Goal: Task Accomplishment & Management: Manage account settings

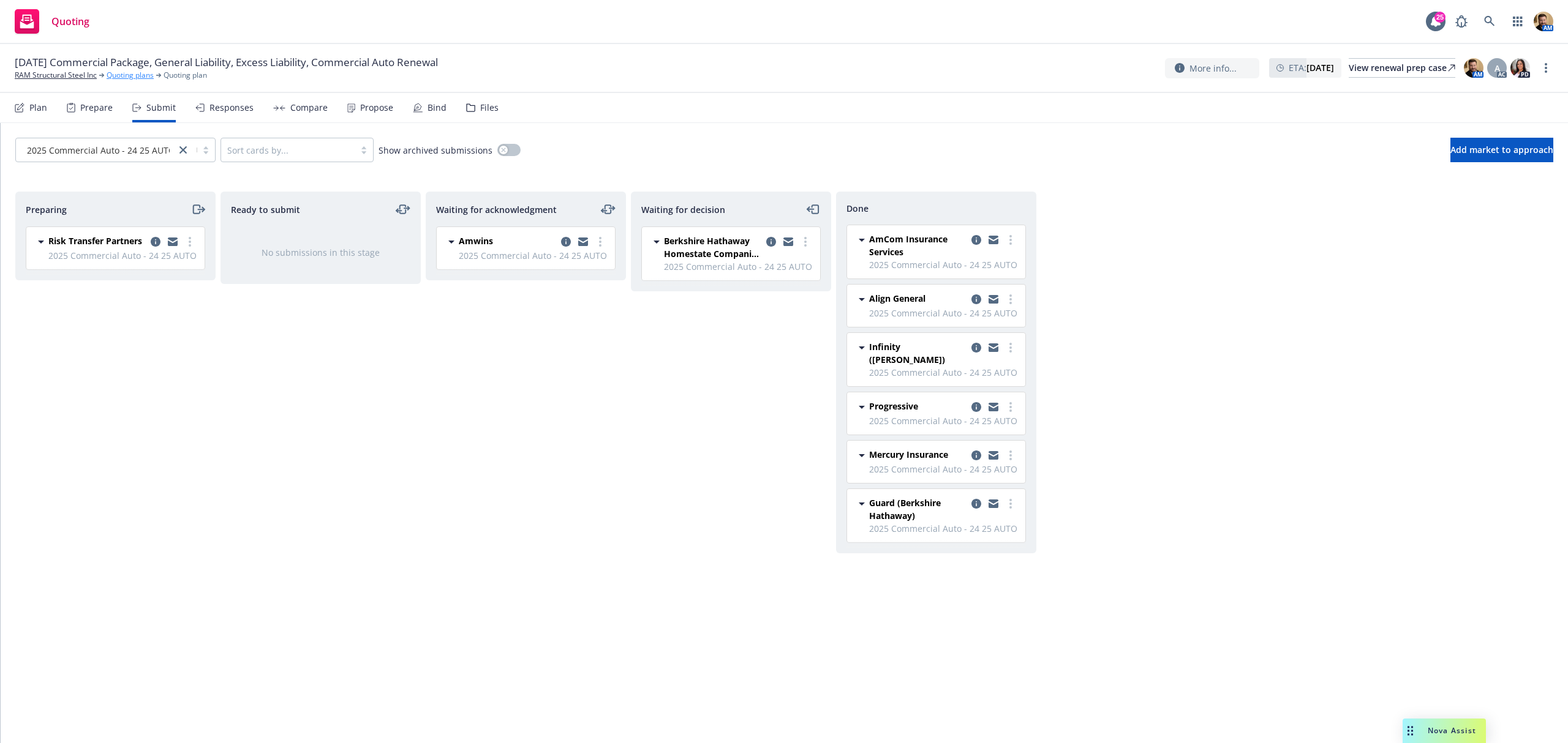
click at [111, 75] on link "Quoting plans" at bounding box center [130, 75] width 47 height 11
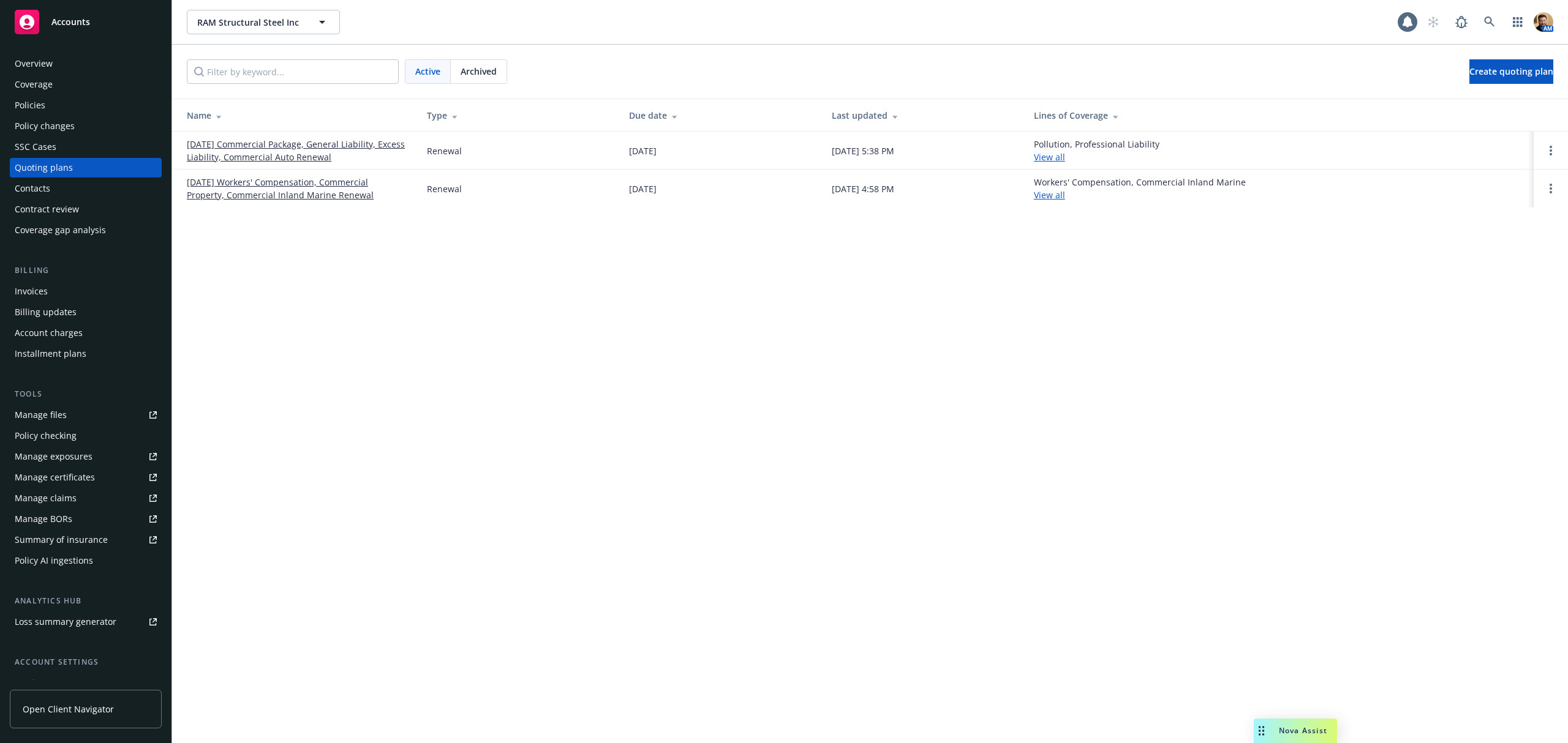
click at [36, 102] on div "Policies" at bounding box center [30, 105] width 31 height 19
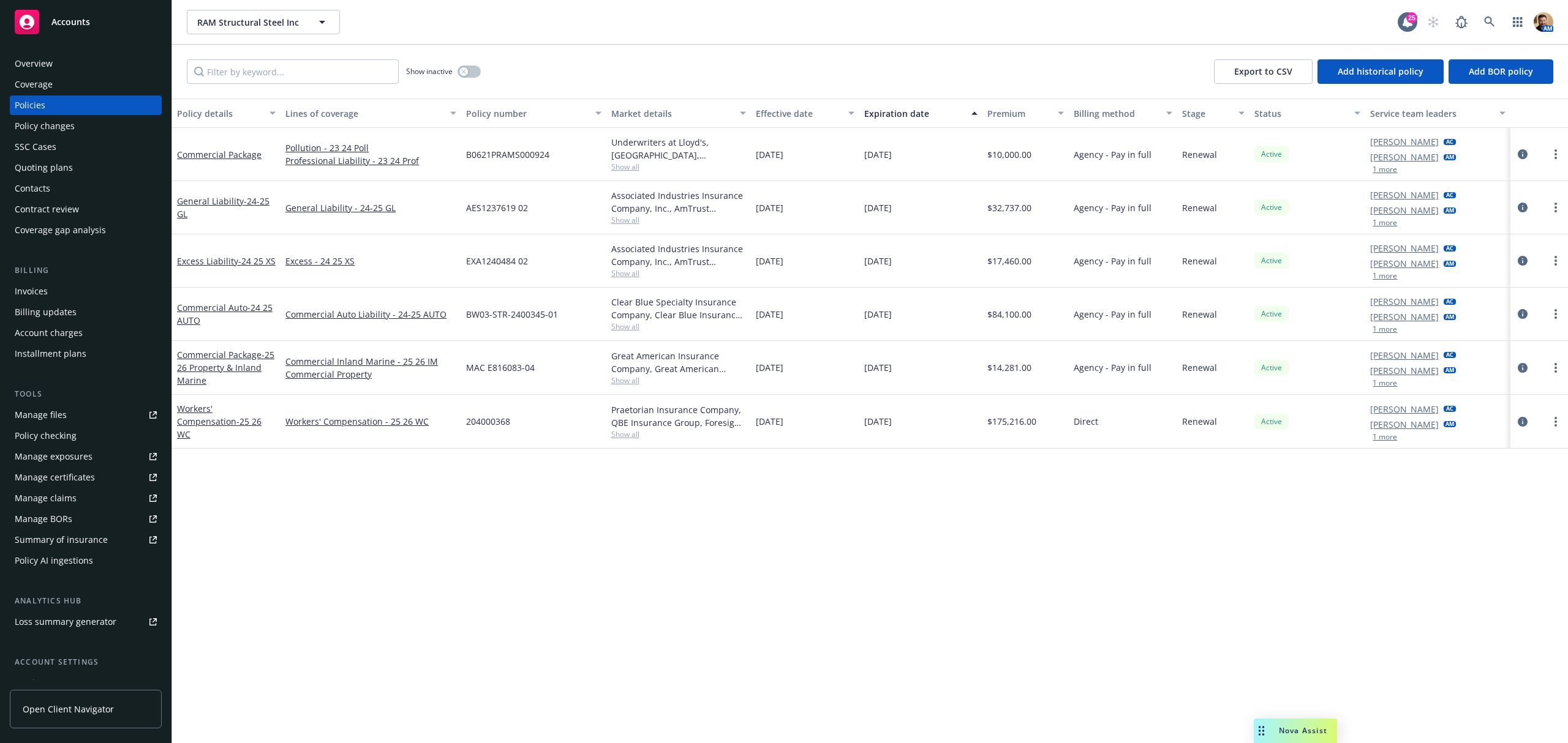
click at [44, 61] on div "Overview" at bounding box center [33, 63] width 38 height 19
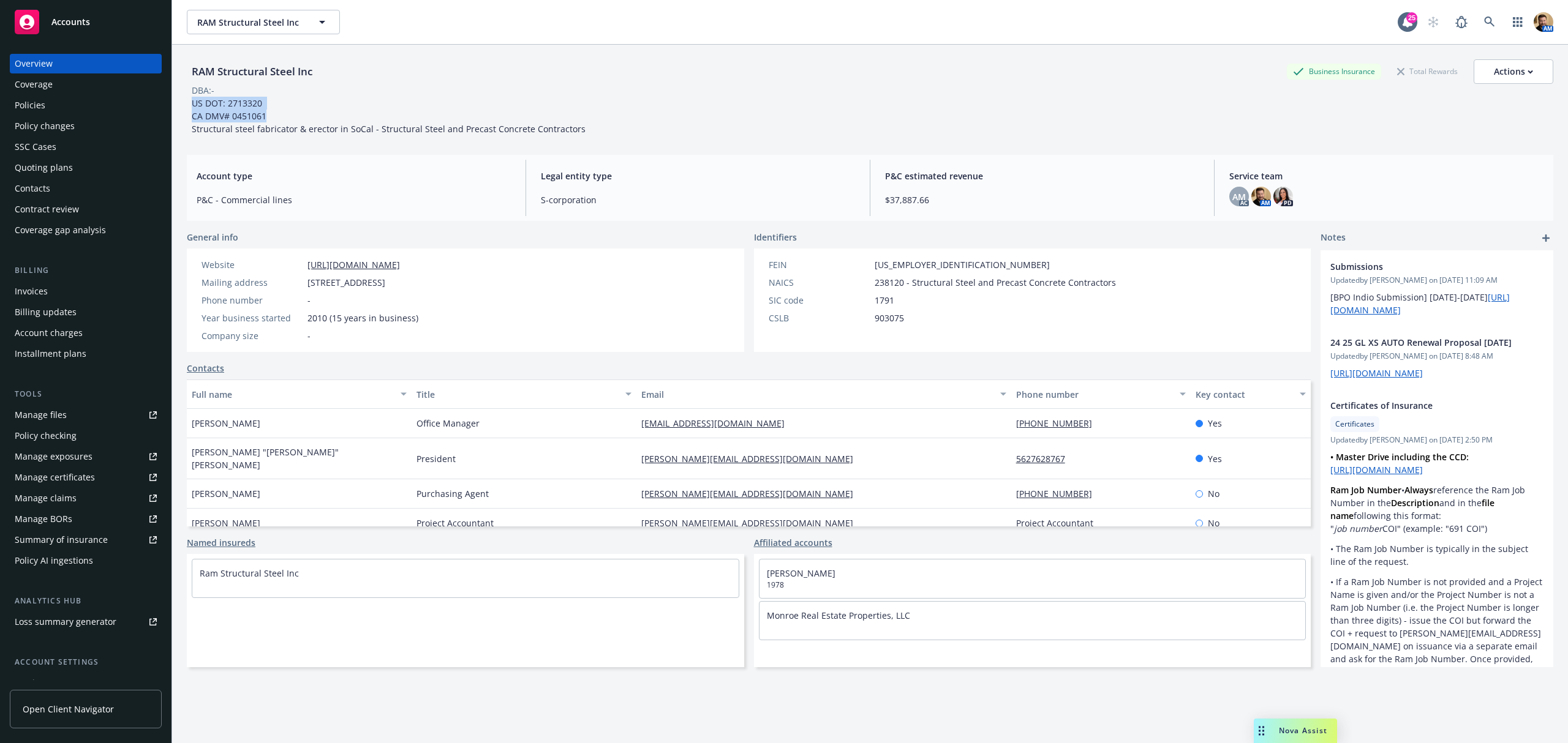
drag, startPoint x: 192, startPoint y: 104, endPoint x: 272, endPoint y: 111, distance: 80.3
click at [272, 111] on div "US DOT: 2713320 CA DMV# 0451061 Structural steel fabricator & erector in SoCal …" at bounding box center [388, 116] width 403 height 38
copy span "US DOT: 2713320 CA DMV# 0451061"
click at [38, 170] on div "Quoting plans" at bounding box center [43, 167] width 58 height 19
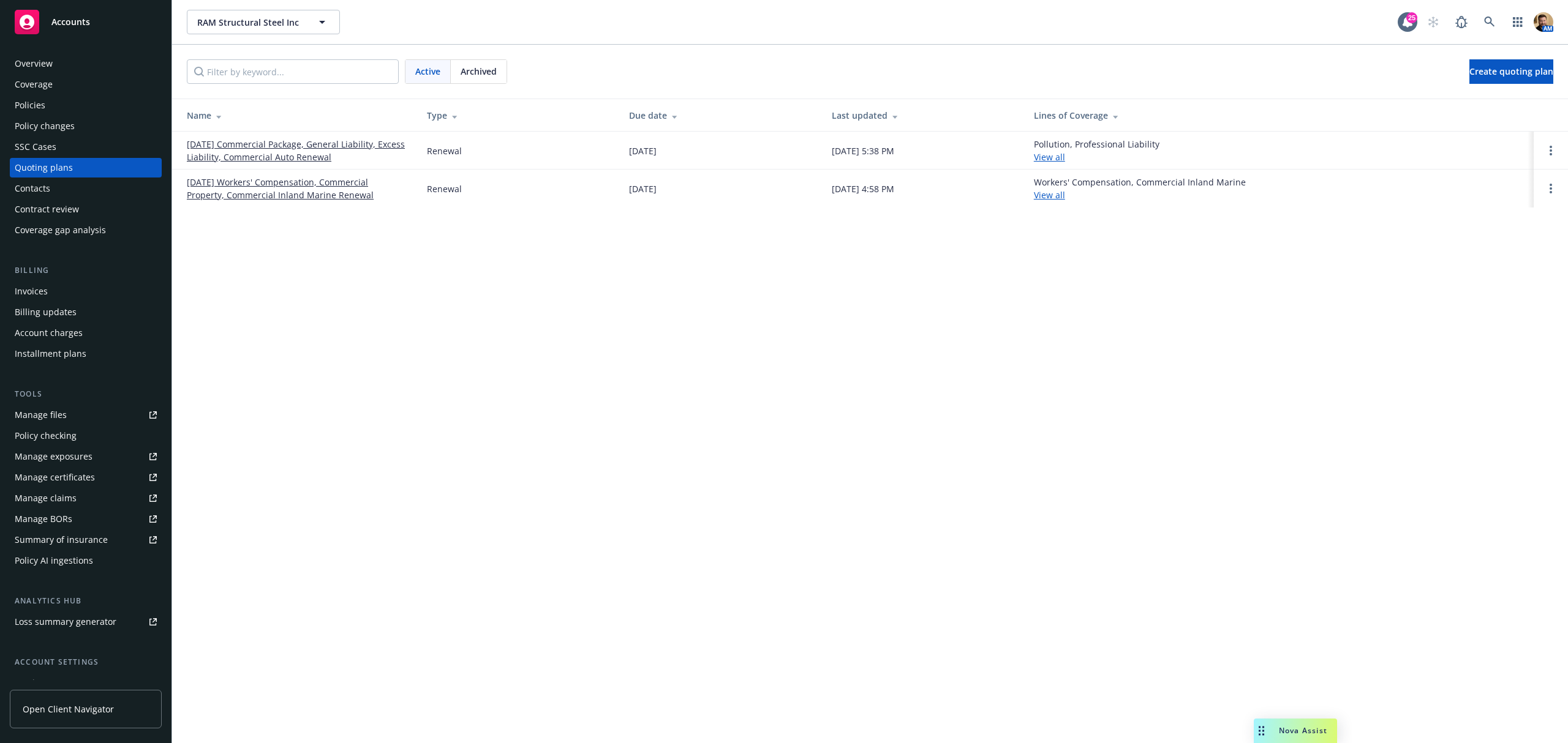
click at [278, 144] on link "[DATE] Commercial Package, General Liability, Excess Liability, Commercial Auto…" at bounding box center [297, 150] width 221 height 26
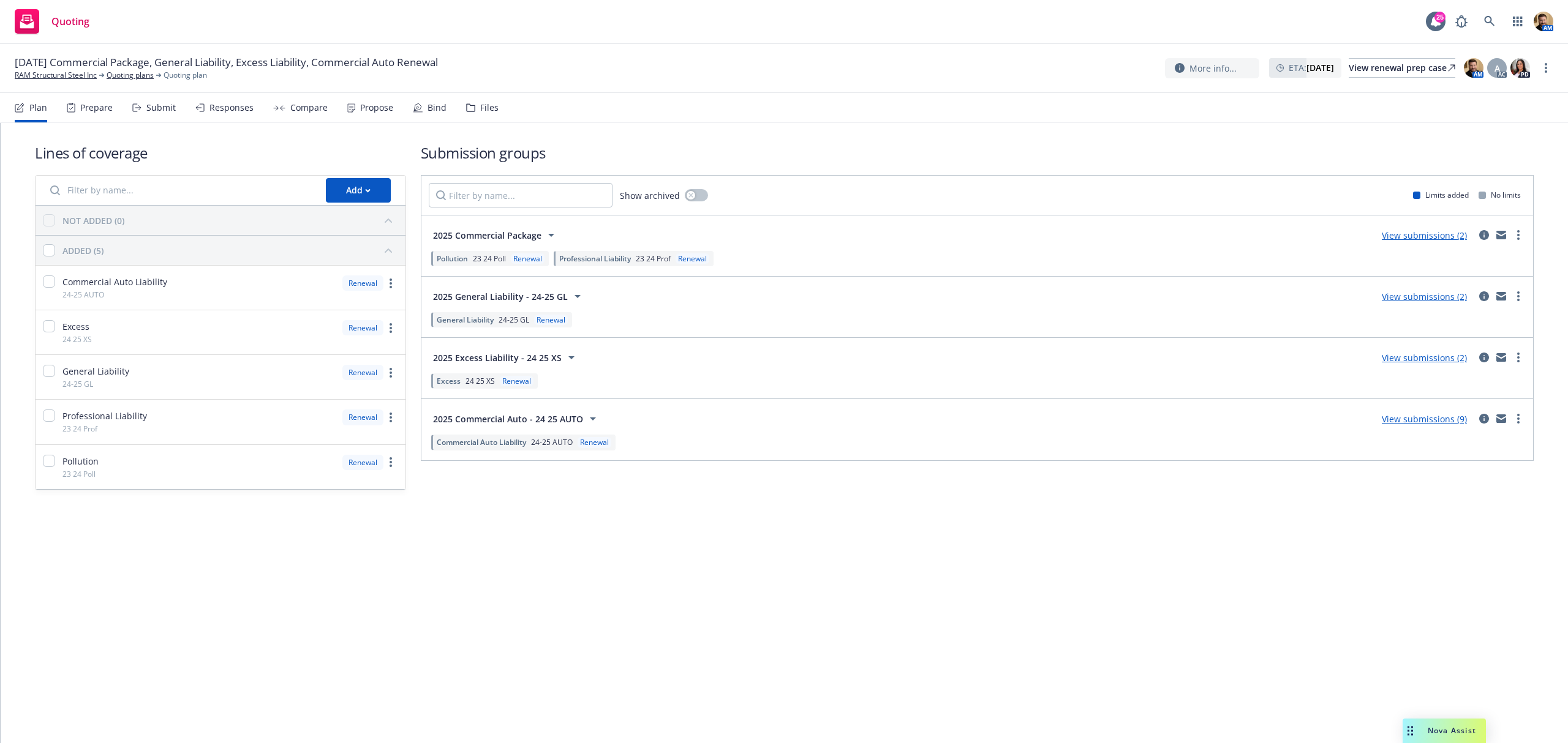
click at [217, 113] on div "Responses" at bounding box center [224, 107] width 58 height 30
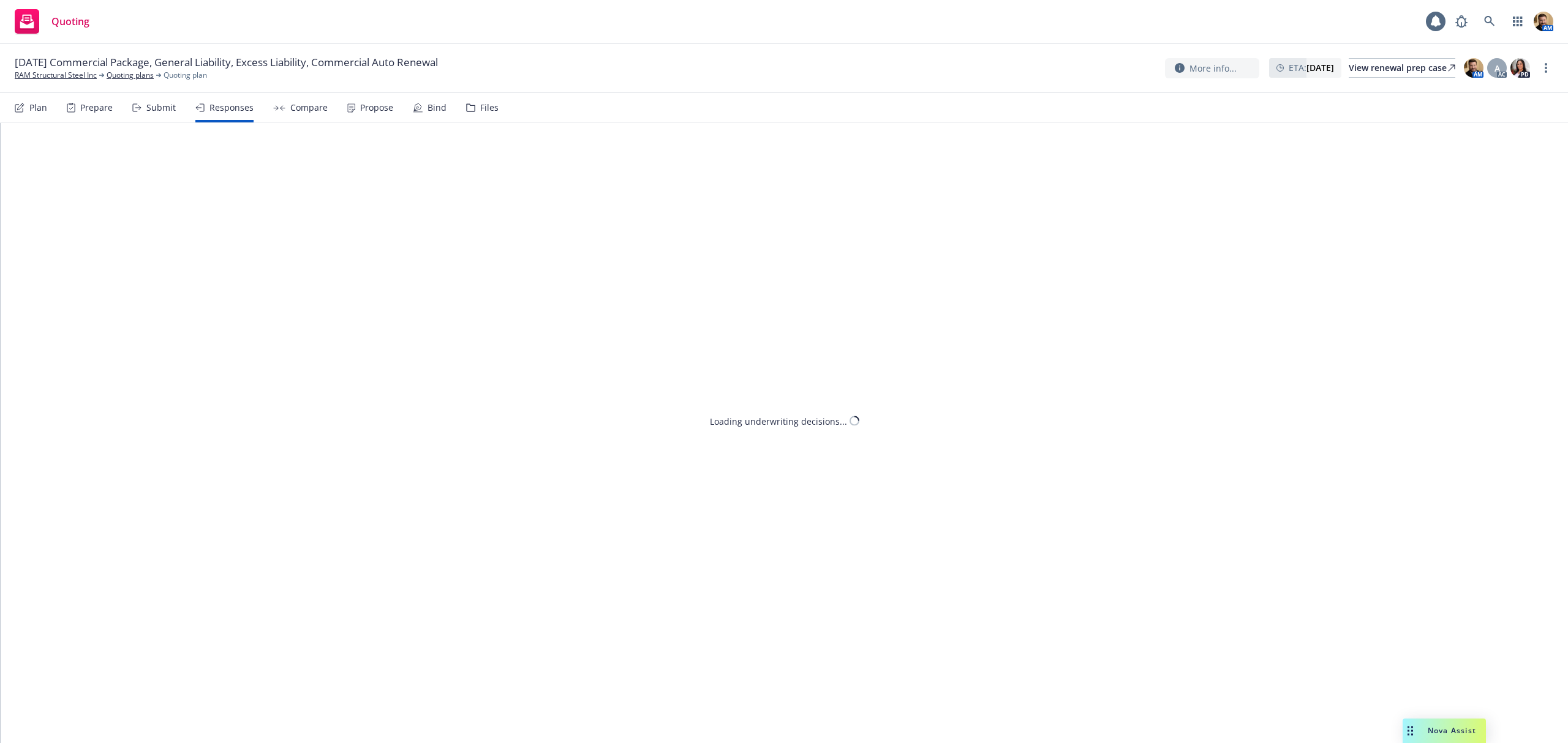
click at [179, 109] on div "Plan Prepare Submit Responses Compare Propose Bind Files" at bounding box center [256, 107] width 484 height 30
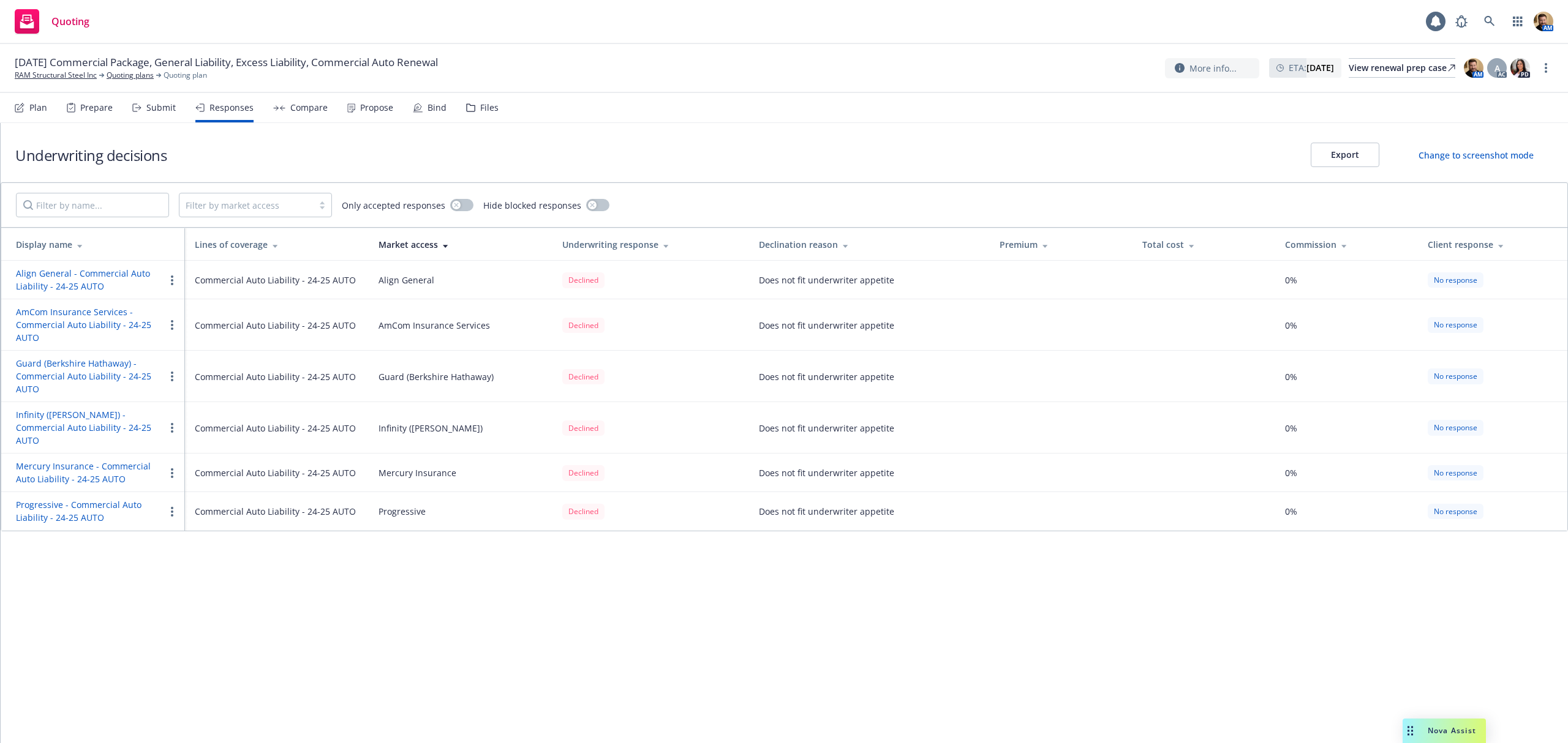
click at [170, 109] on div "Submit" at bounding box center [161, 108] width 30 height 10
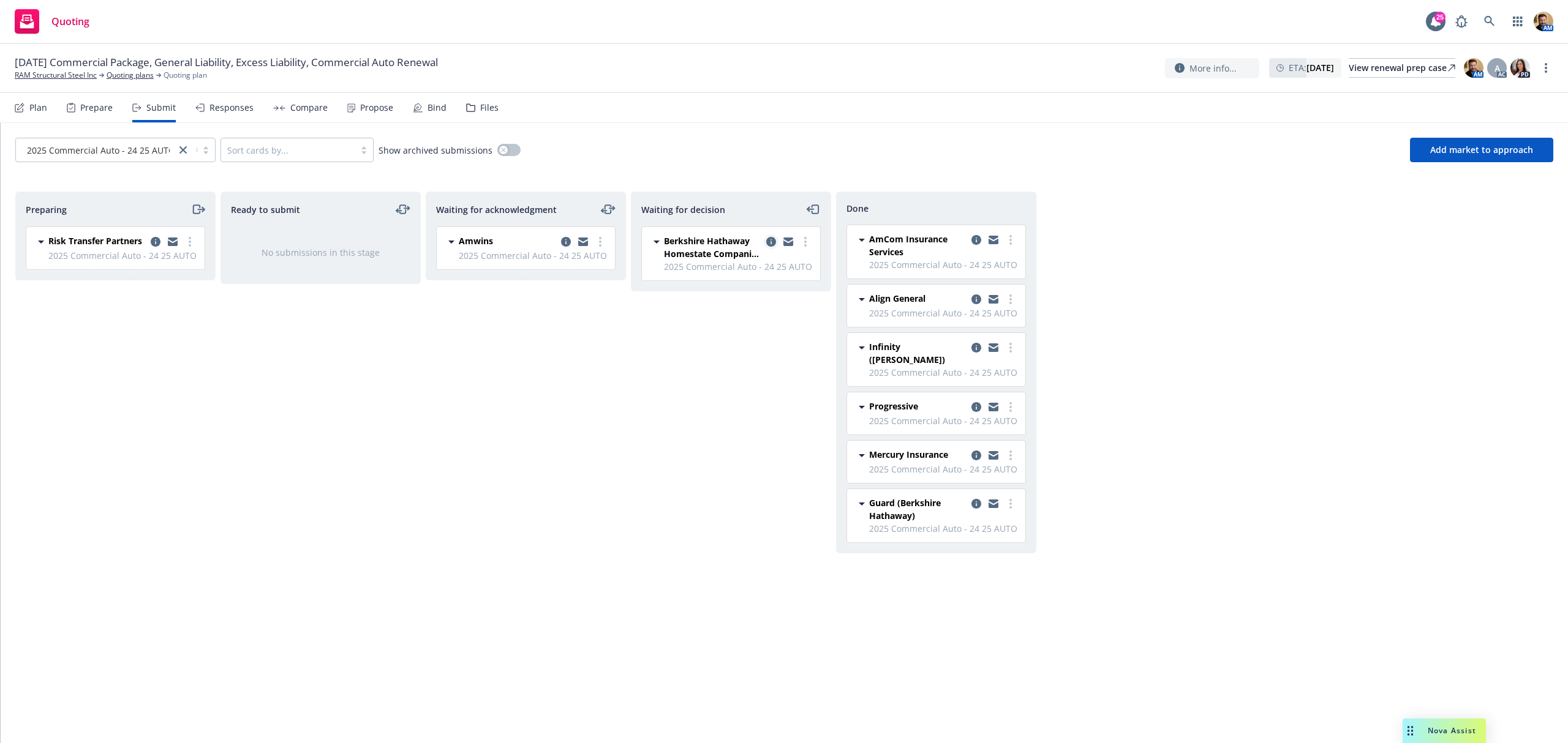
click at [770, 241] on icon "copy logging email" at bounding box center [771, 242] width 10 height 10
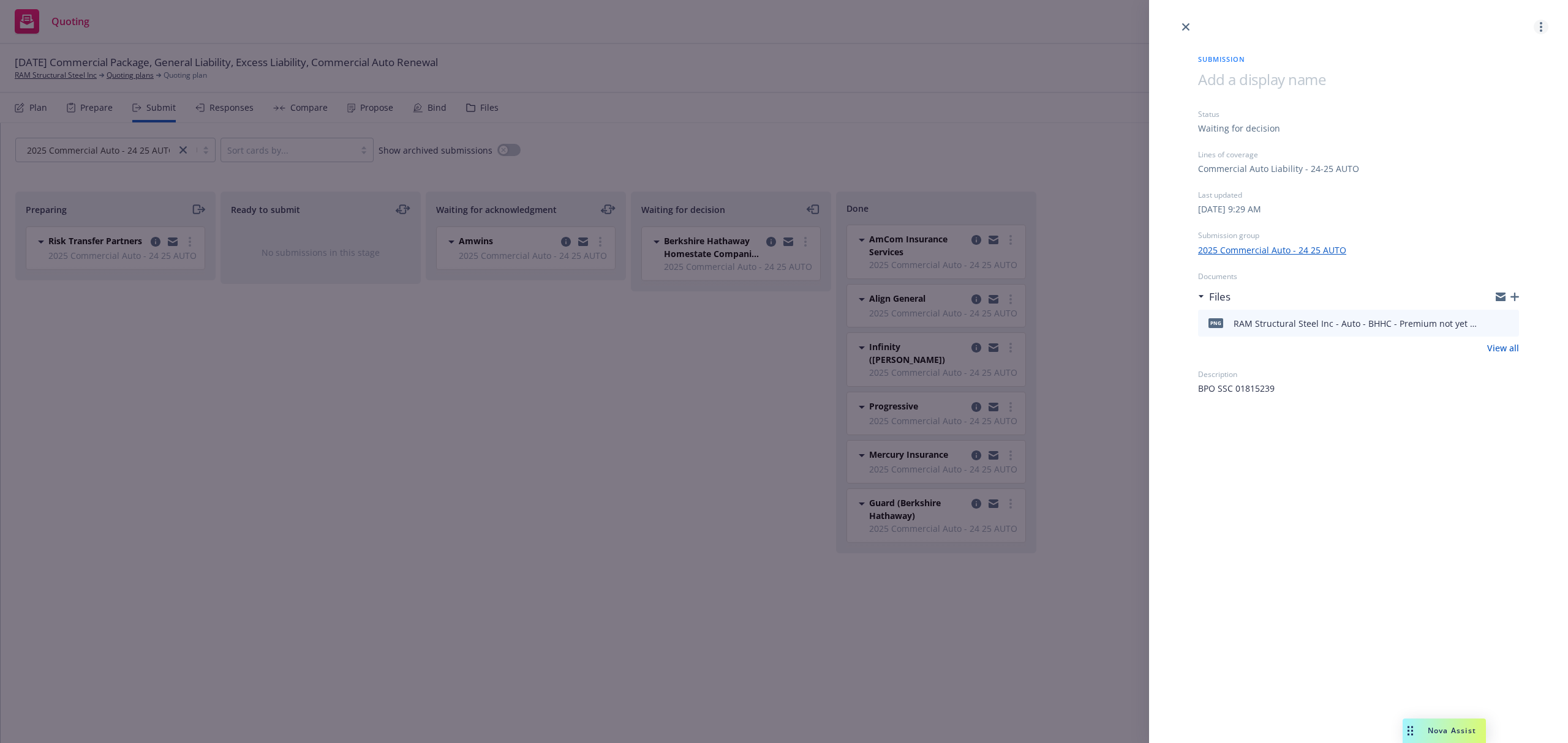
click at [1544, 31] on link "more" at bounding box center [1541, 26] width 14 height 14
click at [1479, 109] on span "Copy logging email" at bounding box center [1492, 106] width 107 height 12
click at [842, 79] on div "Submission Status Waiting for decision Lines of coverage Commercial Auto Liabil…" at bounding box center [784, 371] width 1568 height 743
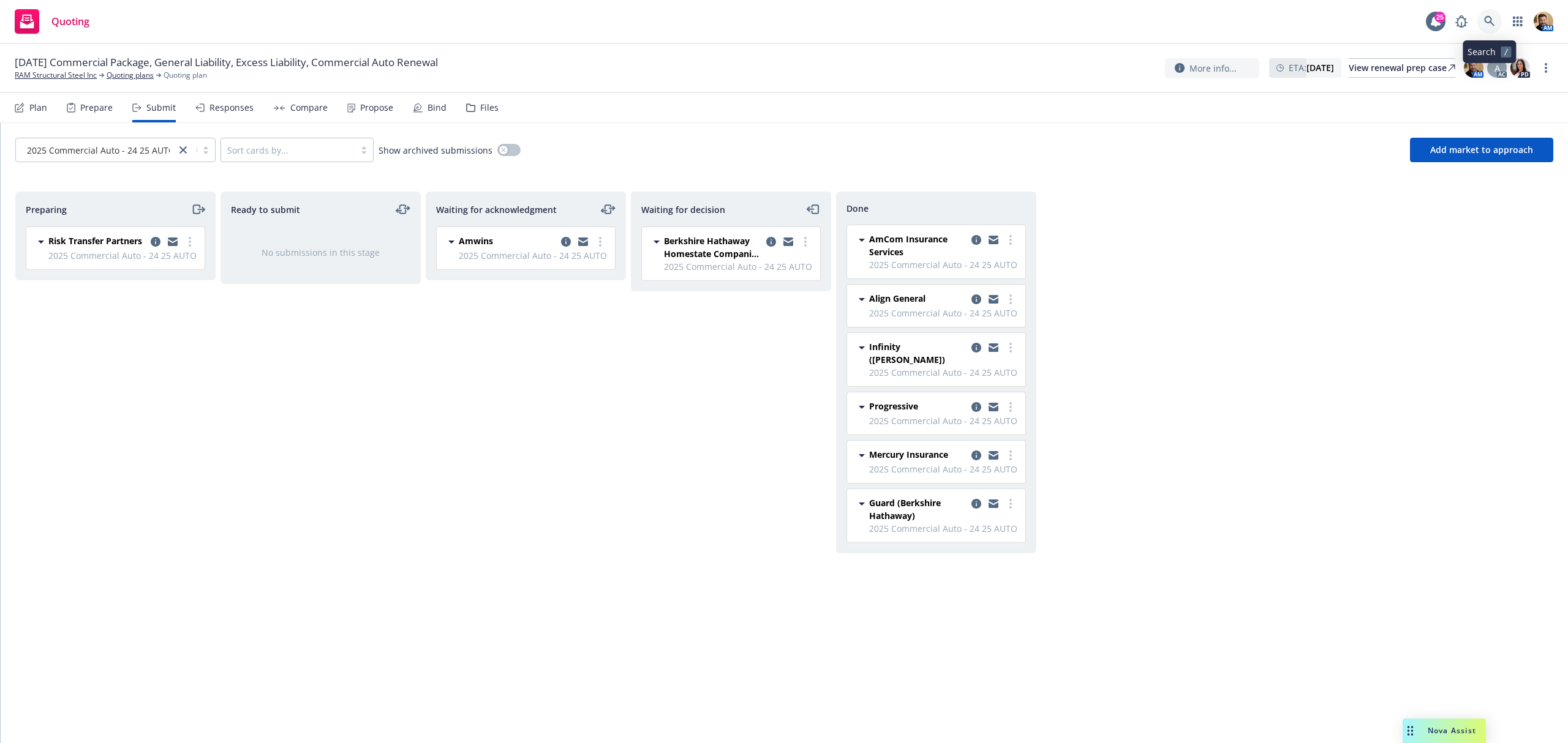
click at [1494, 23] on icon at bounding box center [1490, 21] width 11 height 11
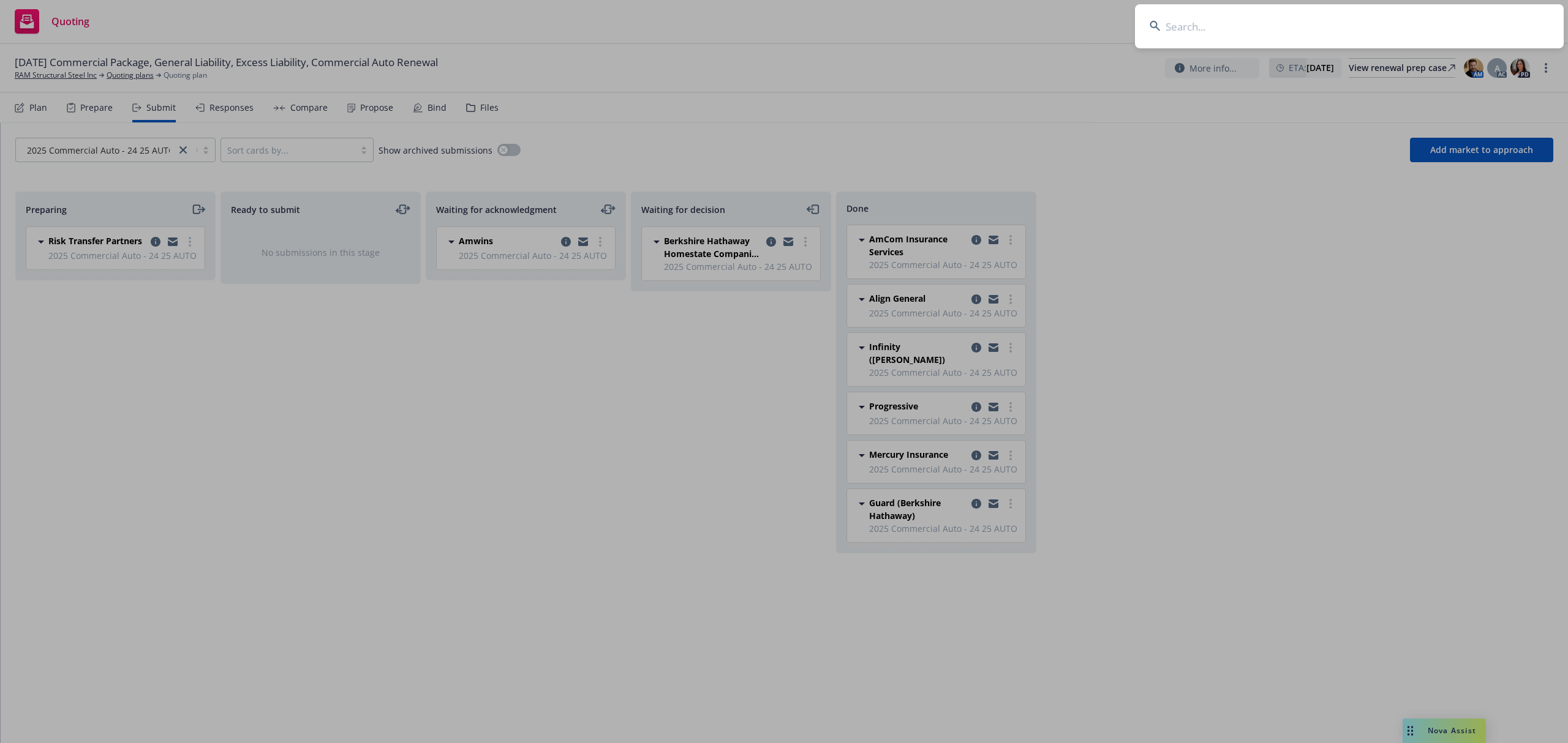
click at [1468, 25] on input at bounding box center [1349, 26] width 429 height 44
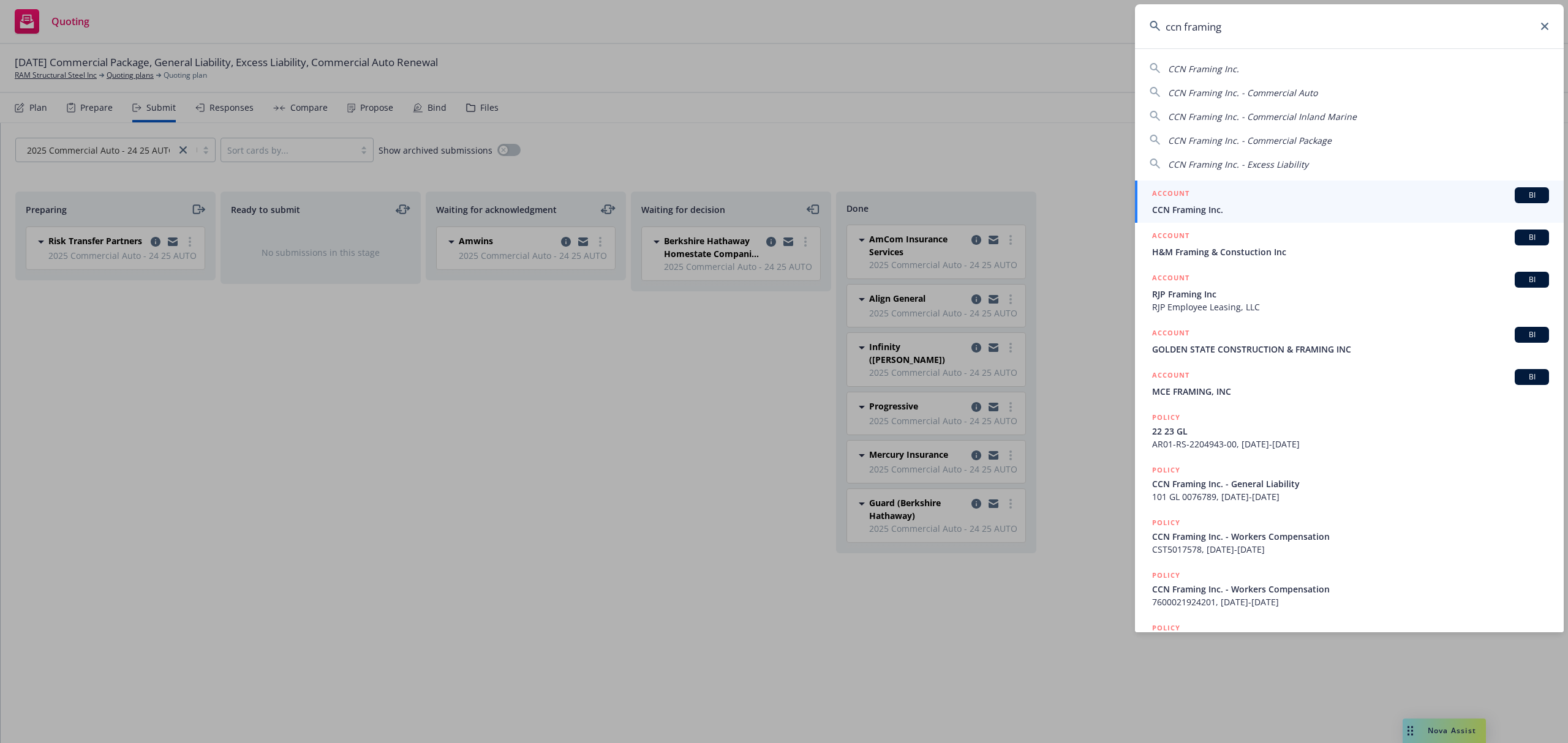
type input "ccn framing"
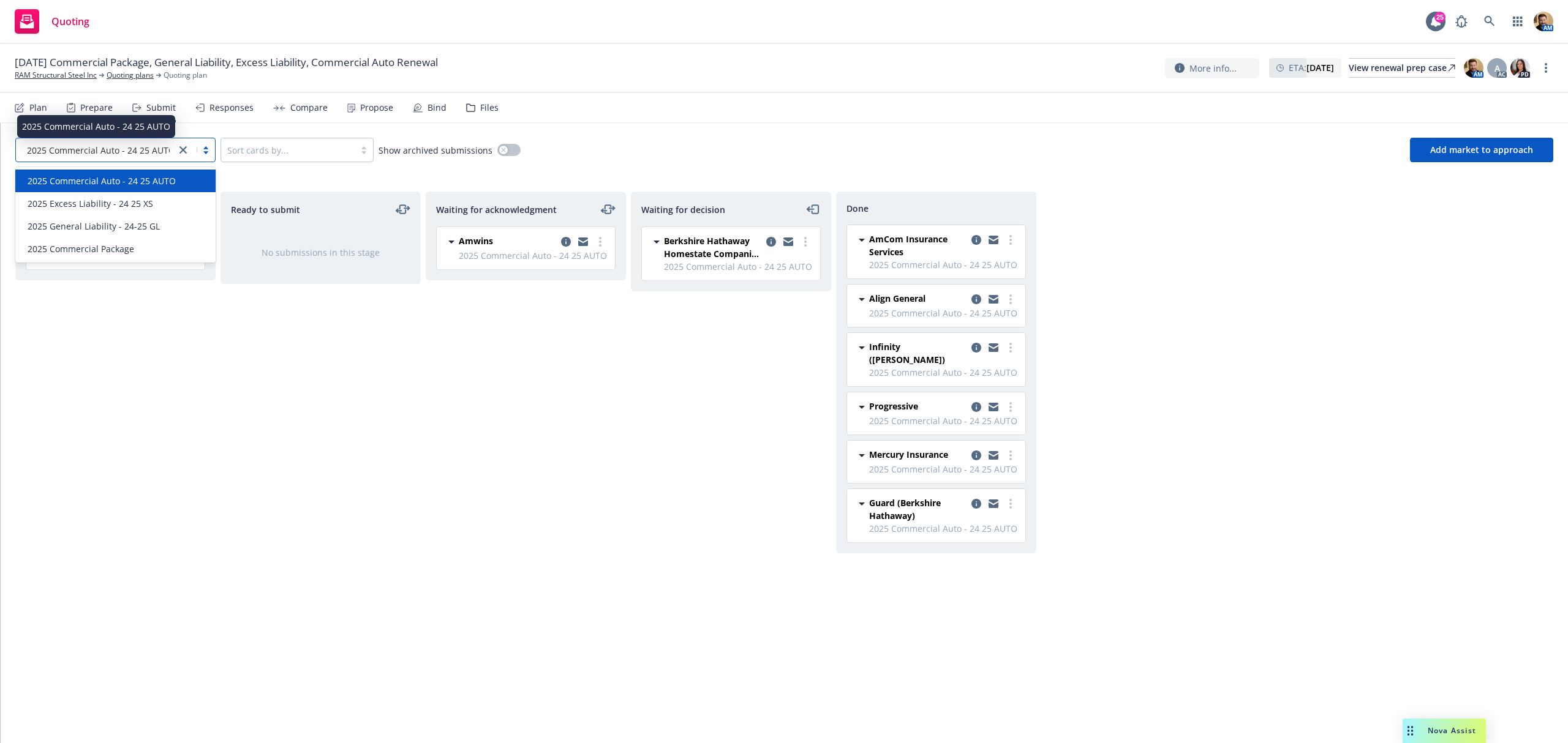
click at [70, 156] on span "2025 Commercial Auto - 24 25 AUTO" at bounding box center [101, 150] width 148 height 13
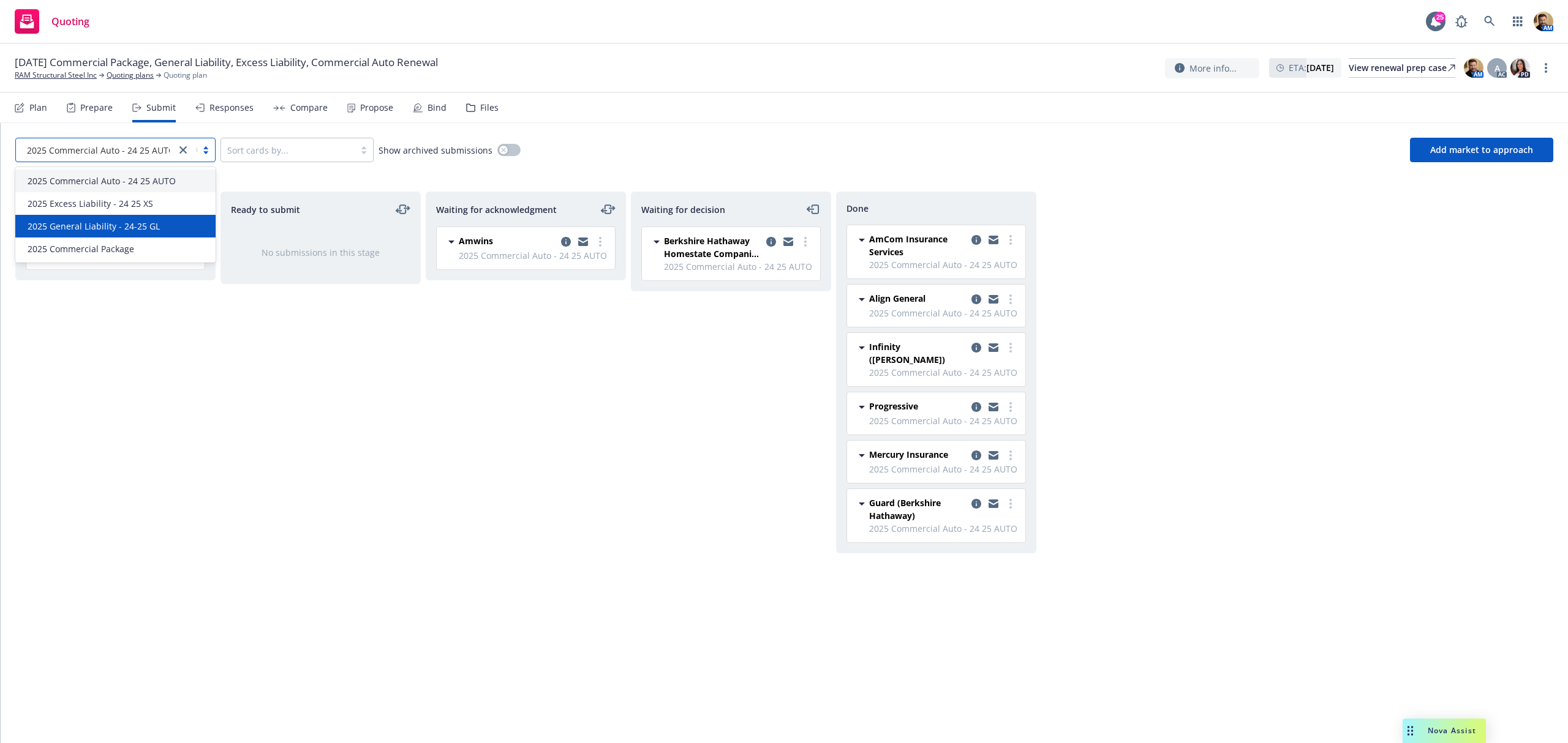
click at [67, 234] on div "2025 General Liability - 24-25 GL" at bounding box center [115, 226] width 200 height 23
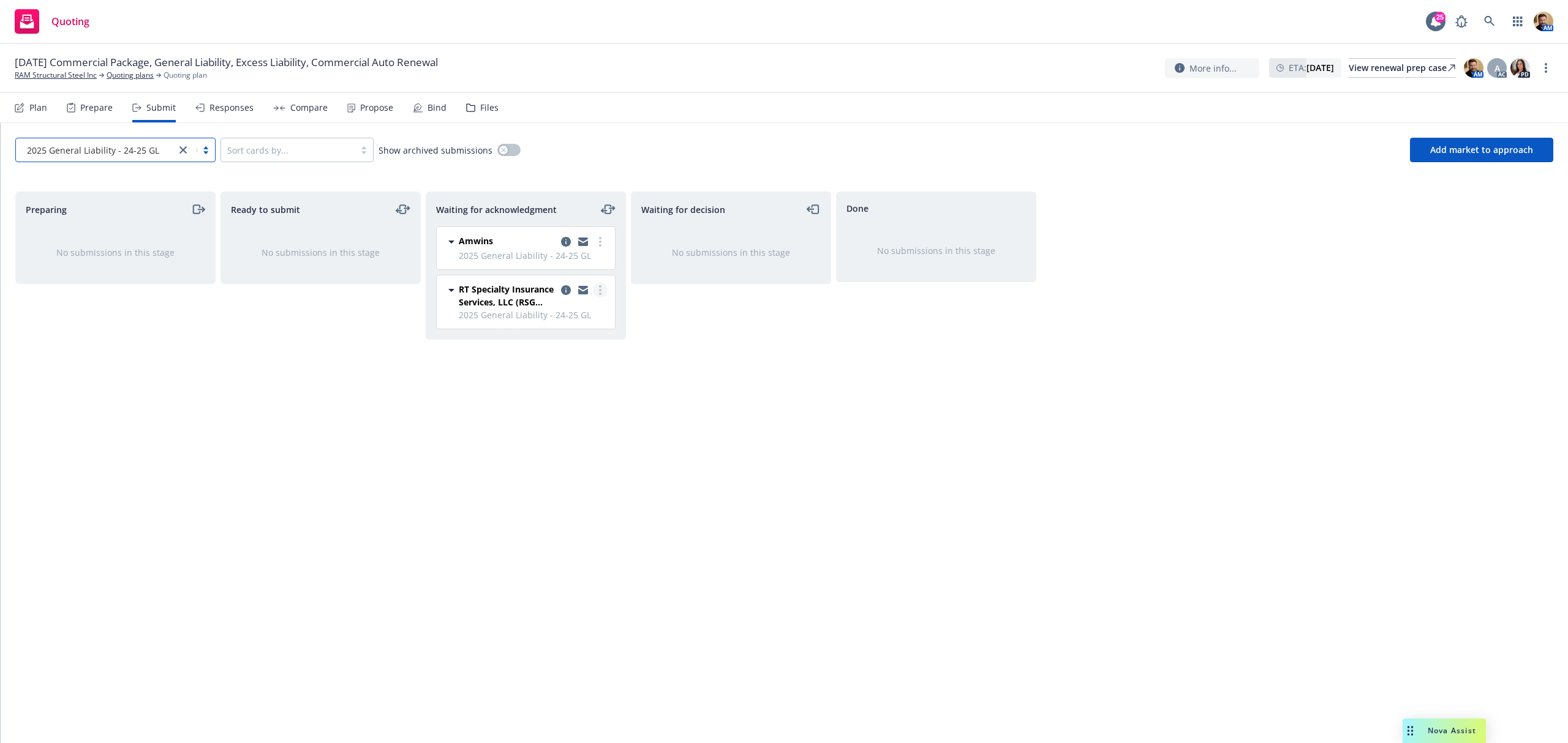
click at [596, 290] on link "more" at bounding box center [600, 290] width 14 height 14
click at [217, 103] on div "Responses" at bounding box center [231, 108] width 44 height 10
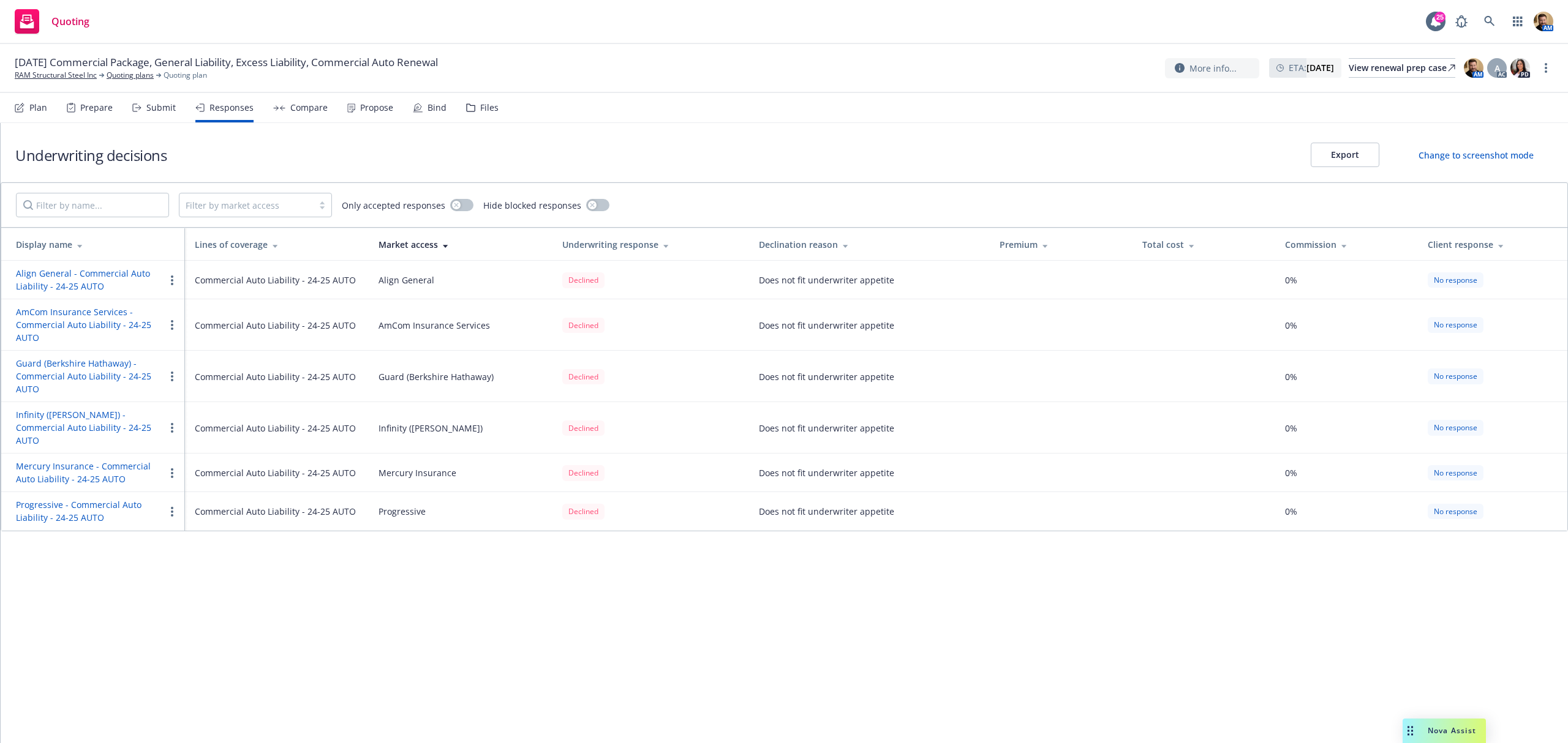
click at [157, 109] on div "Submit" at bounding box center [161, 108] width 30 height 10
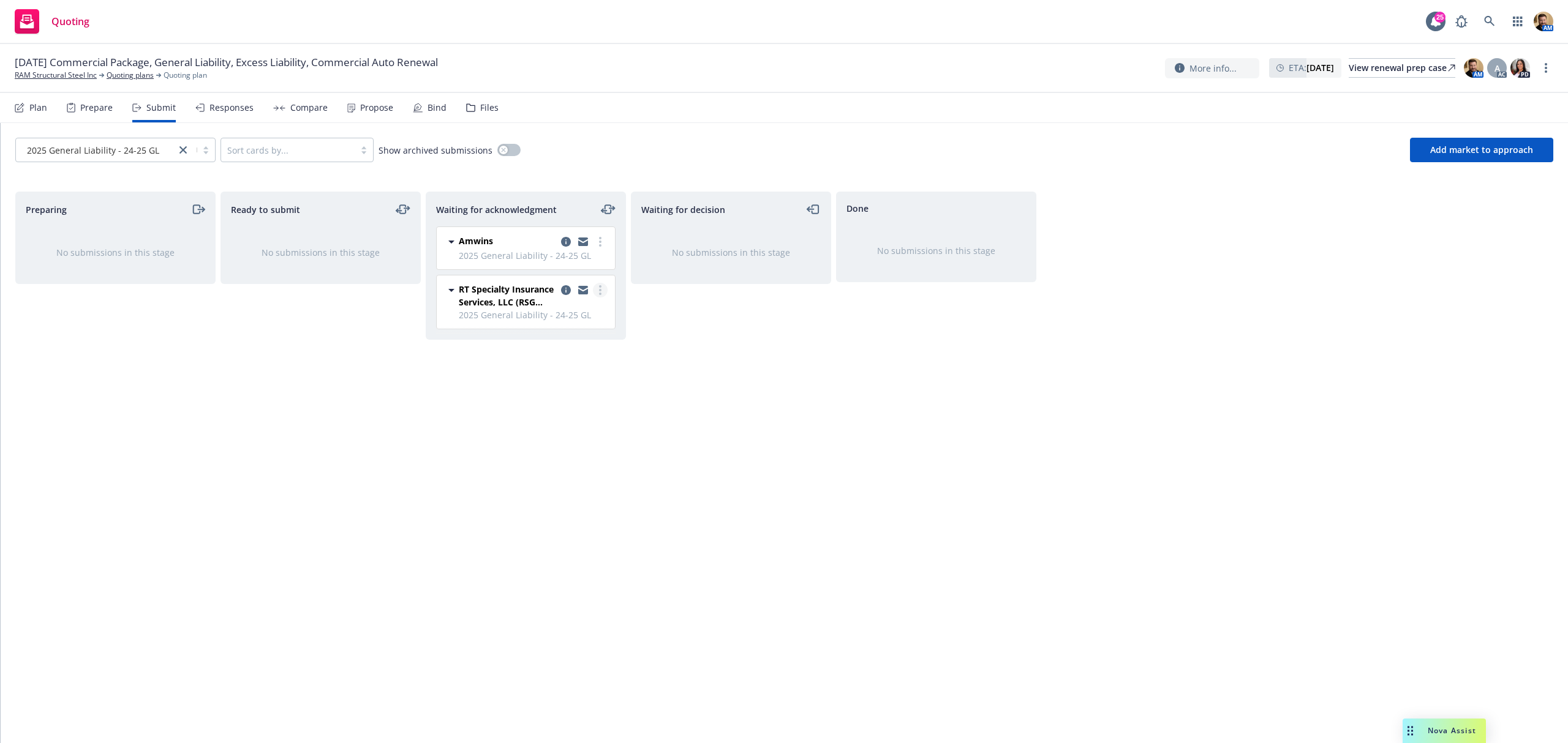
click at [599, 294] on icon "more" at bounding box center [600, 290] width 3 height 10
click at [564, 383] on link "Add accepted decision" at bounding box center [546, 389] width 123 height 24
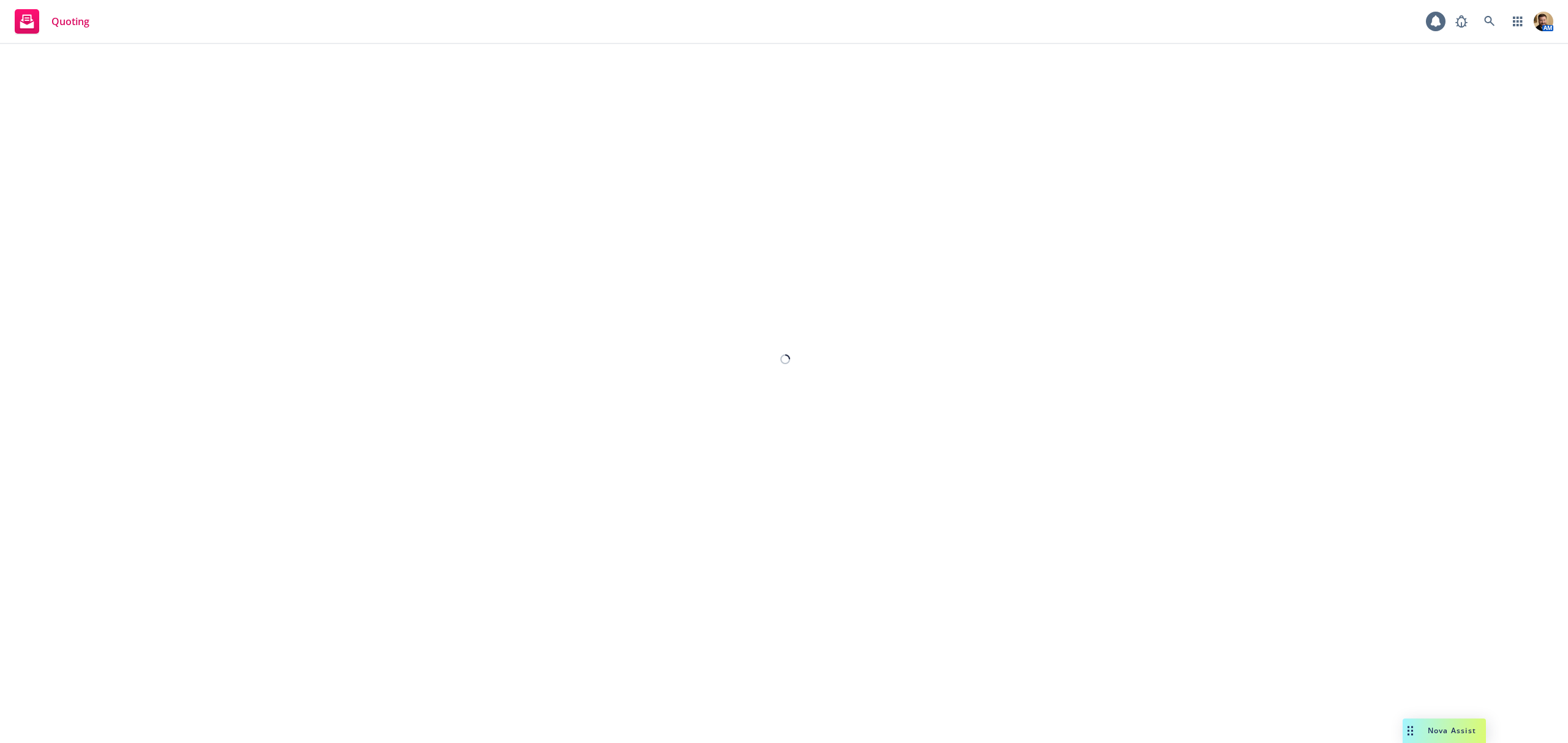
select select "12"
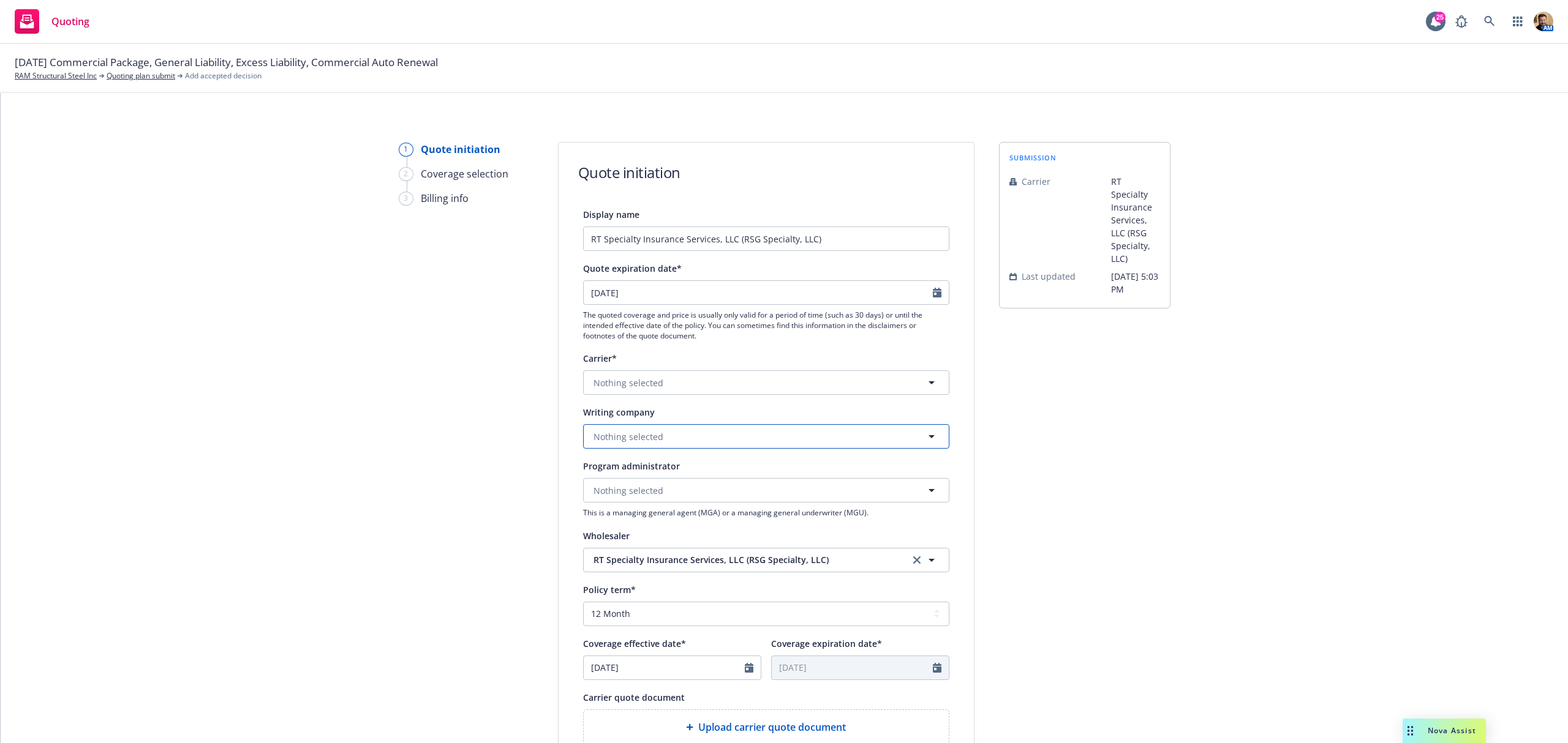
click at [647, 434] on span "Nothing selected" at bounding box center [628, 437] width 70 height 13
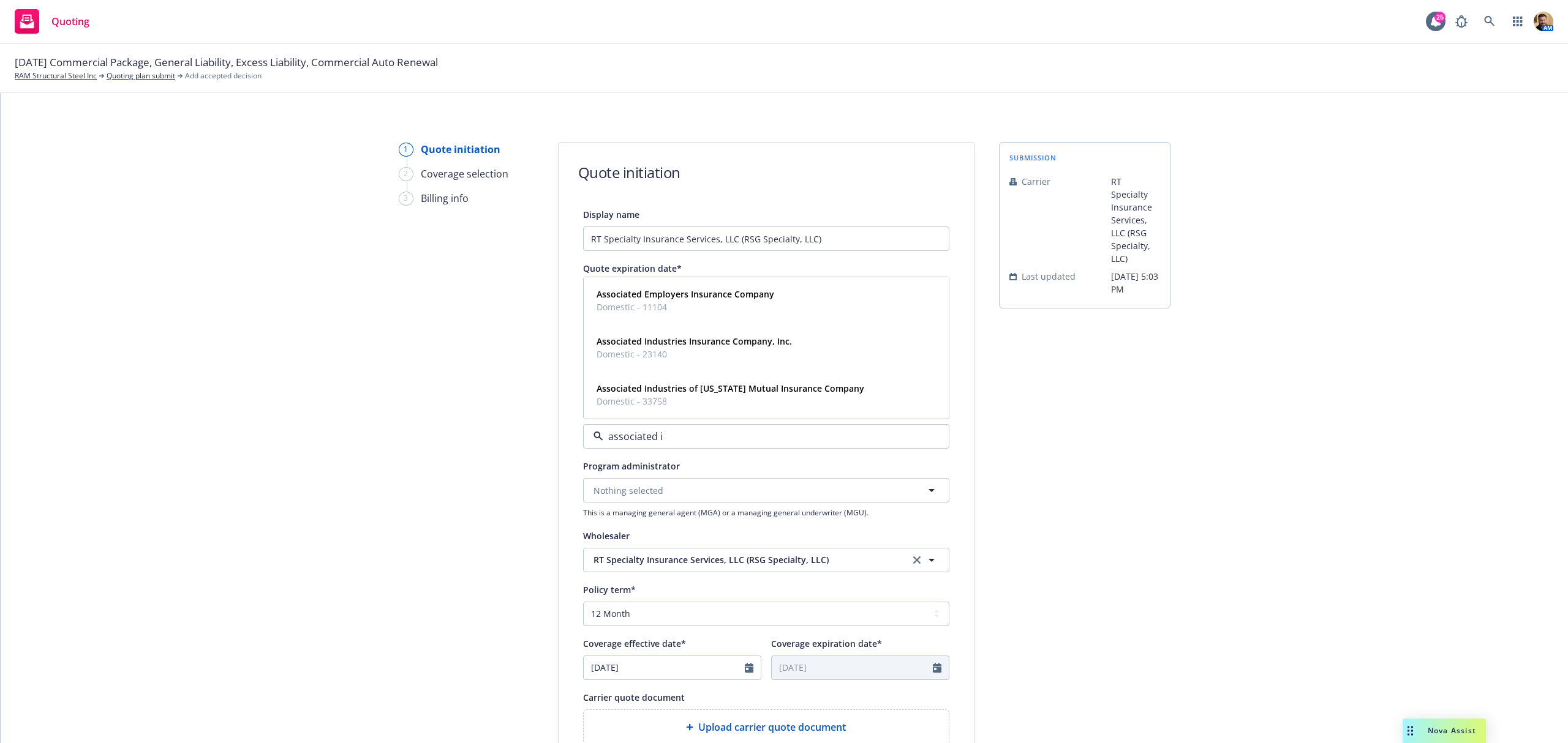
type input "associated in"
click at [683, 340] on strong "Associated Industries Insurance Company, Inc." at bounding box center [694, 341] width 195 height 12
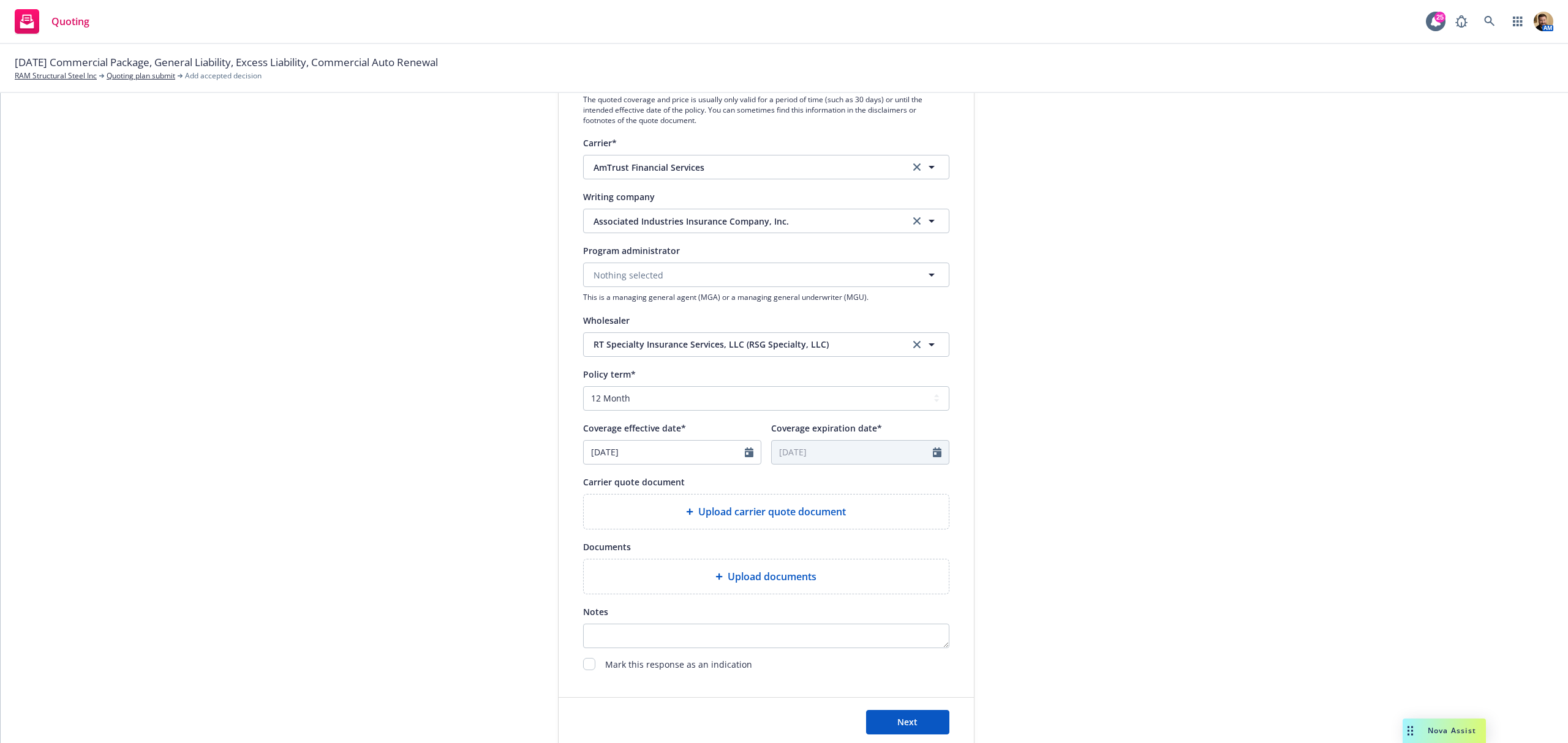
scroll to position [245, 0]
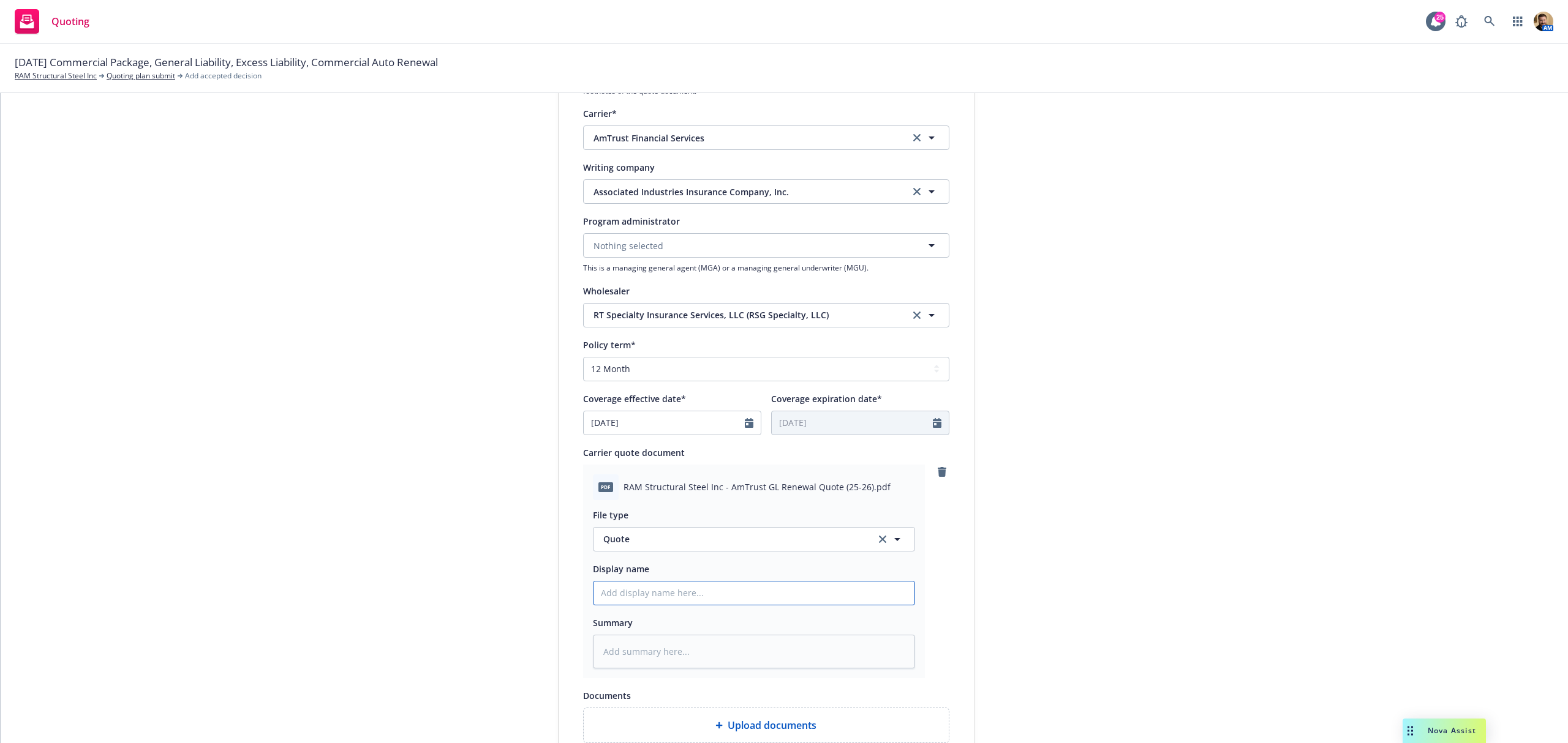
click at [672, 597] on input "Display name" at bounding box center [754, 593] width 321 height 23
type textarea "x"
type input "2"
type textarea "x"
type input "25"
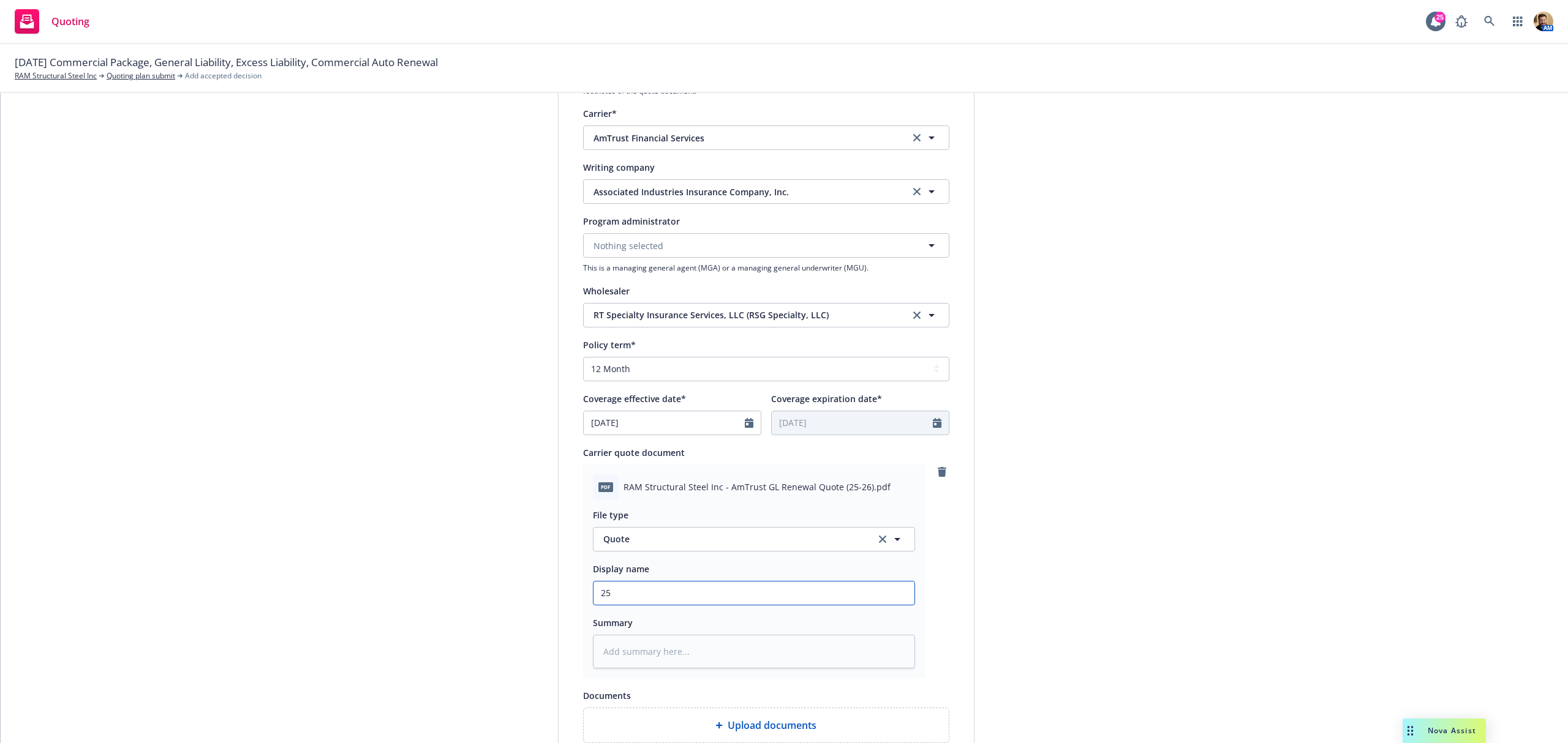
type textarea "x"
type input "25"
type textarea "x"
type input "25 2"
type textarea "x"
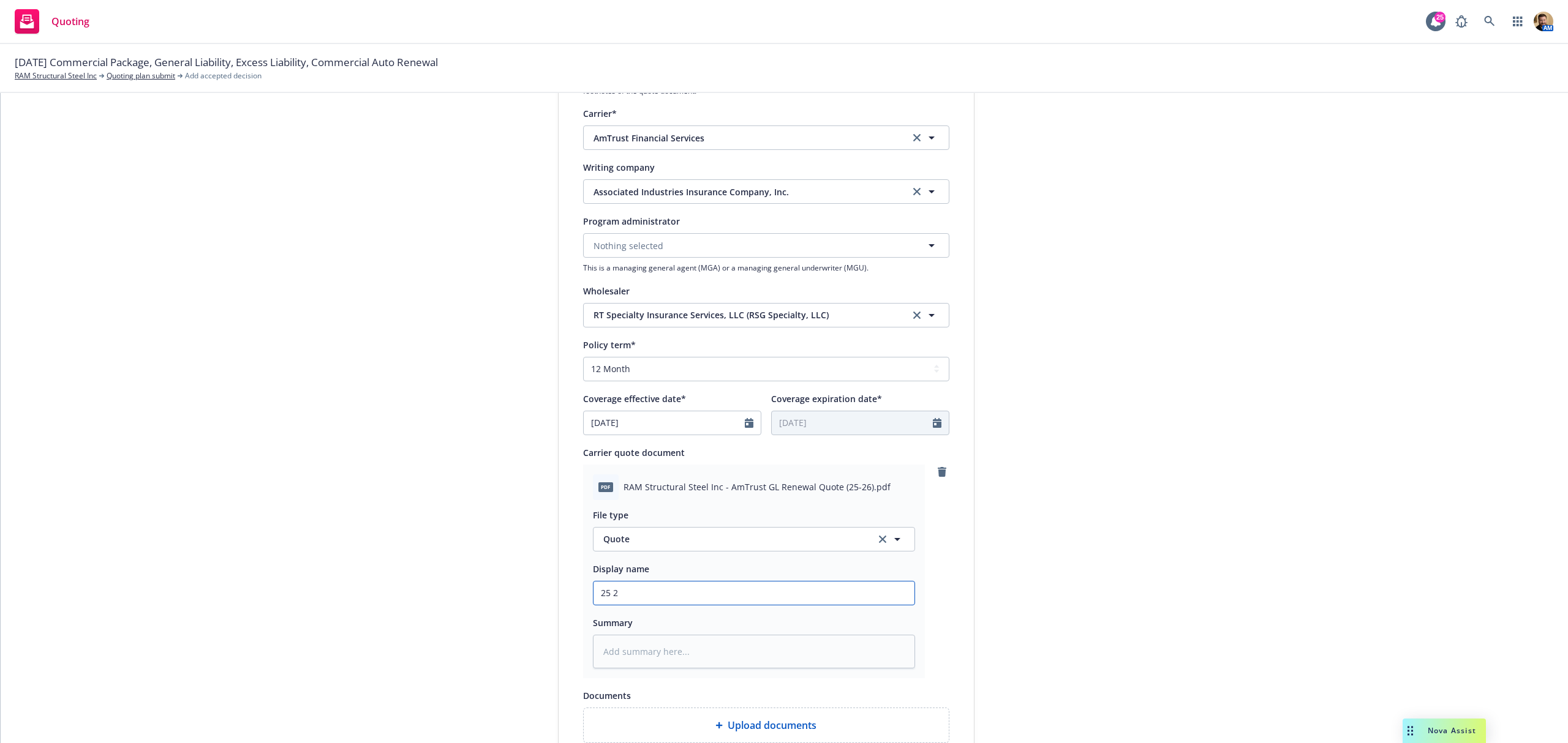
type input "25 26"
type textarea "x"
type input "25 26"
type textarea "x"
type input "25 26 G"
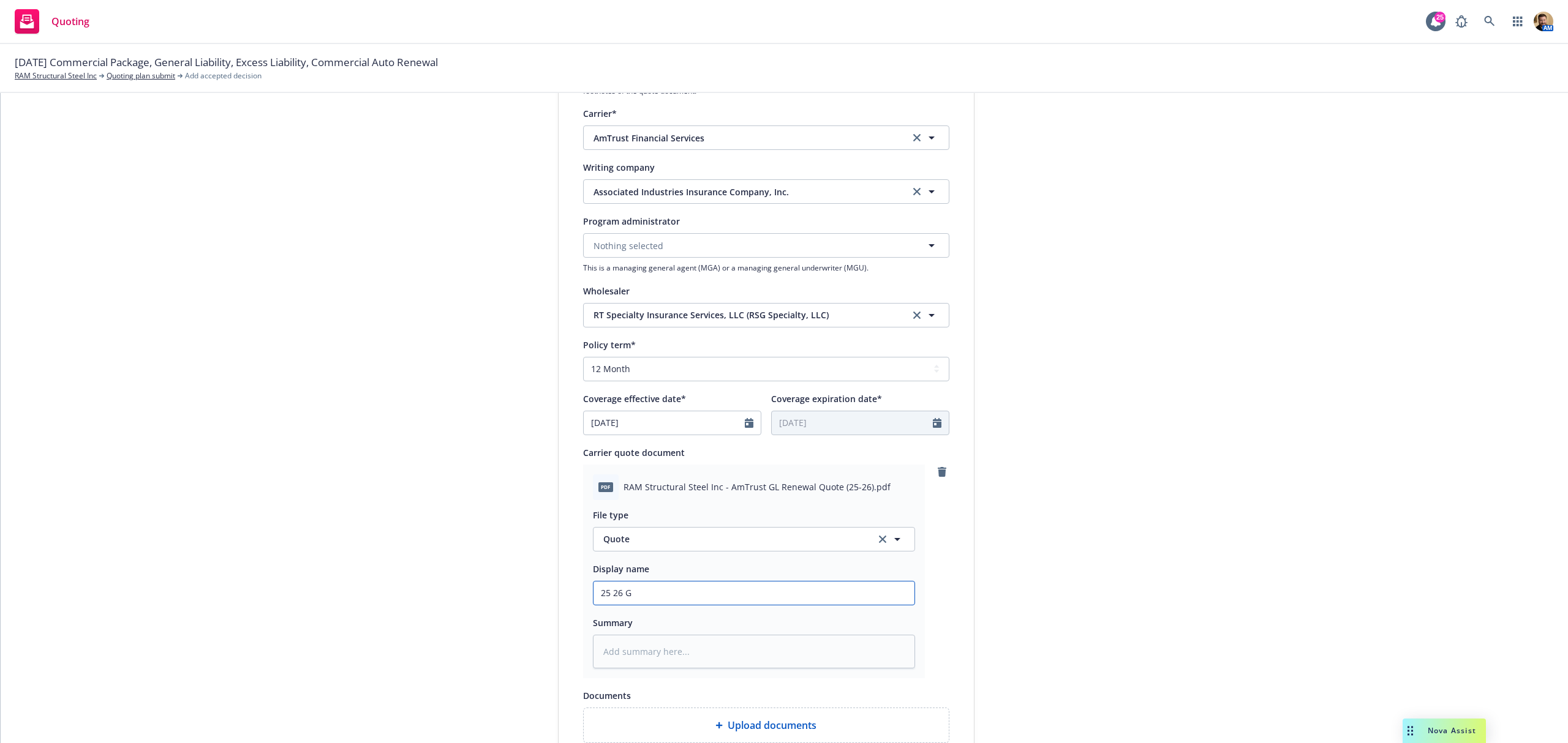
type textarea "x"
type input "25 26 GL"
type textarea "x"
type input "25 26 GL"
type textarea "x"
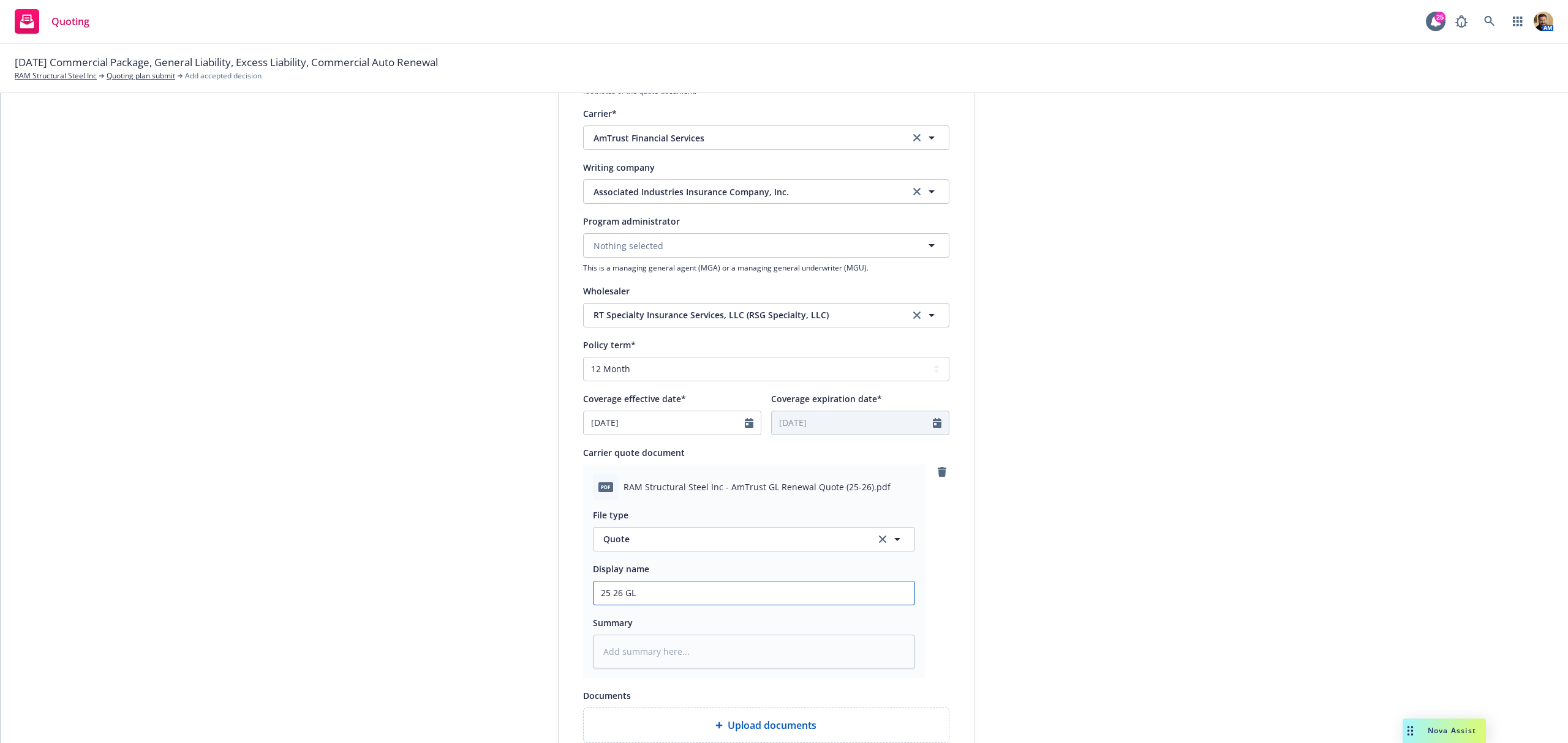
type input "25 26 GL Q"
type textarea "x"
type input "25 26 [PERSON_NAME]"
type textarea "x"
type input "25 26 GL Quo"
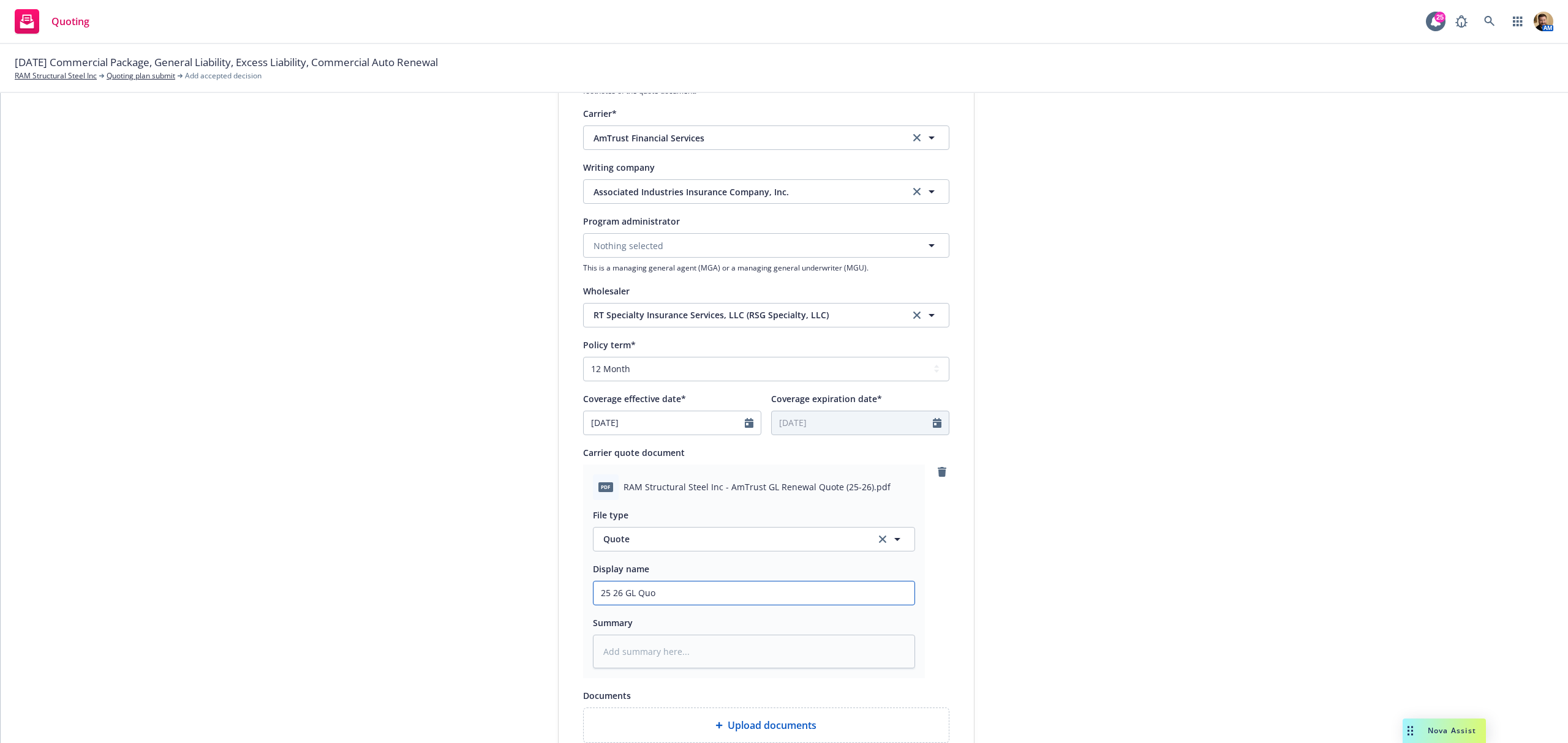
type textarea "x"
type input "25 26 GL Quote"
type textarea "x"
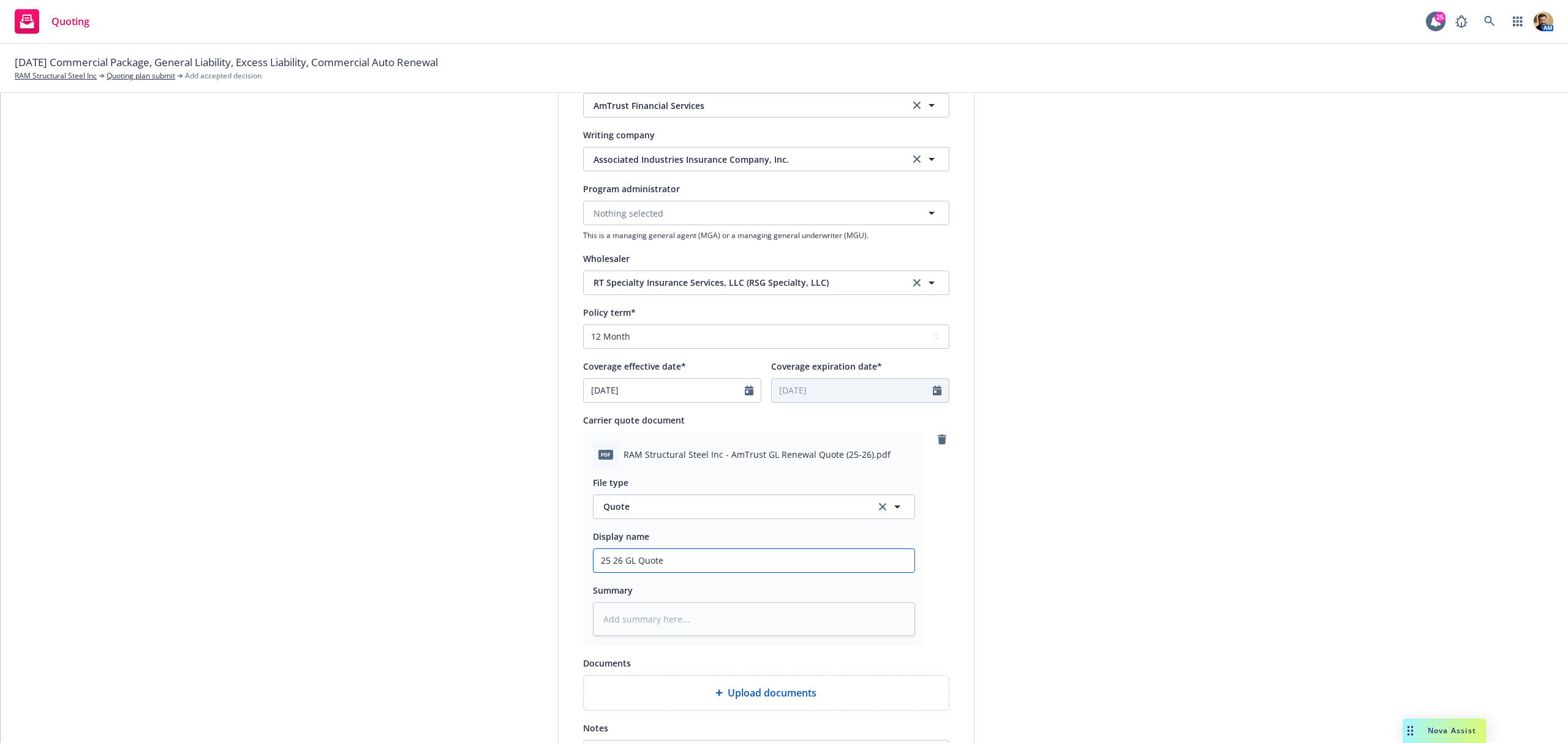
scroll to position [327, 0]
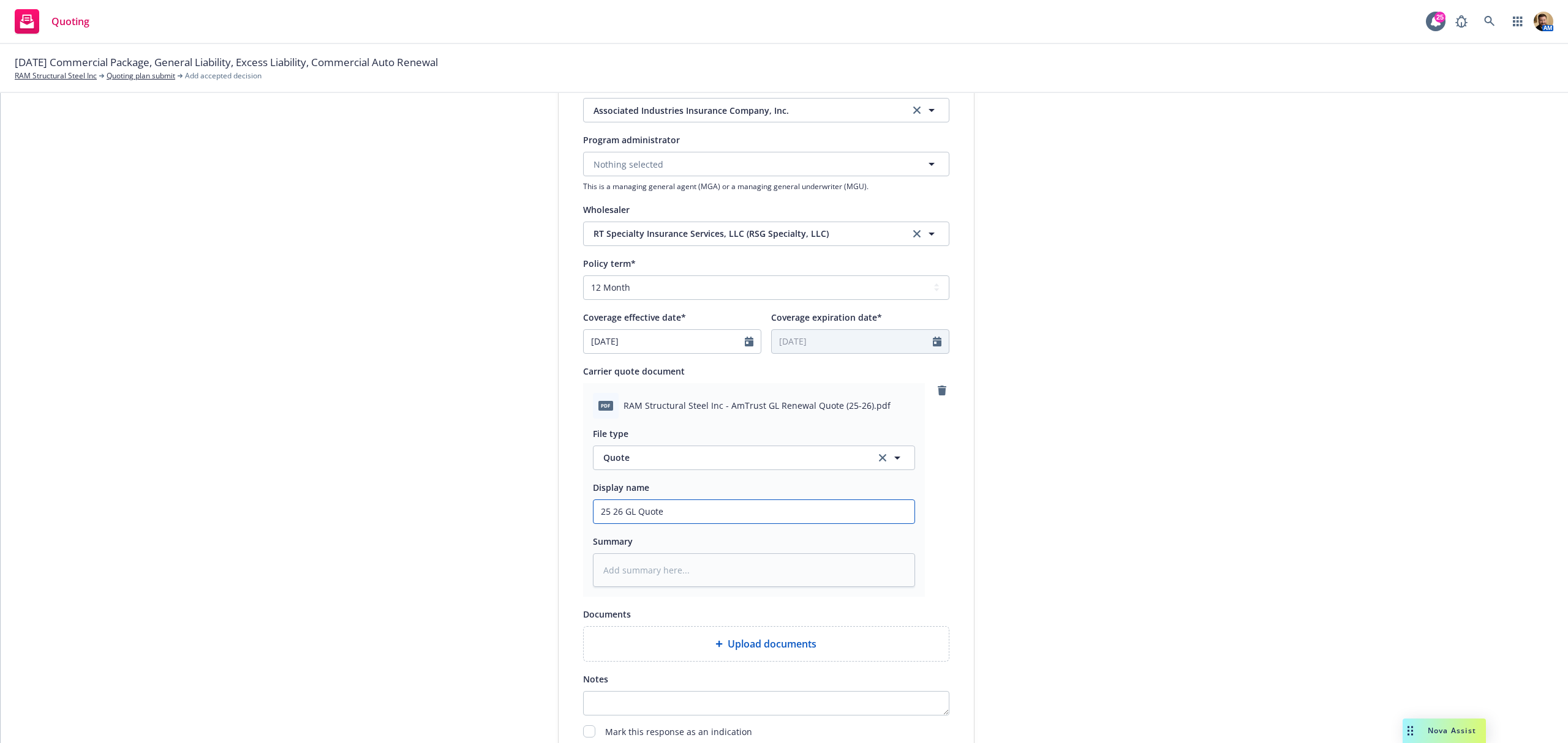
type input "25 26 GL Quote"
type textarea "x"
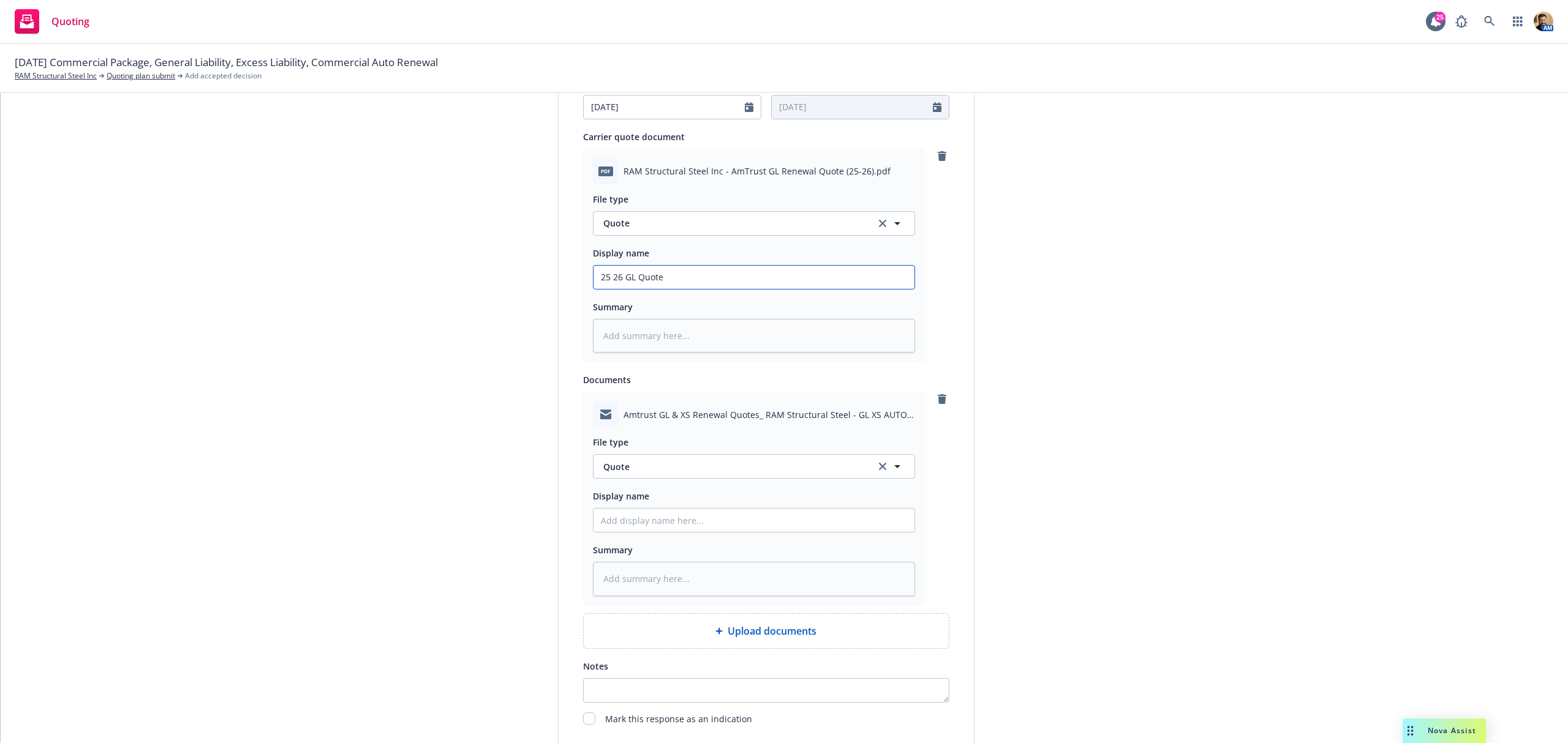
scroll to position [571, 0]
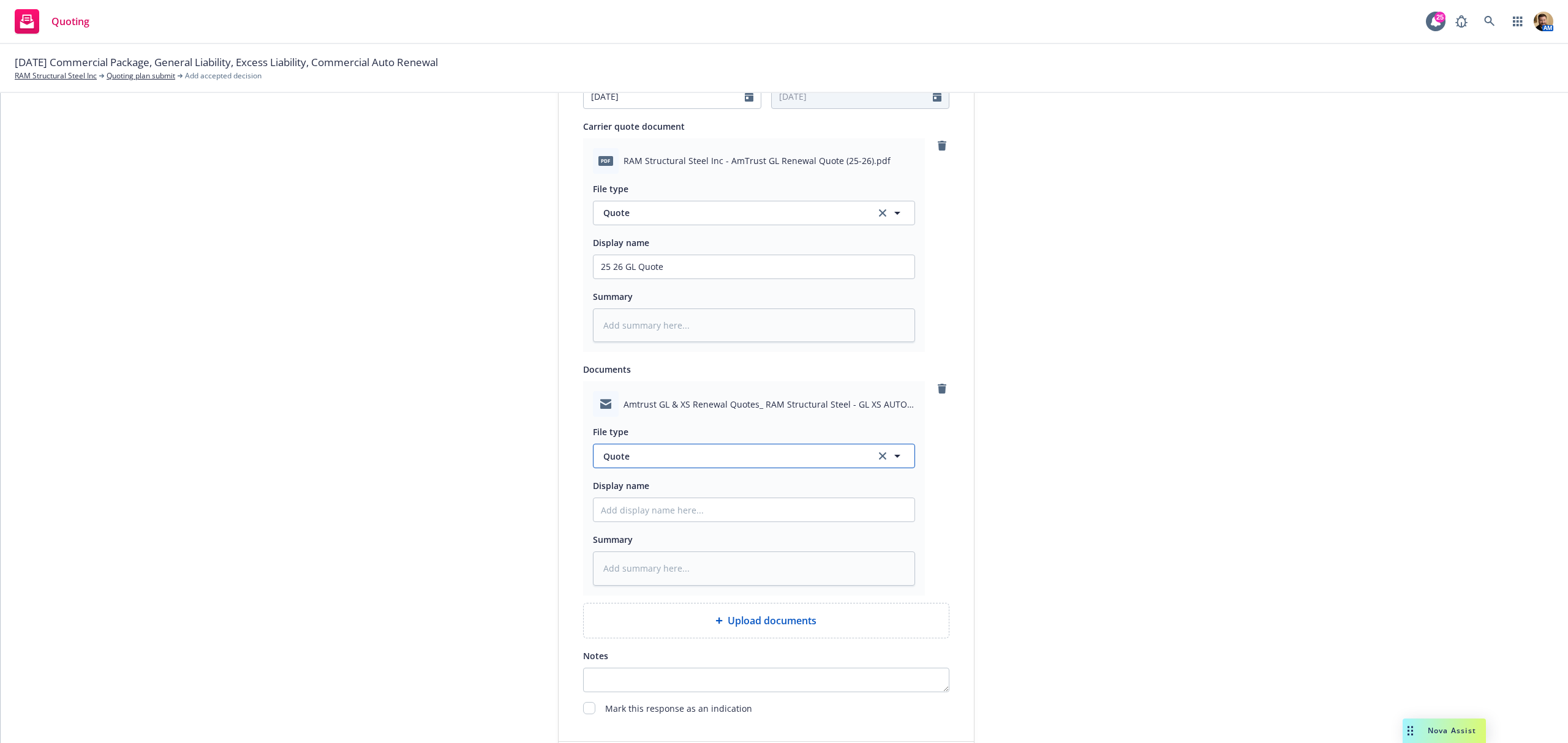
click at [669, 453] on span "Quote" at bounding box center [732, 456] width 258 height 13
type input "email"
click at [649, 415] on div "Email" at bounding box center [754, 422] width 306 height 18
drag, startPoint x: 680, startPoint y: 261, endPoint x: 508, endPoint y: 263, distance: 172.0
click at [508, 263] on div "1 Quote initiation 2 Coverage selection 3 Billing info Quote initiation Display…" at bounding box center [784, 182] width 1538 height 1221
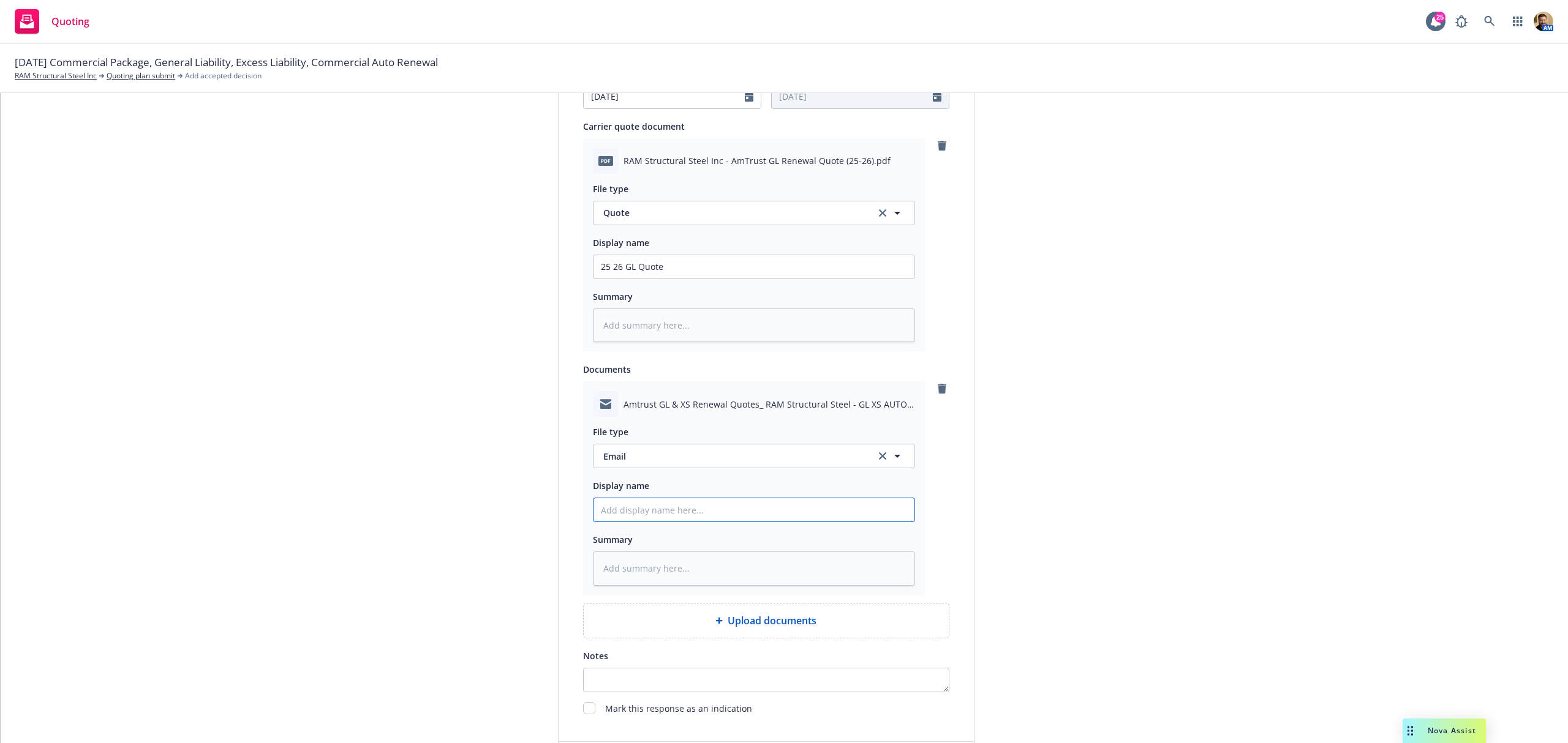
click at [707, 515] on input "Display name" at bounding box center [754, 509] width 321 height 23
paste input "25 26 GL Quote"
type textarea "x"
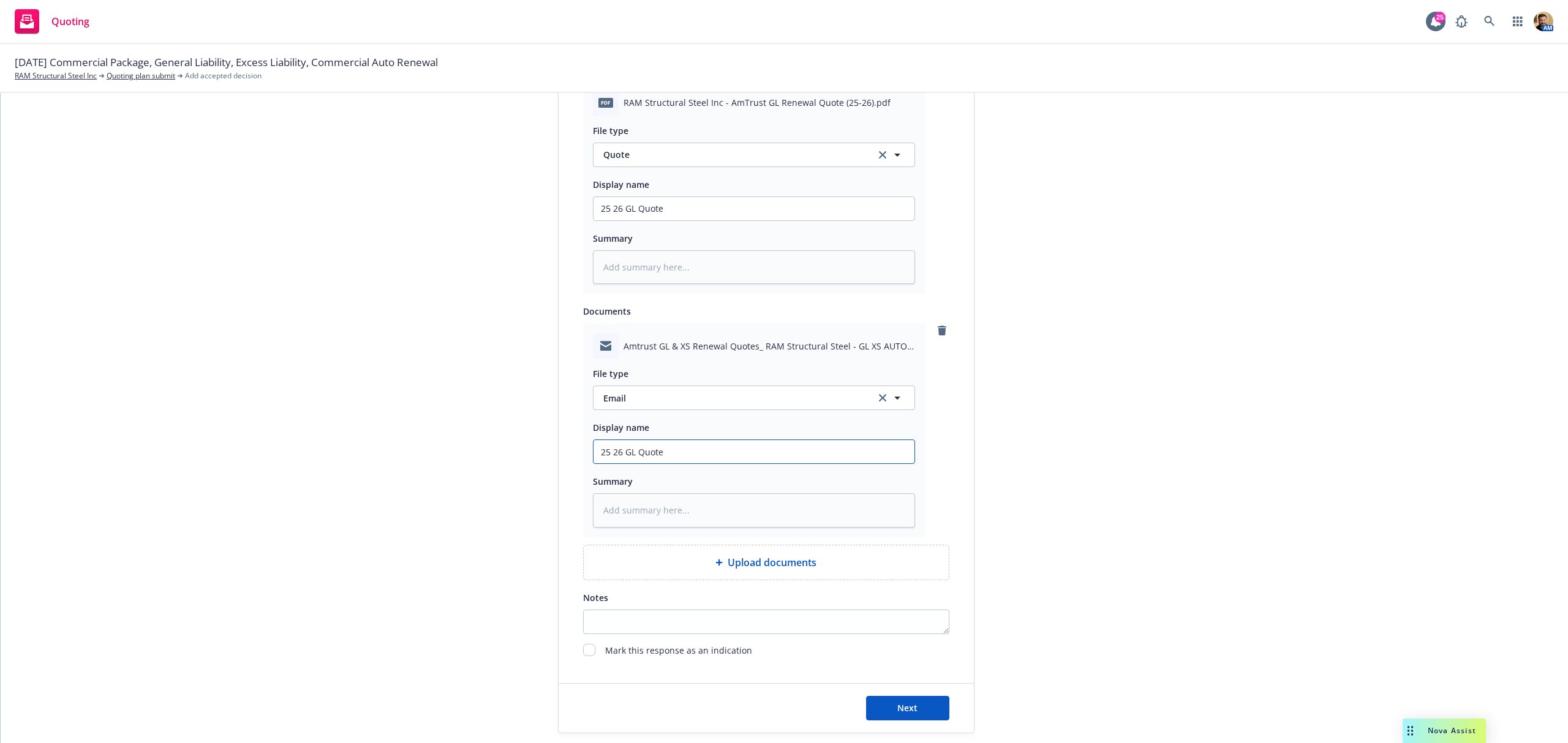
scroll to position [698, 0]
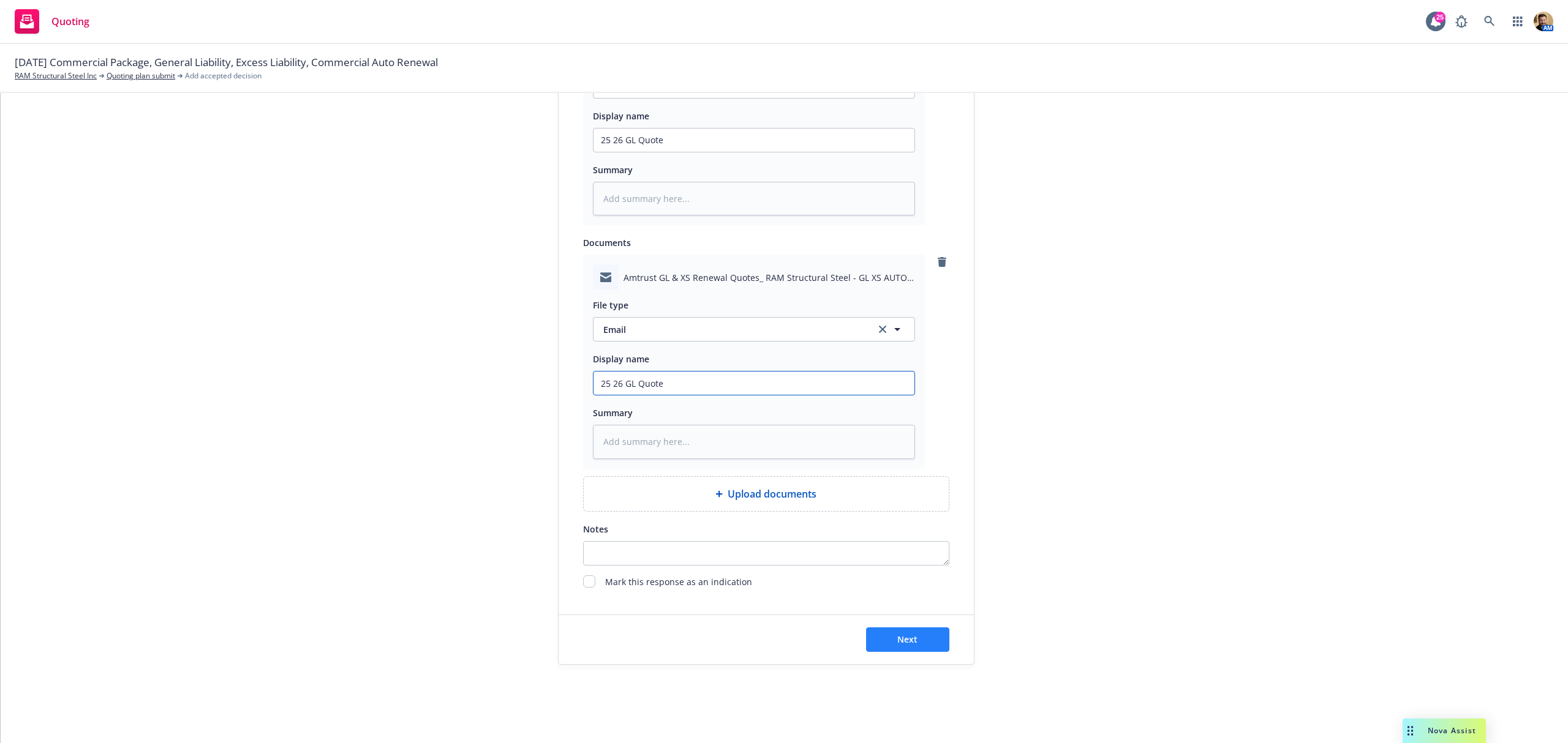
type input "25 26 GL Quote"
click at [880, 642] on button "Next" at bounding box center [907, 639] width 84 height 24
type textarea "x"
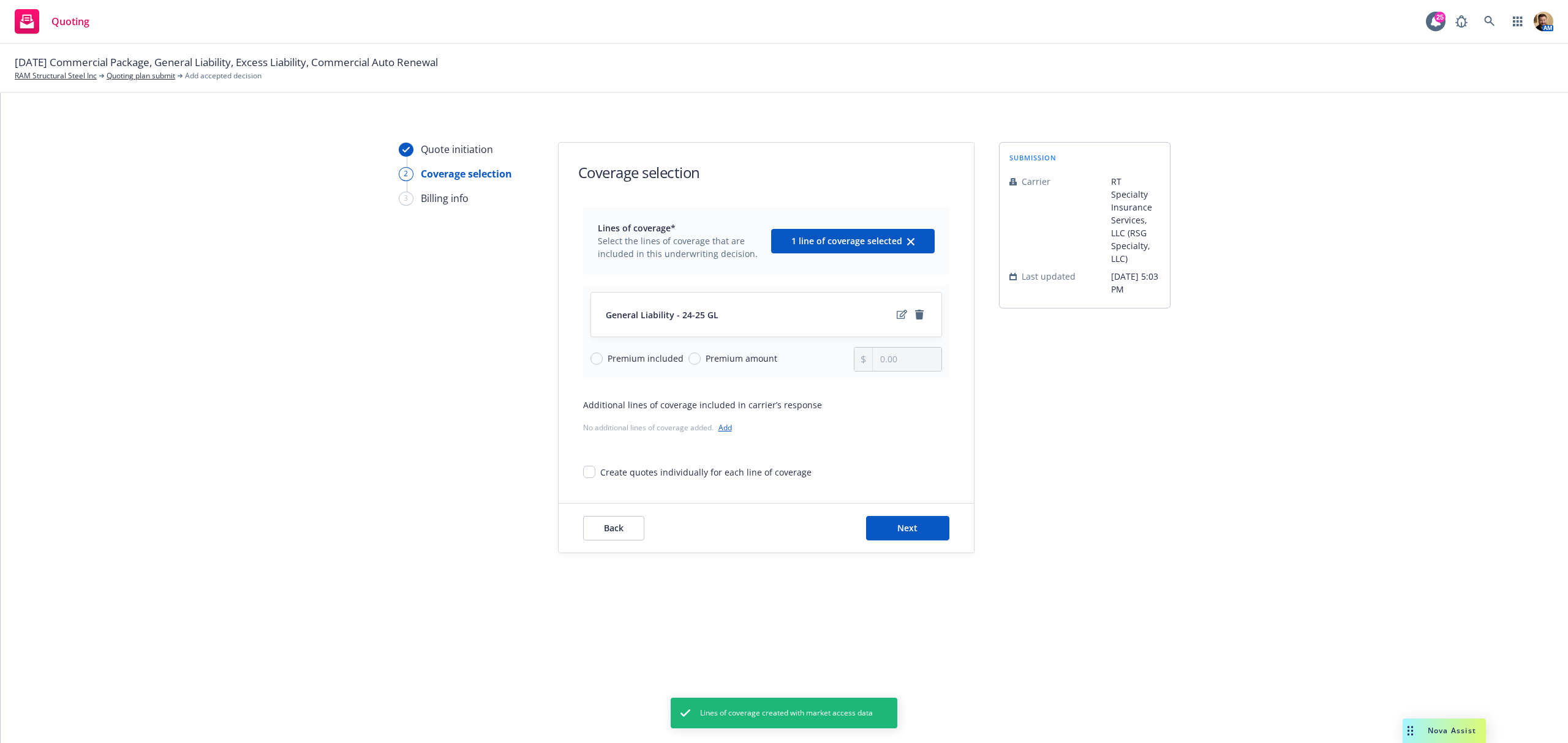
click at [705, 356] on span "Premium amount" at bounding box center [739, 358] width 77 height 13
click at [701, 356] on input "Premium amount" at bounding box center [694, 358] width 12 height 12
radio input "true"
drag, startPoint x: 908, startPoint y: 361, endPoint x: 841, endPoint y: 361, distance: 67.0
click at [841, 361] on div "Premium included Premium amount 0.00" at bounding box center [767, 359] width 352 height 24
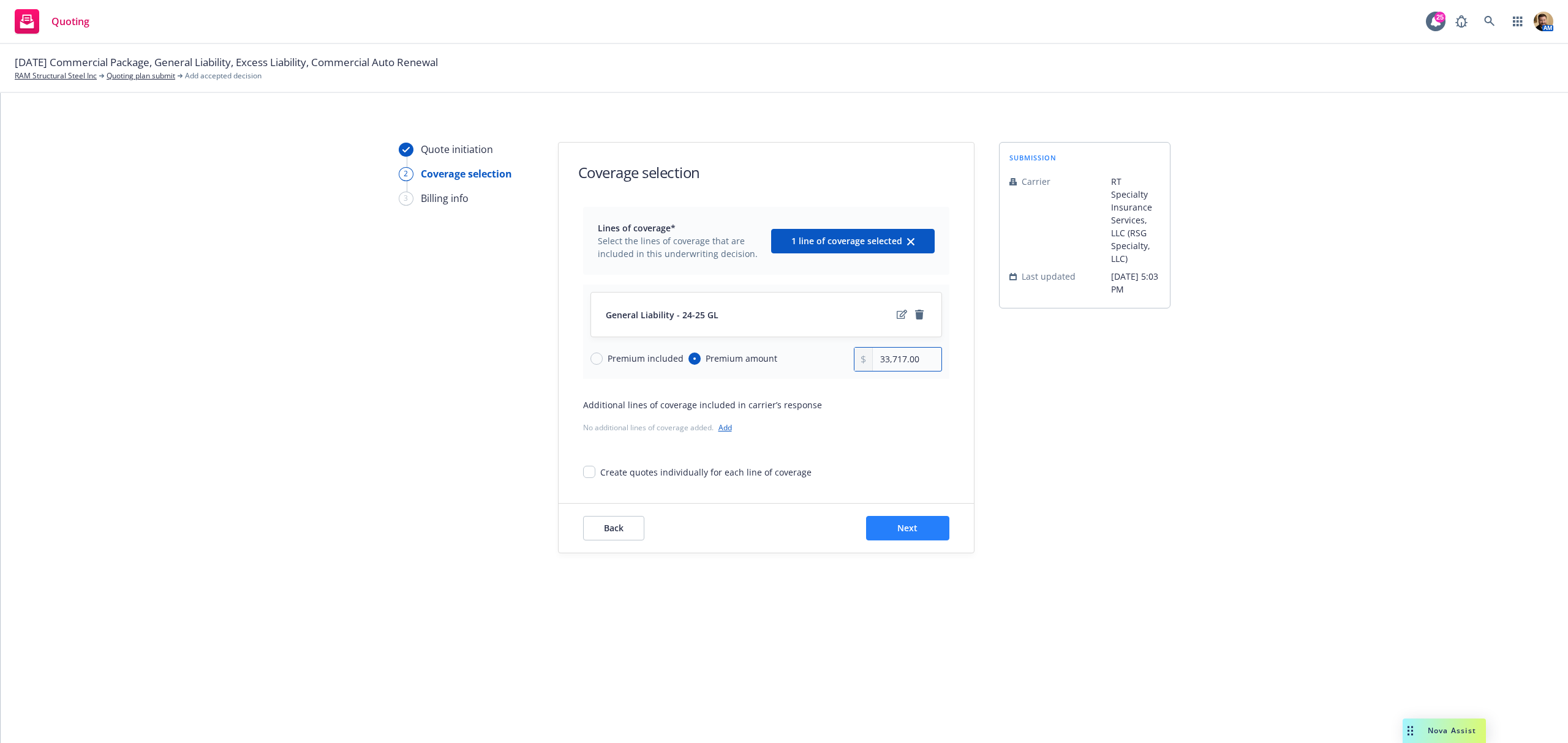
type input "33,717.00"
click at [902, 530] on span "Next" at bounding box center [907, 528] width 20 height 12
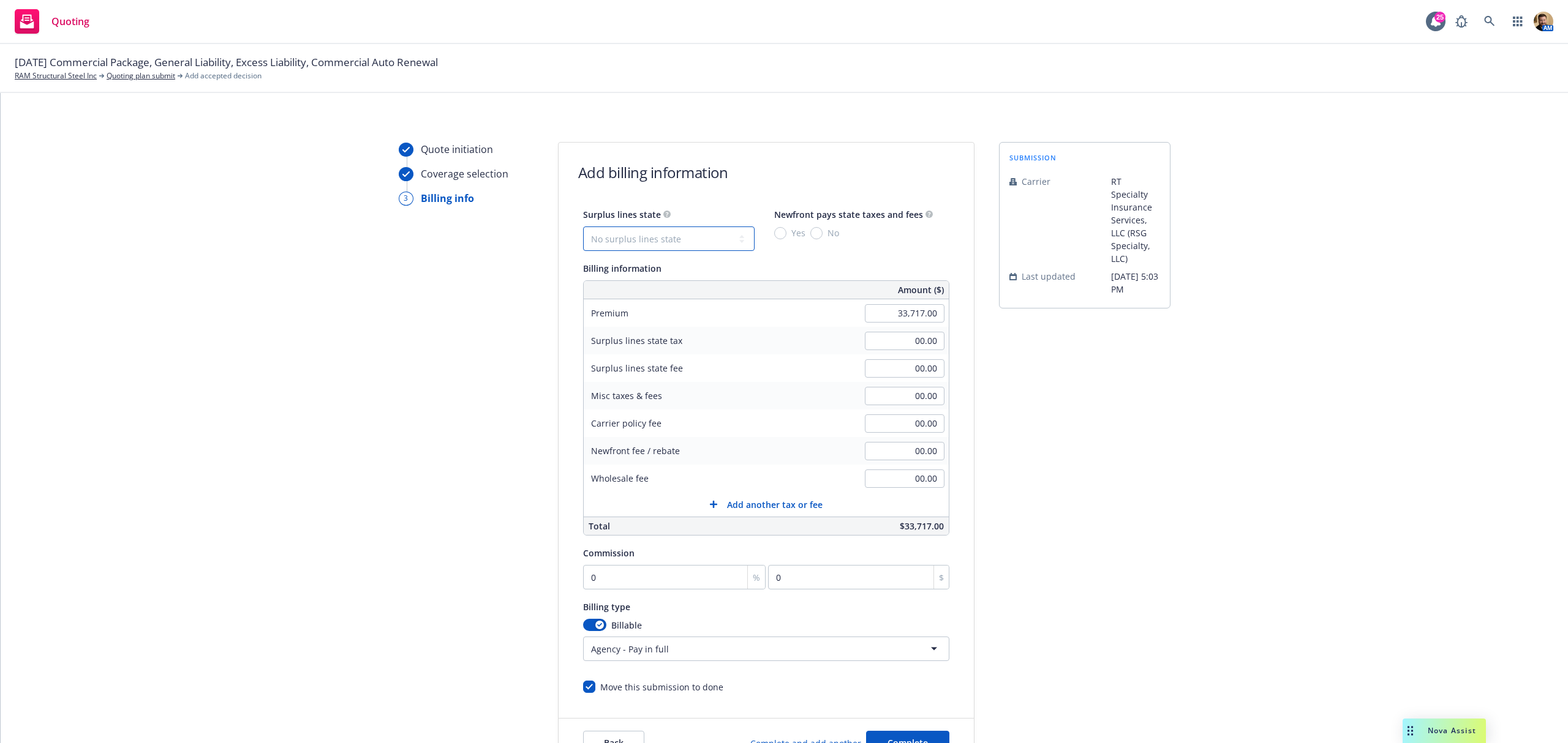
click at [639, 246] on select "No surplus lines state [US_STATE] [US_STATE] [US_STATE] [US_STATE] [US_STATE] […" at bounding box center [669, 239] width 172 height 24
select select "CA"
click at [583, 227] on select "No surplus lines state [US_STATE] [US_STATE] [US_STATE] [US_STATE] [US_STATE] […" at bounding box center [669, 239] width 172 height 24
type input "1,011.51"
type input "60.69"
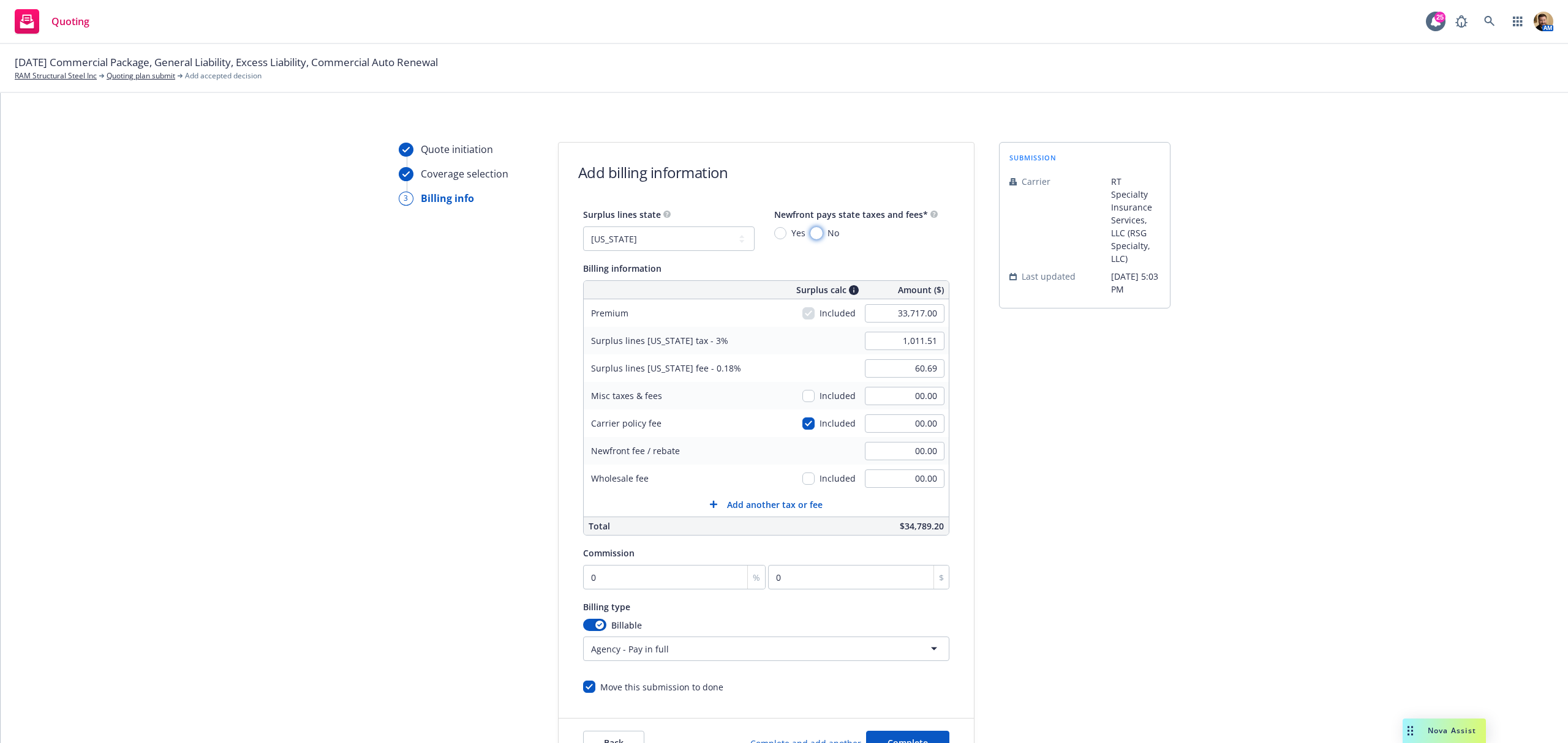
click at [811, 231] on input "No" at bounding box center [816, 233] width 12 height 12
radio input "true"
click at [904, 474] on input "00.00" at bounding box center [904, 479] width 80 height 18
type input "650.00"
click at [893, 424] on input "00.00" at bounding box center [904, 423] width 80 height 18
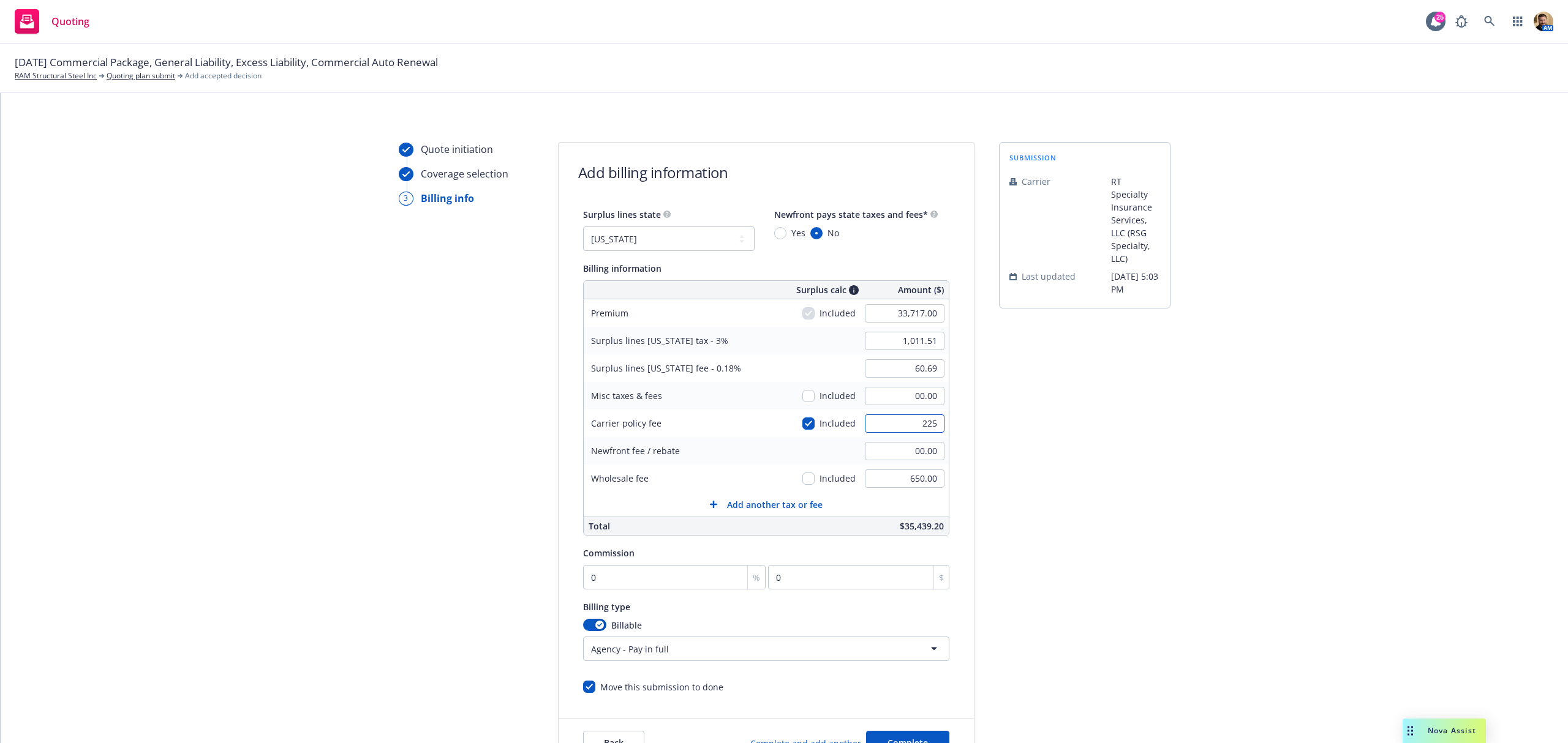
type input "225"
type input "1,018.26"
type input "61.10"
type input "225.00"
click at [1071, 466] on div "submission Carrier RT Specialty Insurance Services, LLC (RSG Specialty, LLC) La…" at bounding box center [1085, 455] width 172 height 626
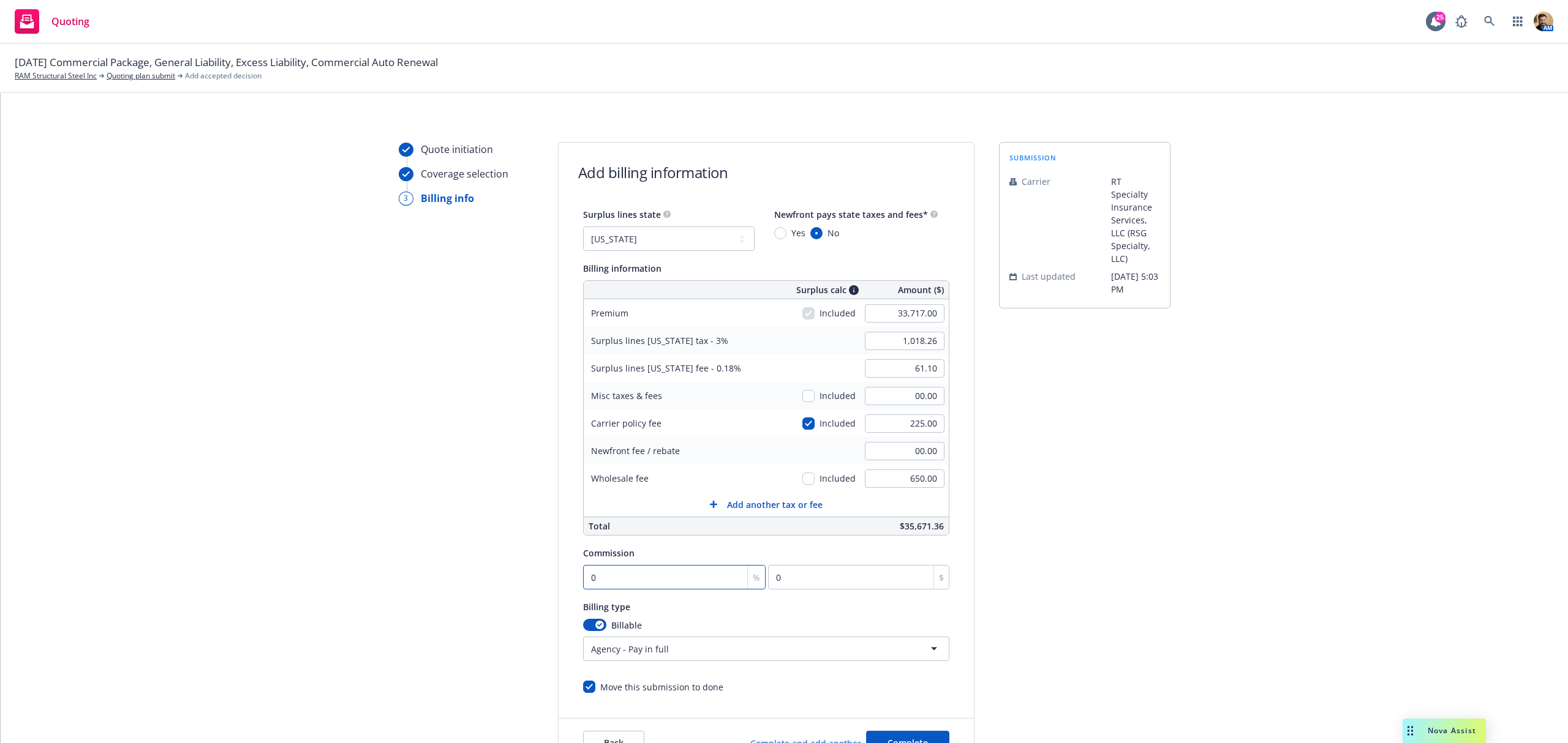
type input "1"
type input "337.17"
type input "12"
type input "4046.04"
type input "12"
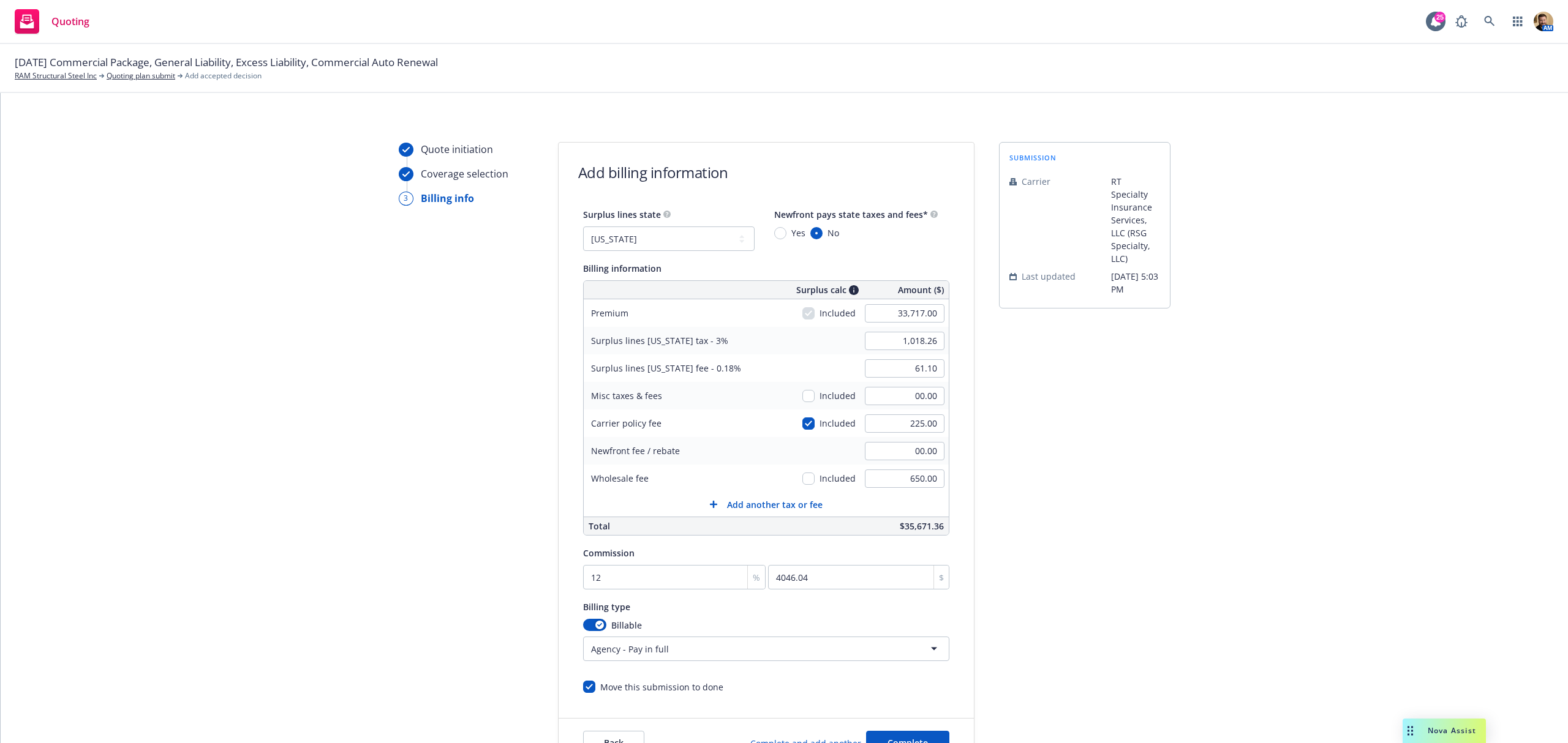
click at [1115, 626] on div "submission Carrier RT Specialty Insurance Services, LLC (RSG Specialty, LLC) La…" at bounding box center [1085, 455] width 172 height 626
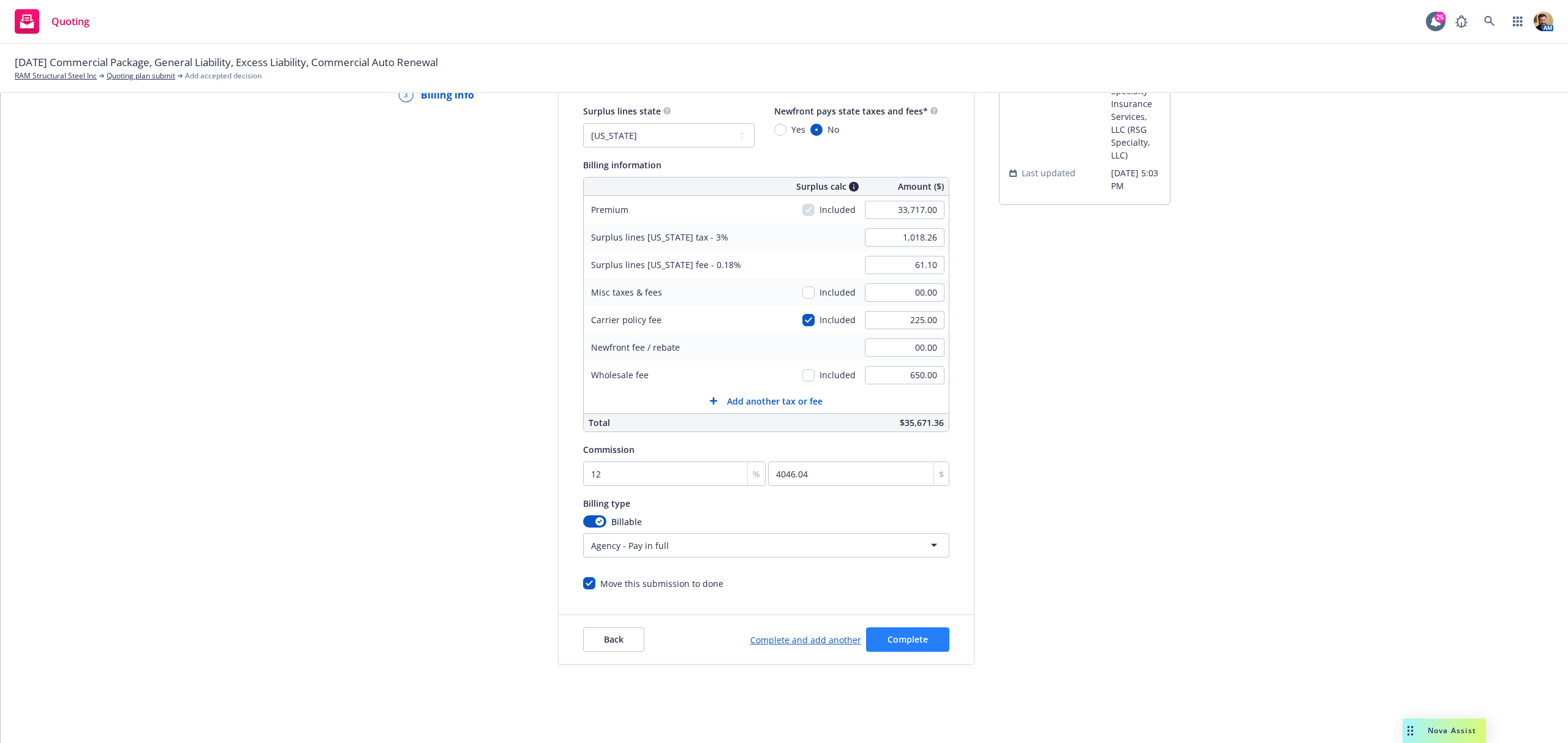
scroll to position [104, 0]
click at [893, 637] on span "Complete" at bounding box center [907, 639] width 40 height 12
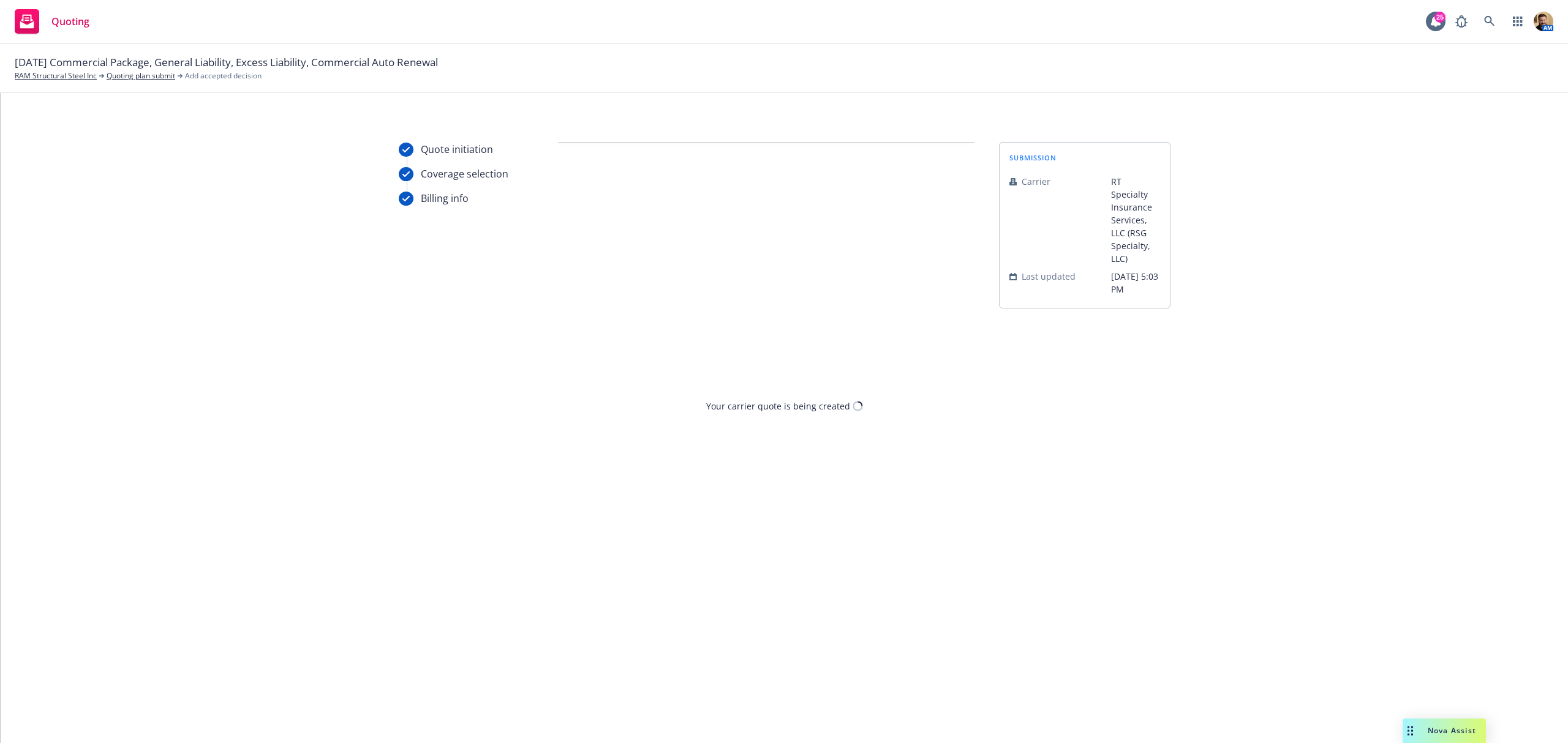
scroll to position [0, 0]
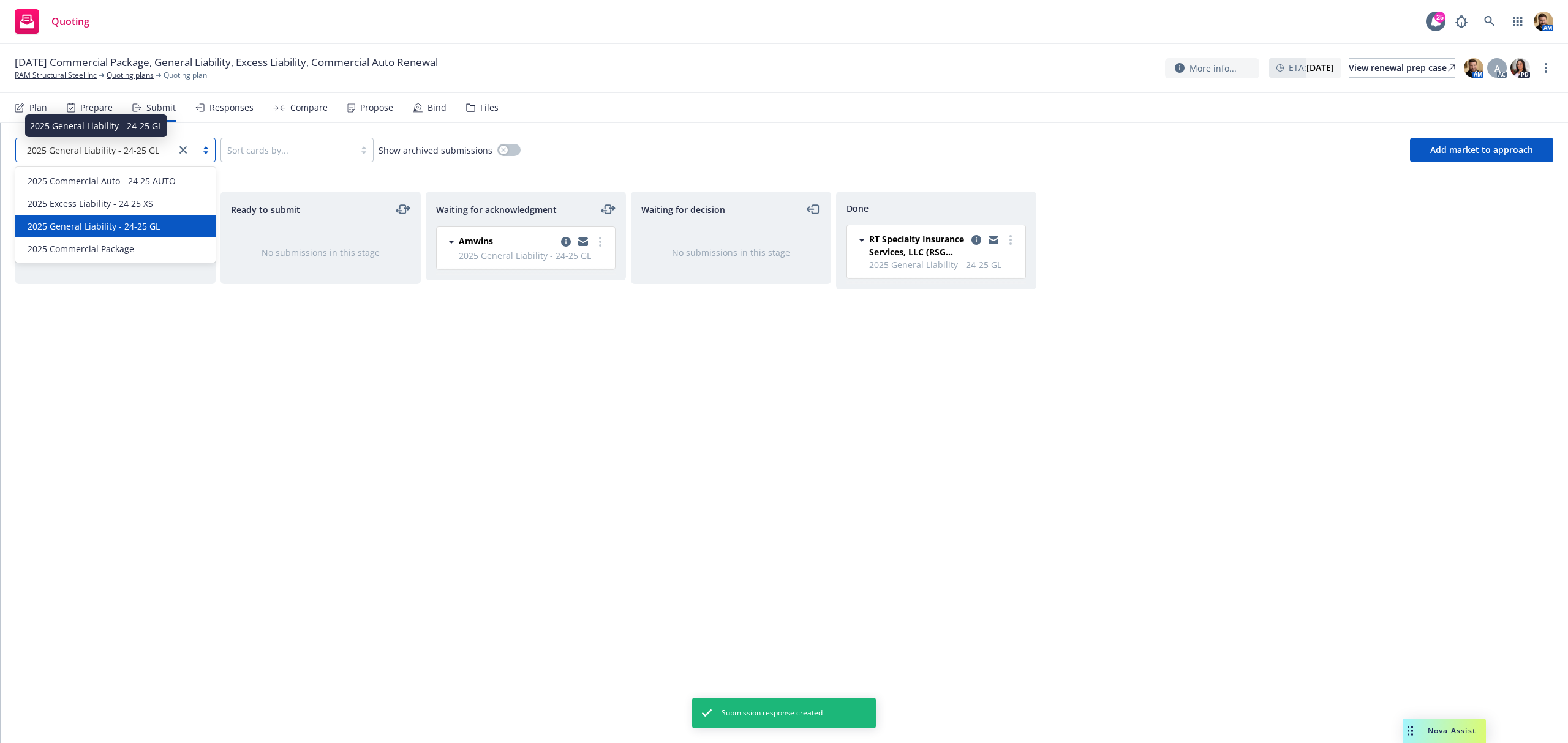
click at [94, 151] on span "2025 General Liability - 24-25 GL" at bounding box center [93, 150] width 133 height 13
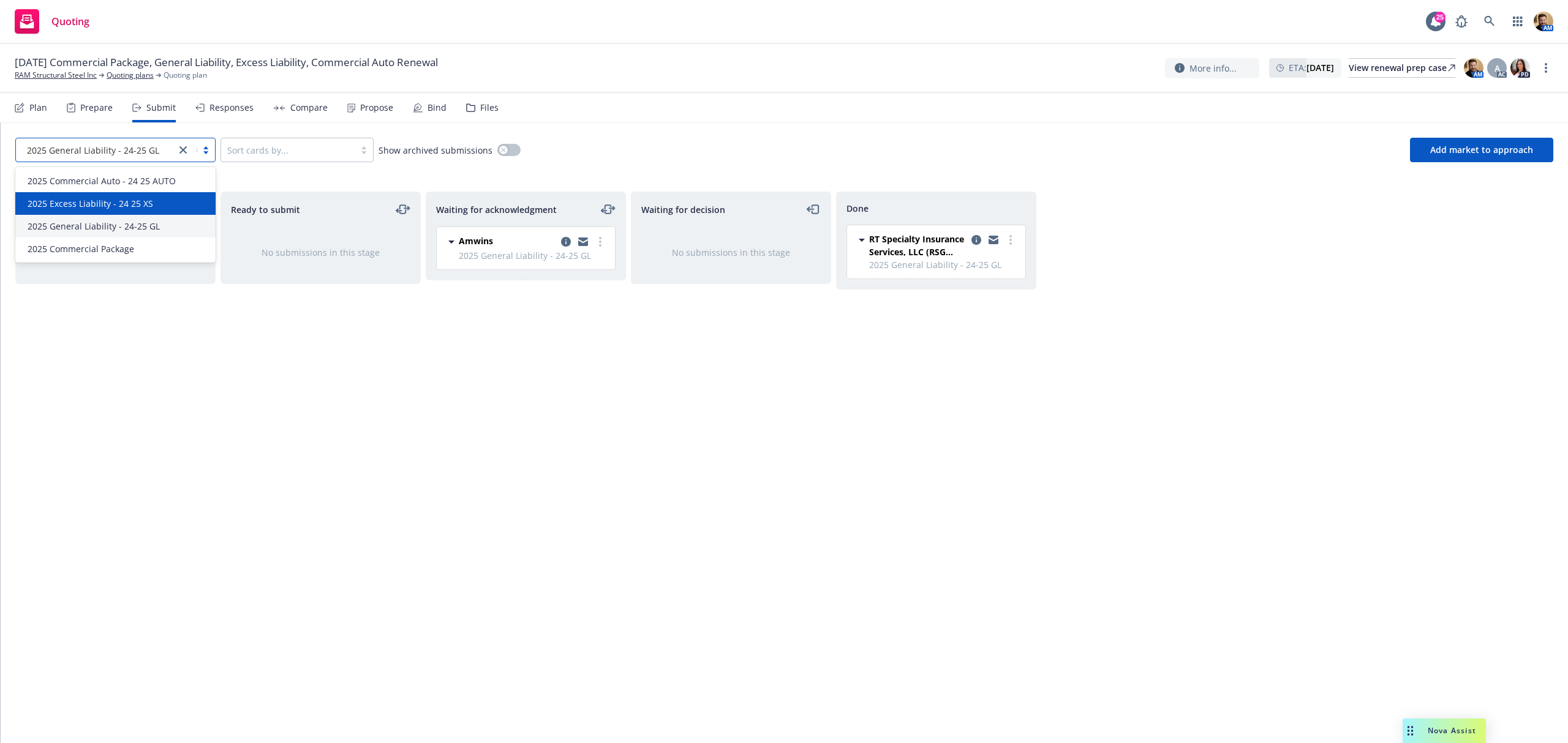
click at [90, 206] on span "2025 Excess Liability - 24 25 XS" at bounding box center [90, 203] width 126 height 13
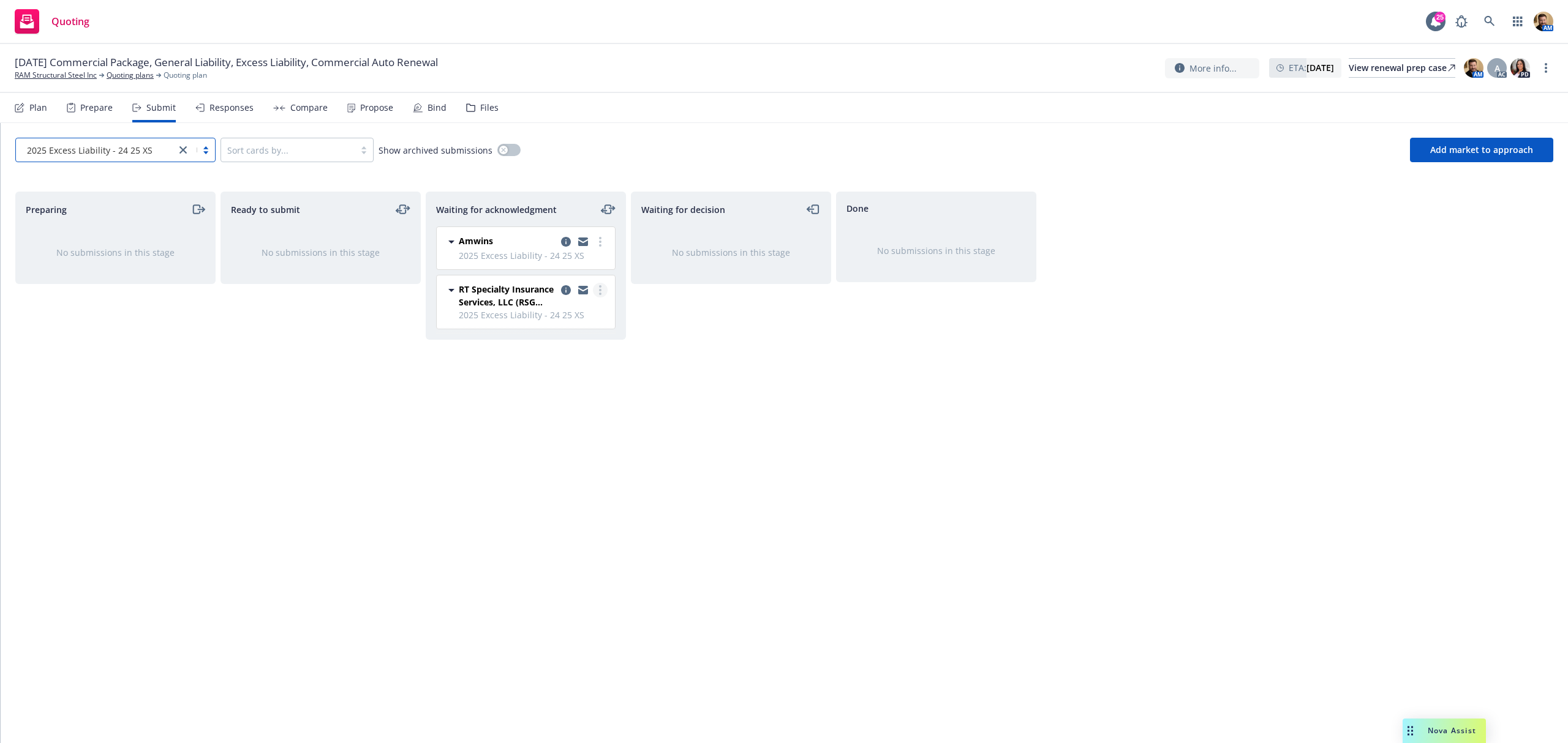
click at [599, 290] on icon "more" at bounding box center [600, 290] width 3 height 10
click at [571, 390] on span "Add accepted decision" at bounding box center [546, 389] width 123 height 12
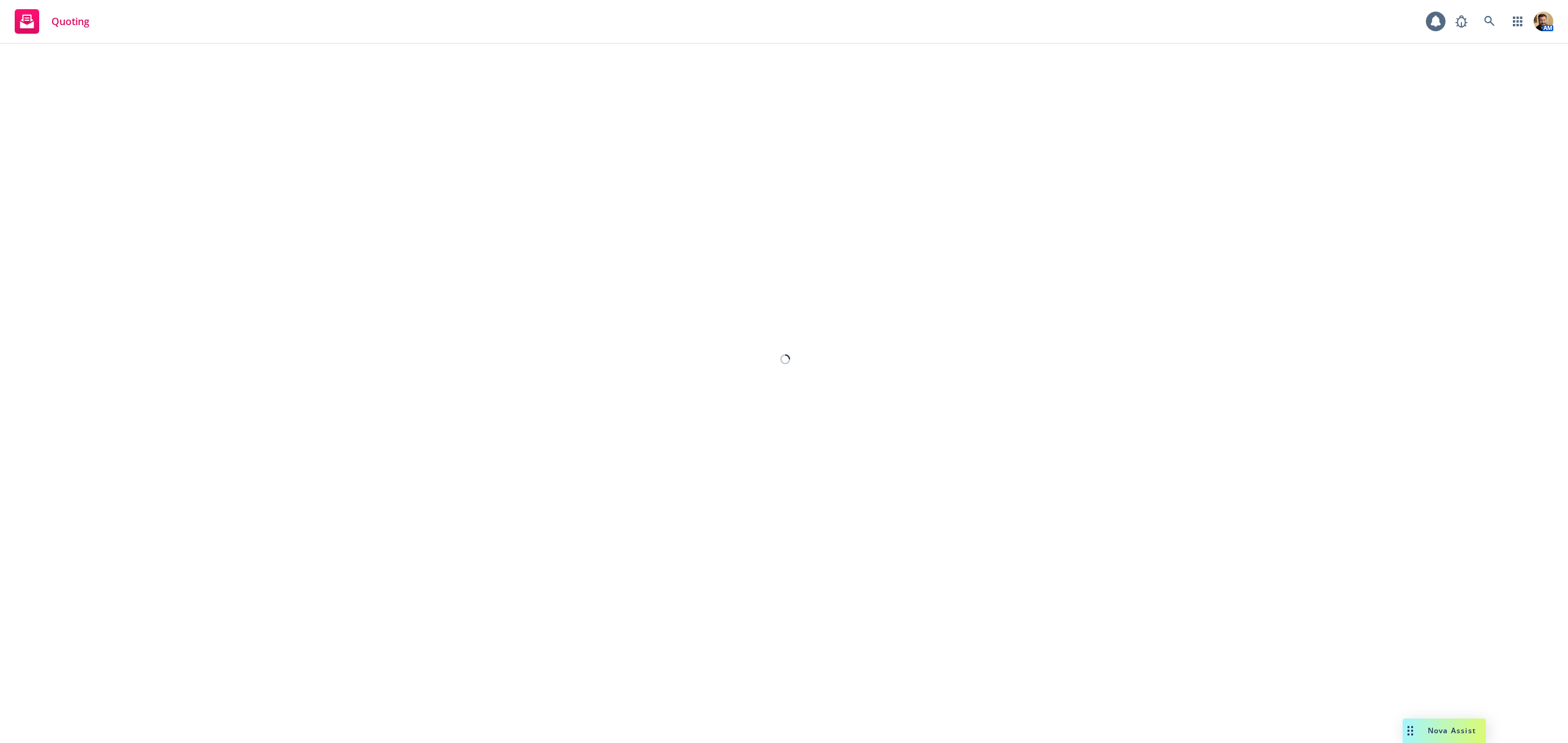
select select "12"
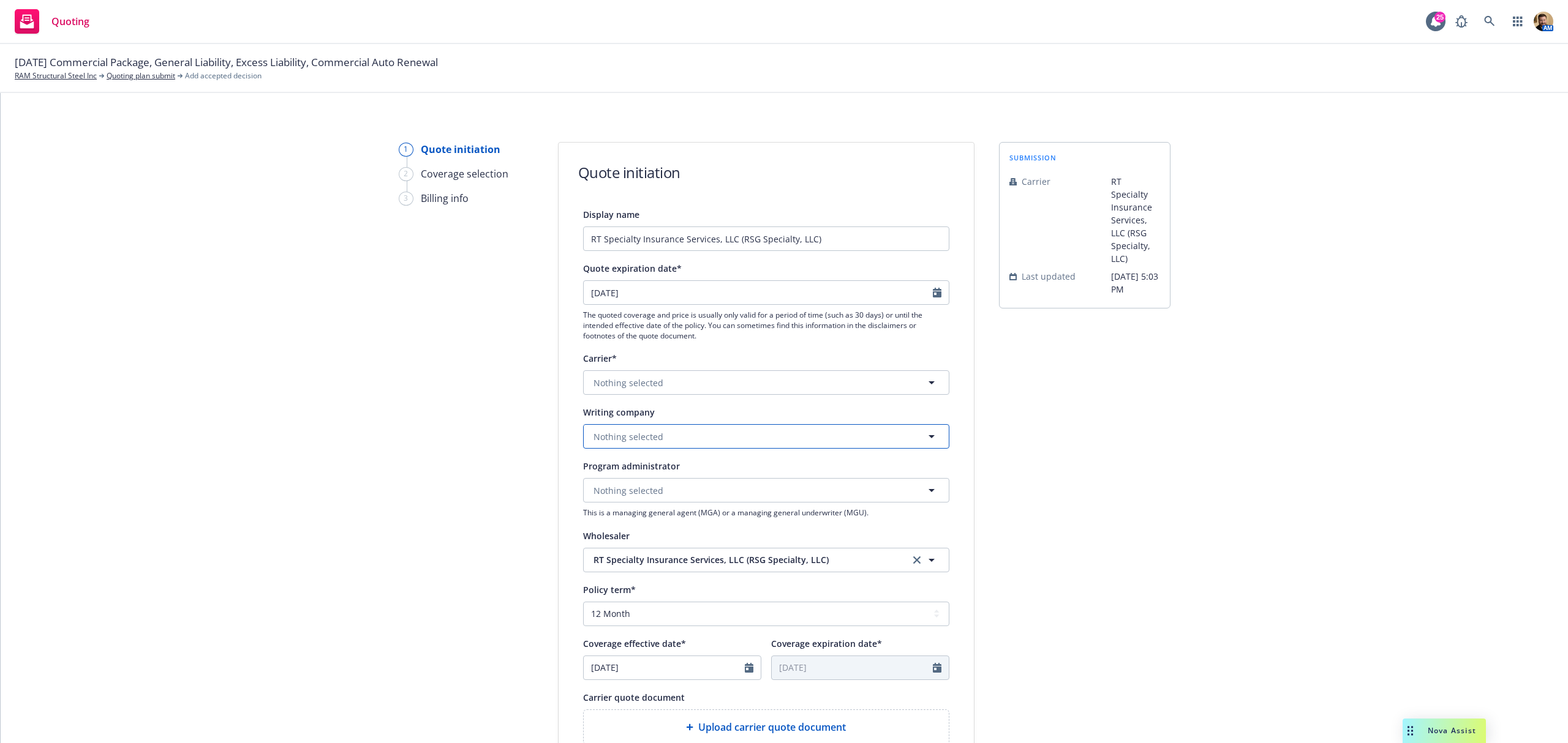
click at [620, 442] on span "Nothing selected" at bounding box center [628, 437] width 70 height 13
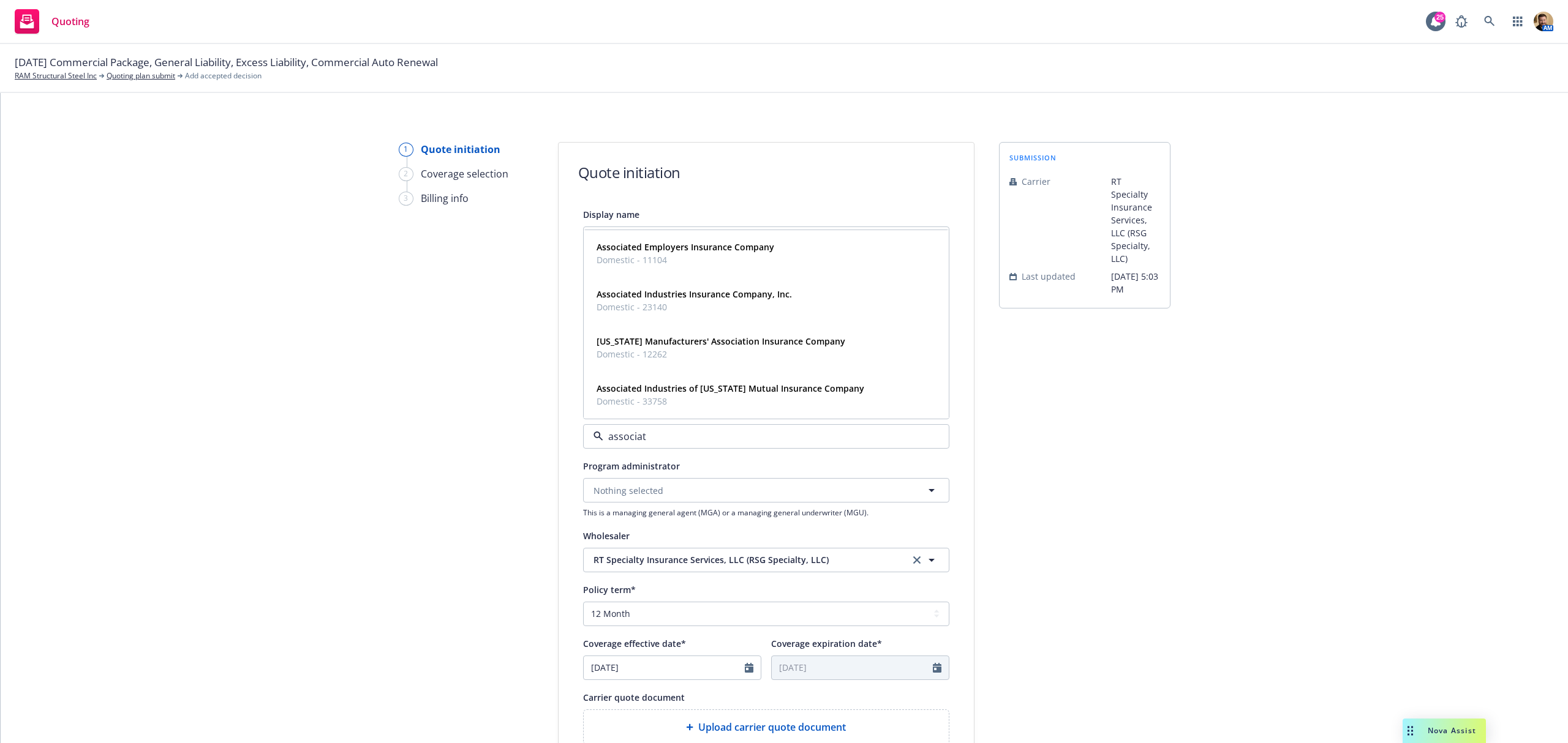
type input "associate"
click at [669, 351] on span "Domestic - 23140" at bounding box center [694, 354] width 195 height 13
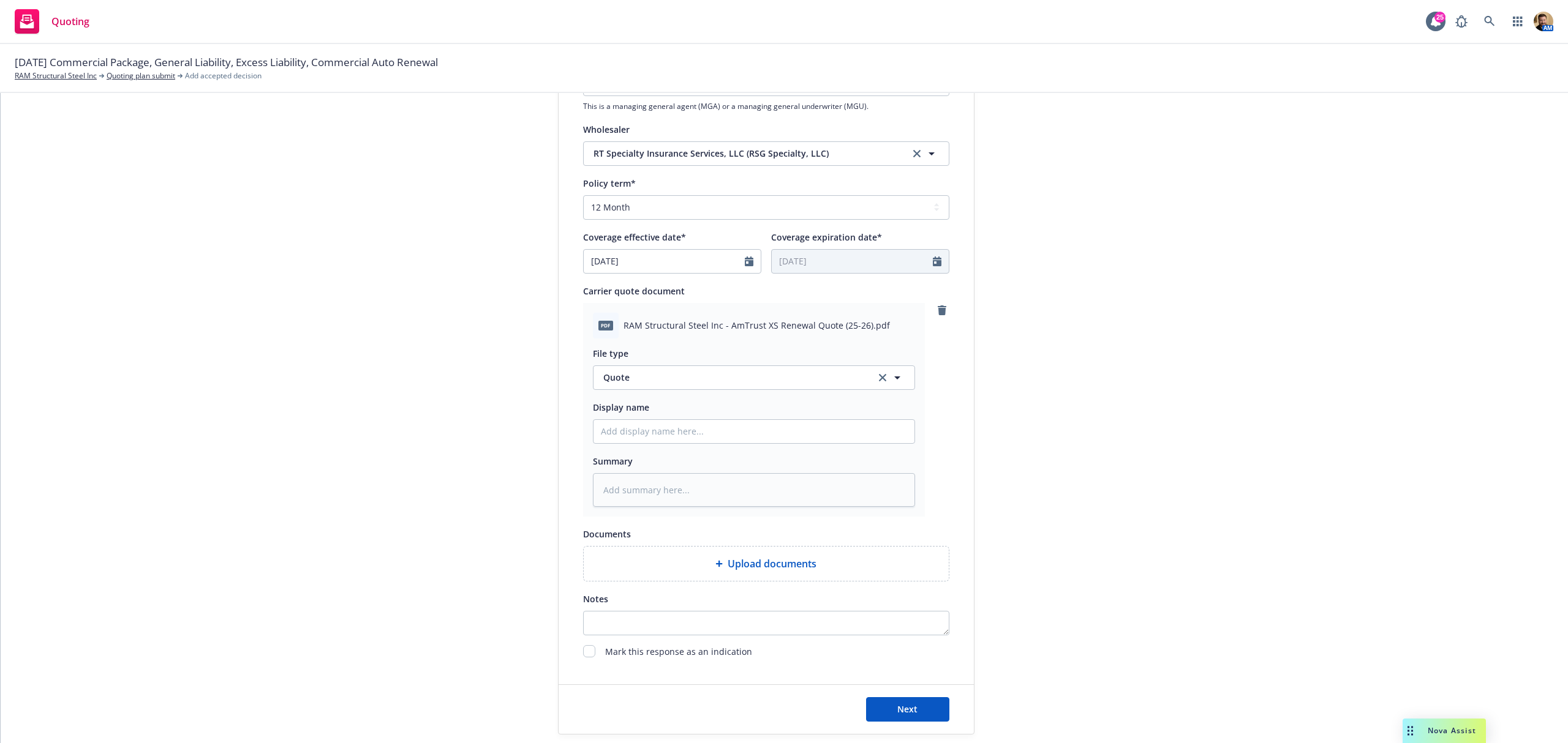
scroll to position [408, 0]
click at [642, 439] on input "Display name" at bounding box center [754, 430] width 321 height 23
type textarea "x"
type input "2"
type textarea "x"
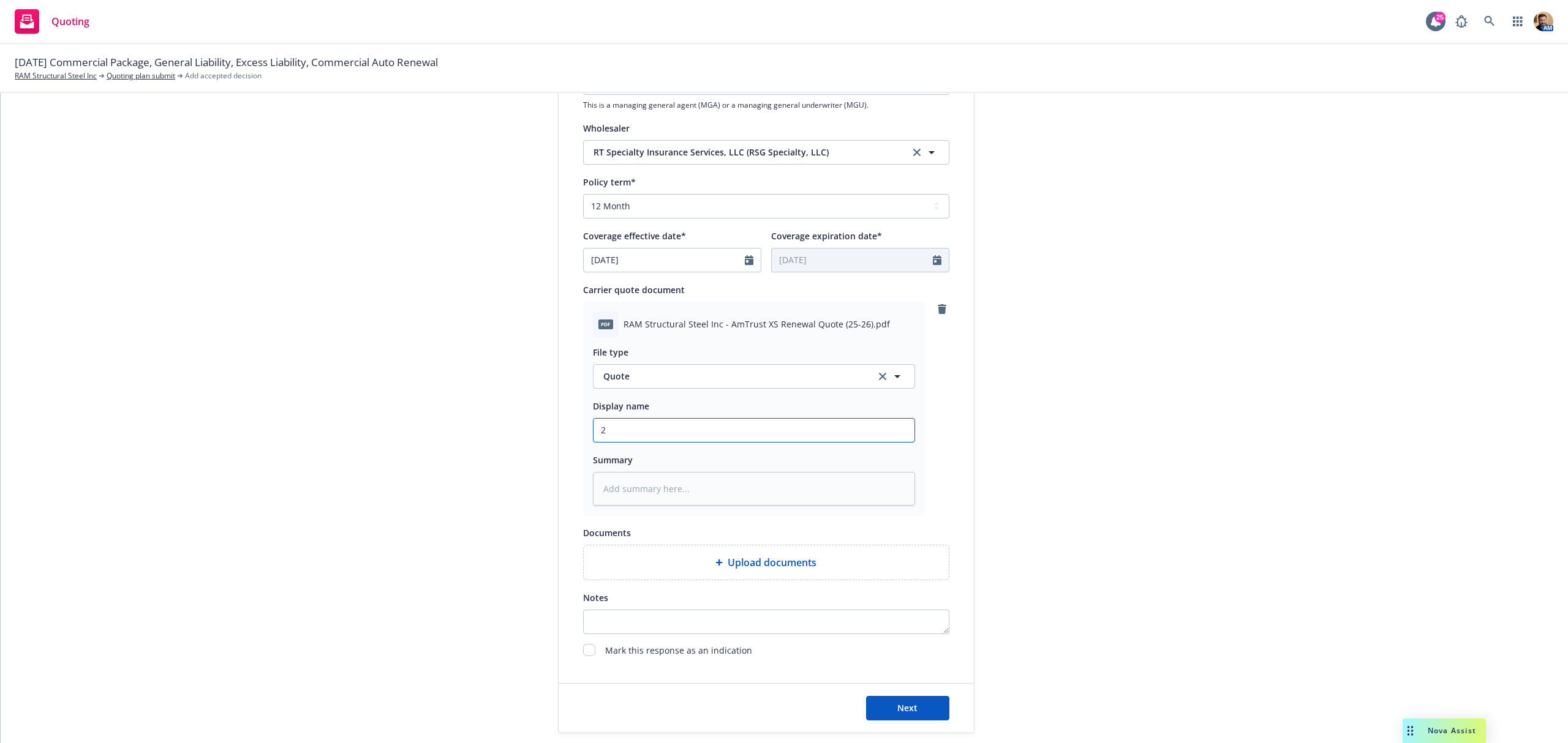
type input "25"
type textarea "x"
type input "25"
type textarea "x"
type input "25 2"
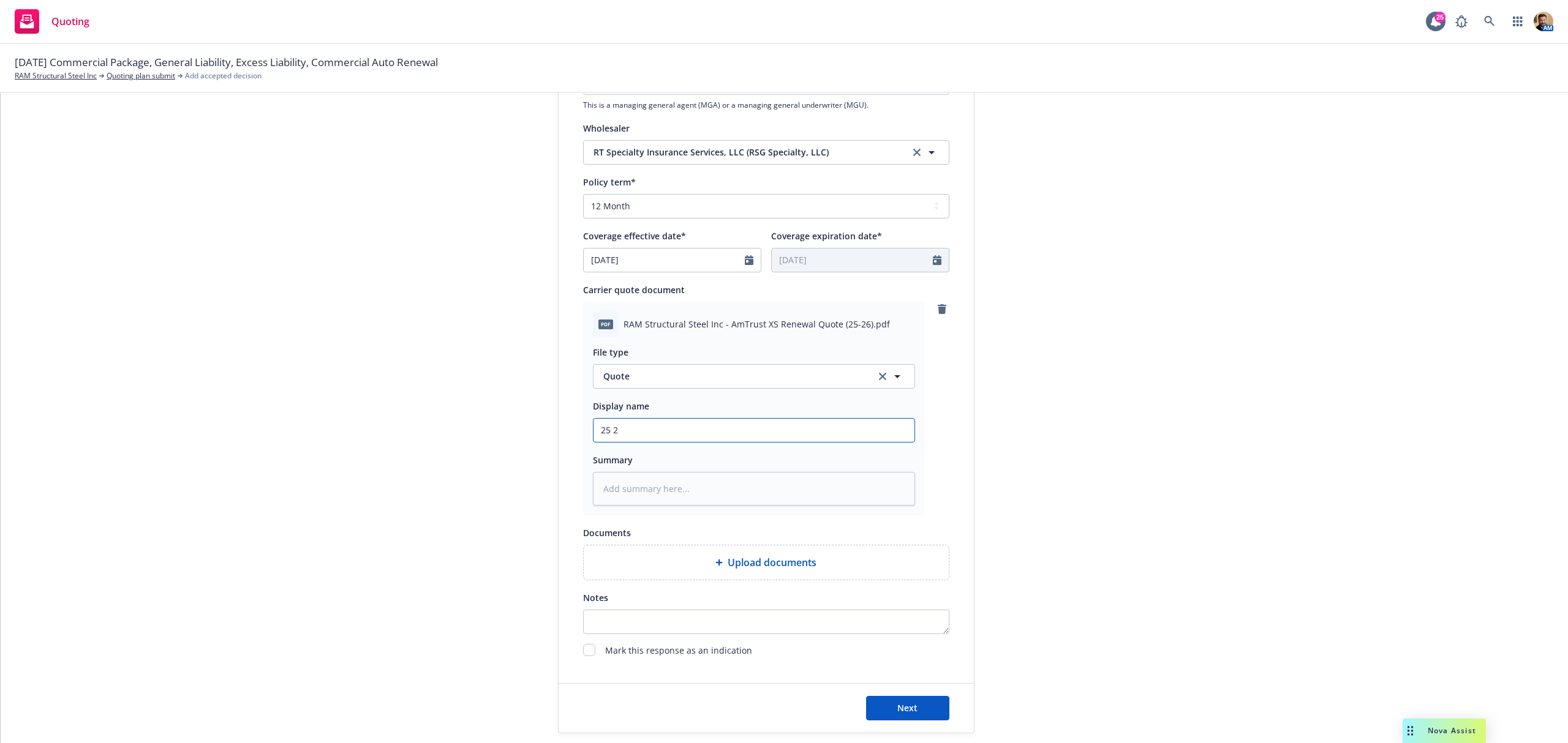
type textarea "x"
type input "25 26"
type textarea "x"
type input "25 26"
type textarea "x"
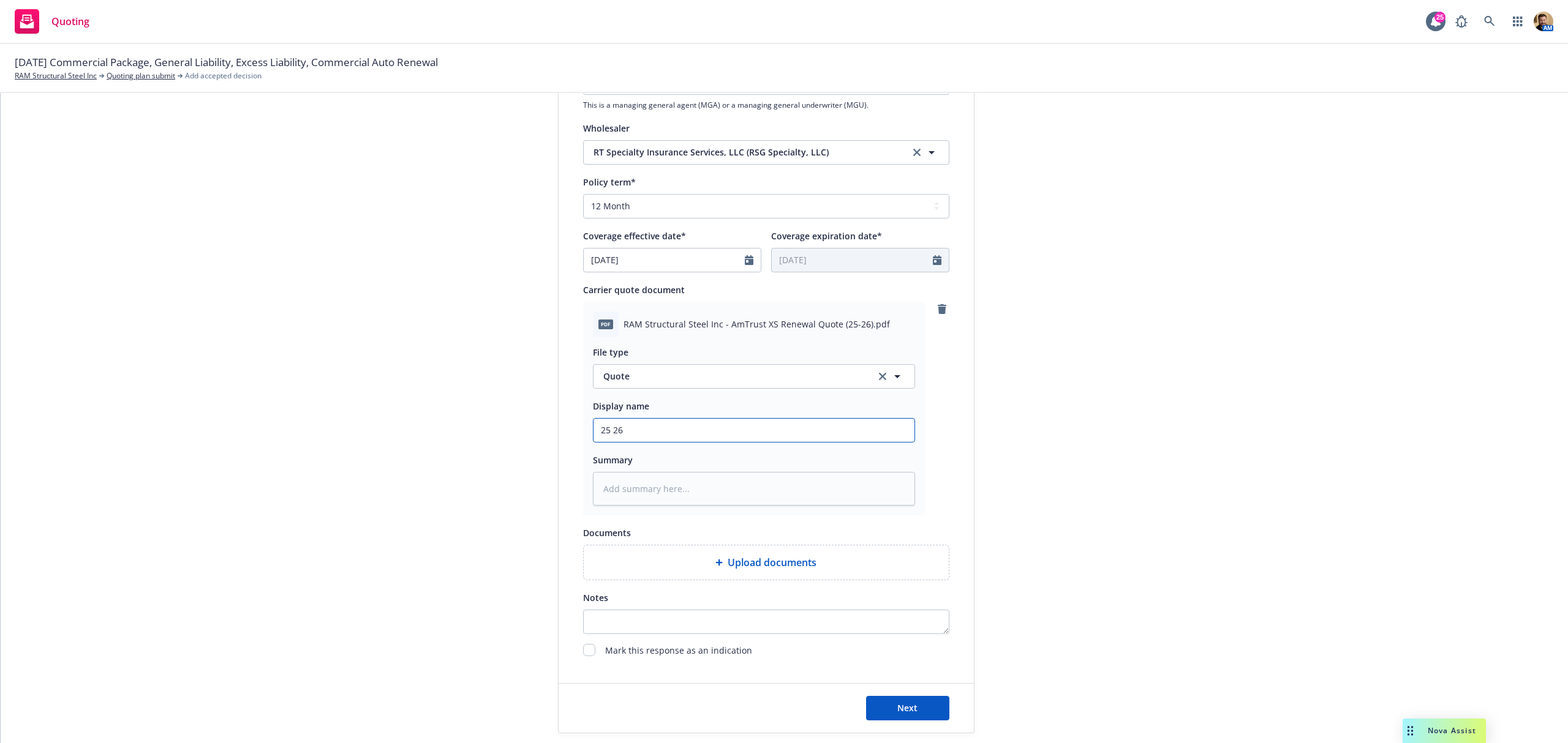
type input "25 26 X"
type textarea "x"
type input "25 26 XS"
type textarea "x"
type input "25 26 XS"
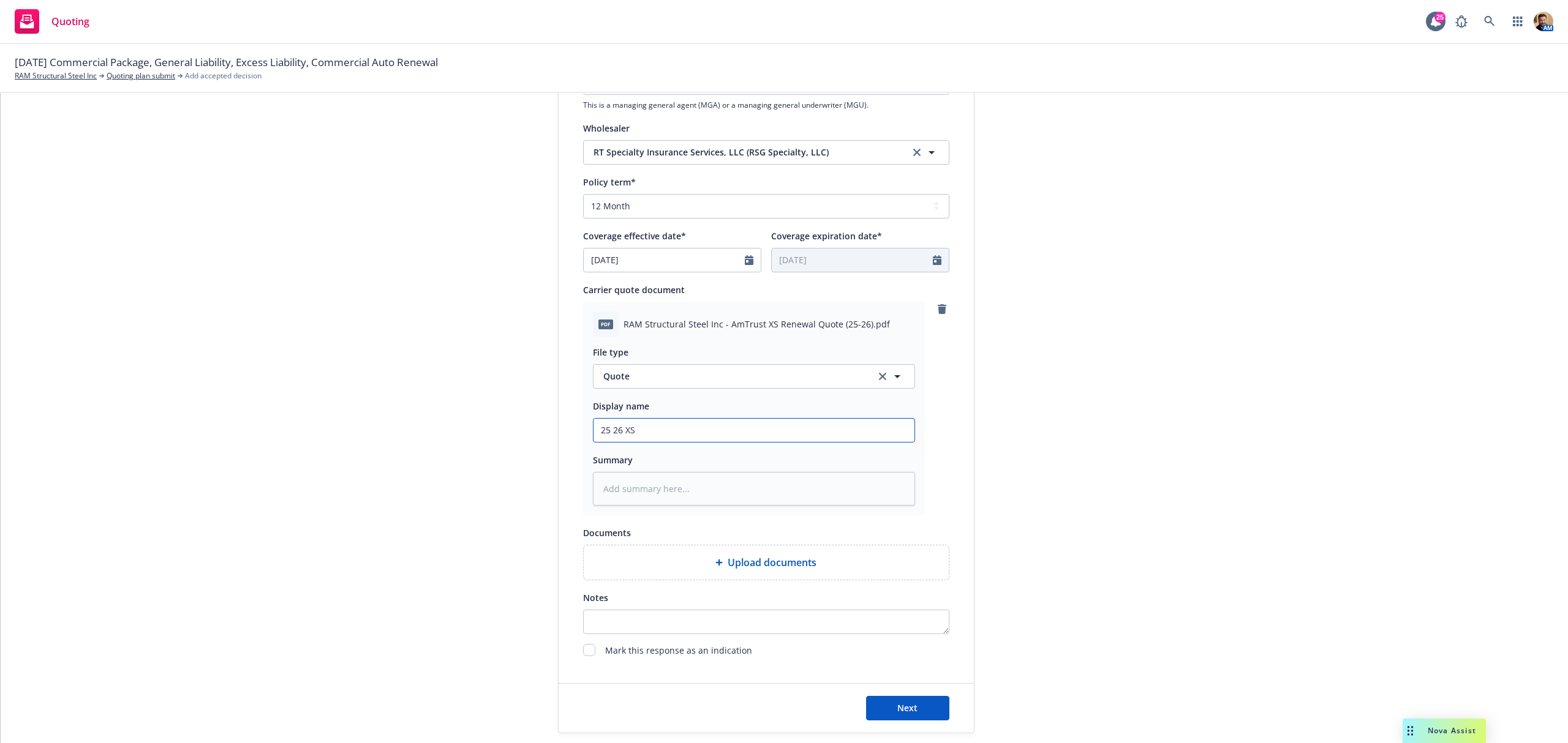
type textarea "x"
type input "25 26 XS Q"
type textarea "x"
type input "25 26 XS Quo"
type textarea "x"
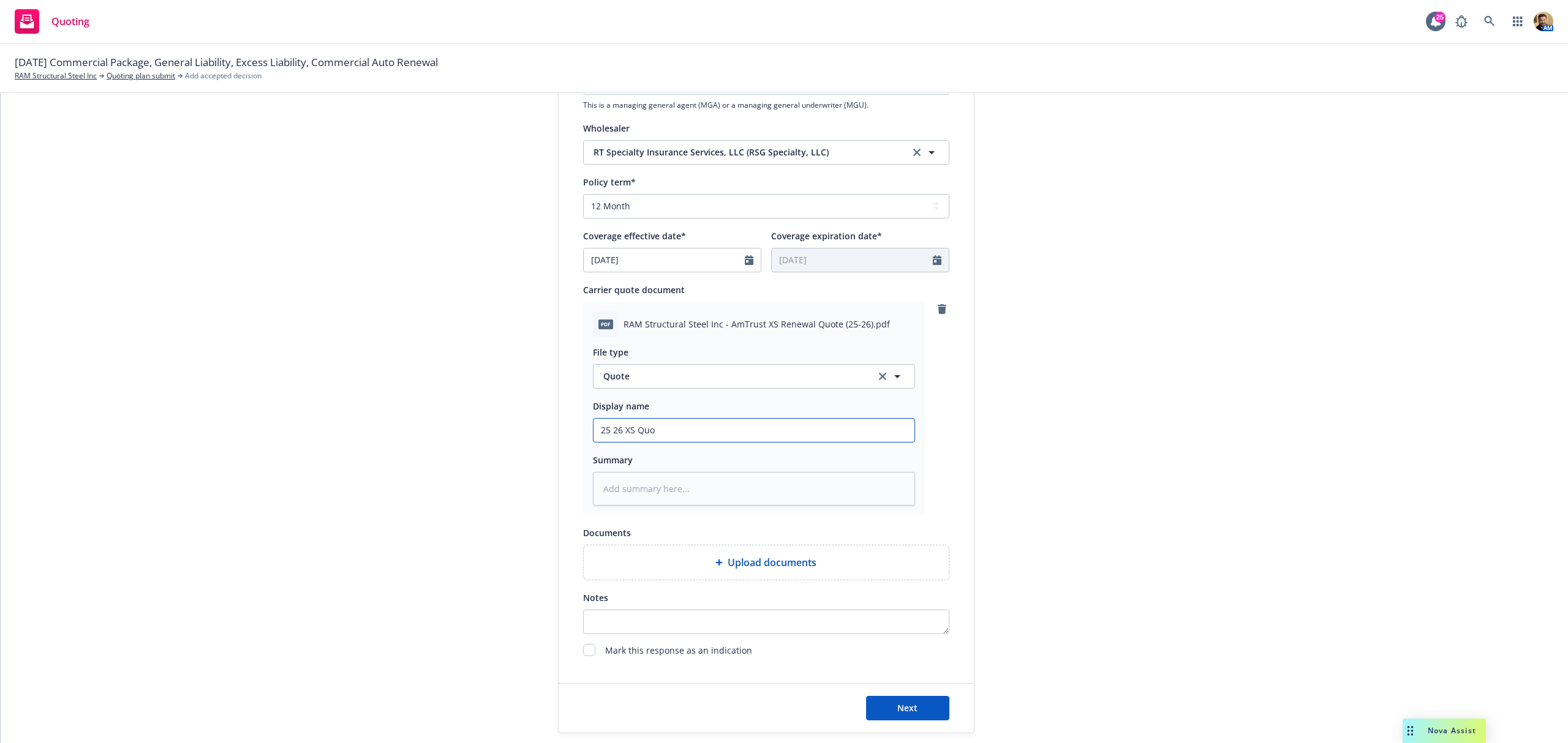
type input "25 26 XS Quot"
type textarea "x"
type input "25 26 XS Quote"
click at [899, 704] on span "Next" at bounding box center [907, 708] width 20 height 12
type textarea "x"
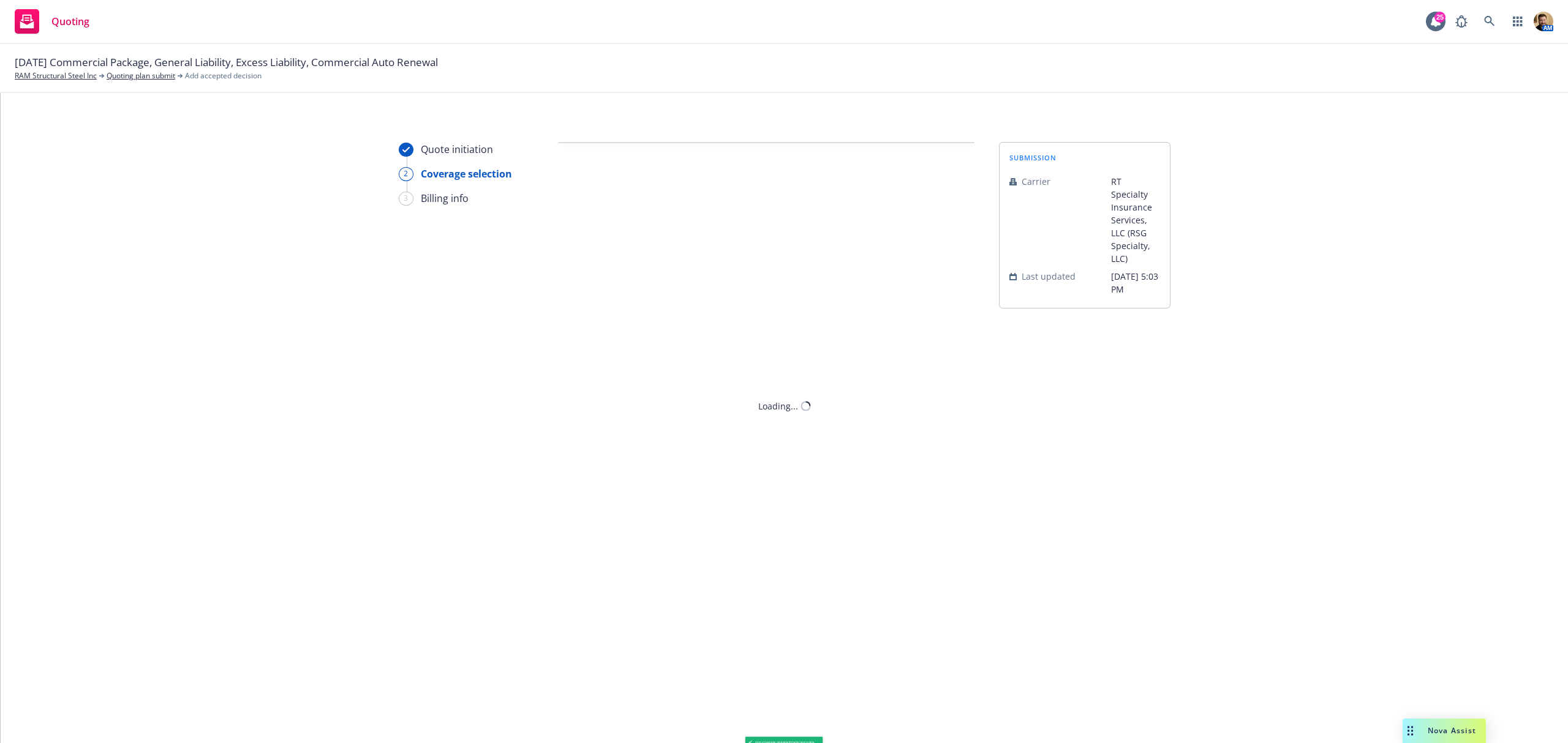
scroll to position [0, 0]
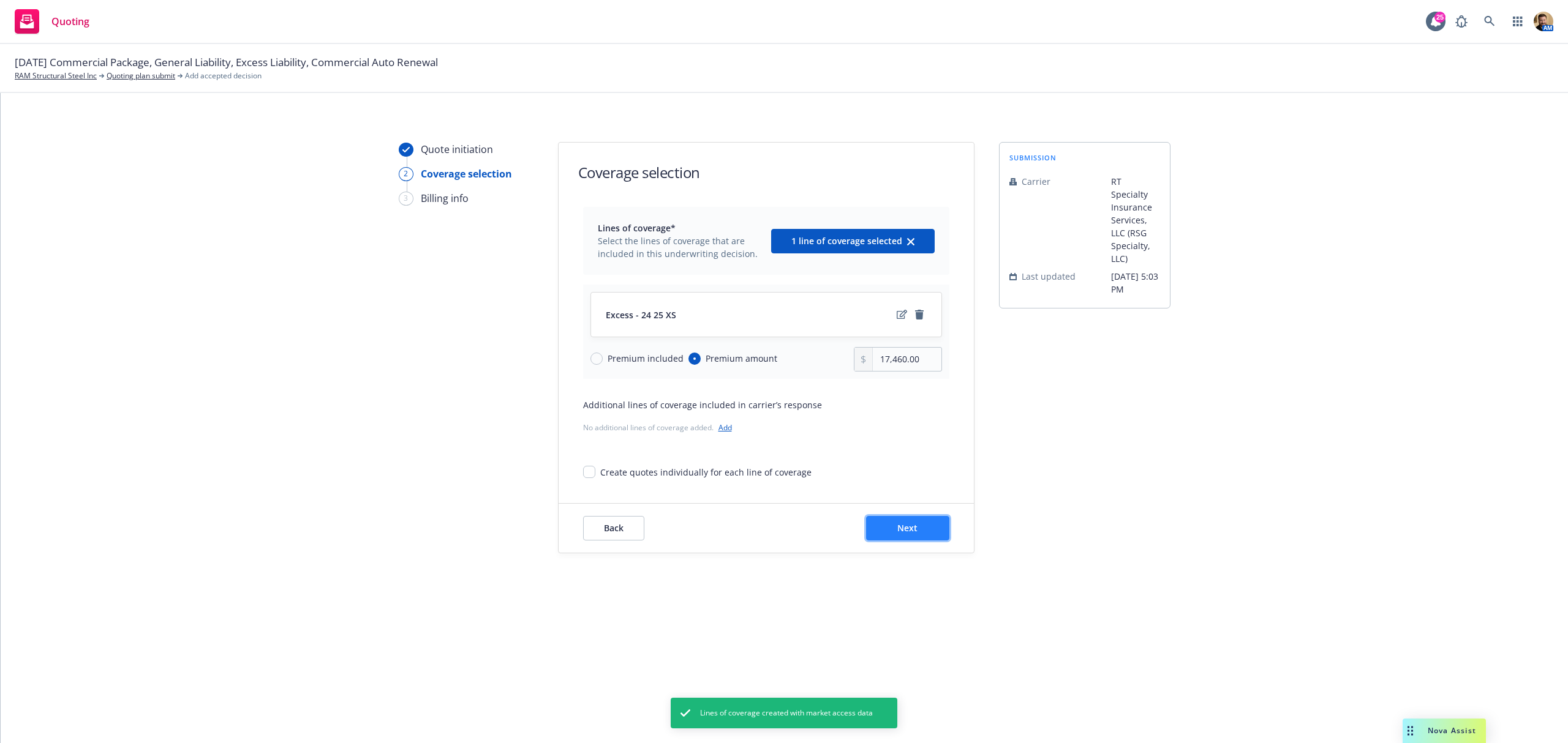
click at [919, 530] on button "Next" at bounding box center [907, 528] width 84 height 24
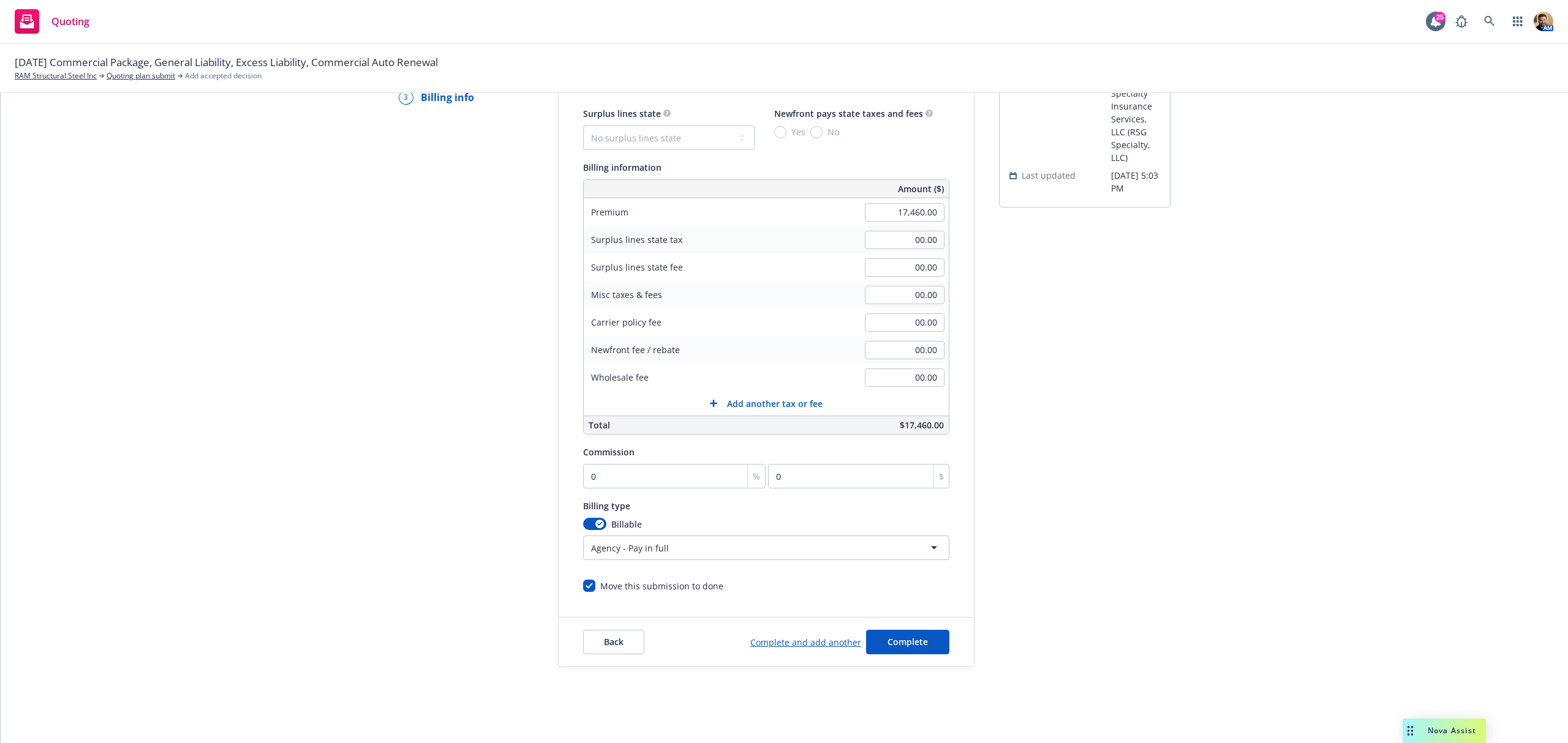
scroll to position [104, 0]
click at [662, 475] on input "0" at bounding box center [674, 474] width 183 height 24
type input "1"
type input "174.6"
type input "12"
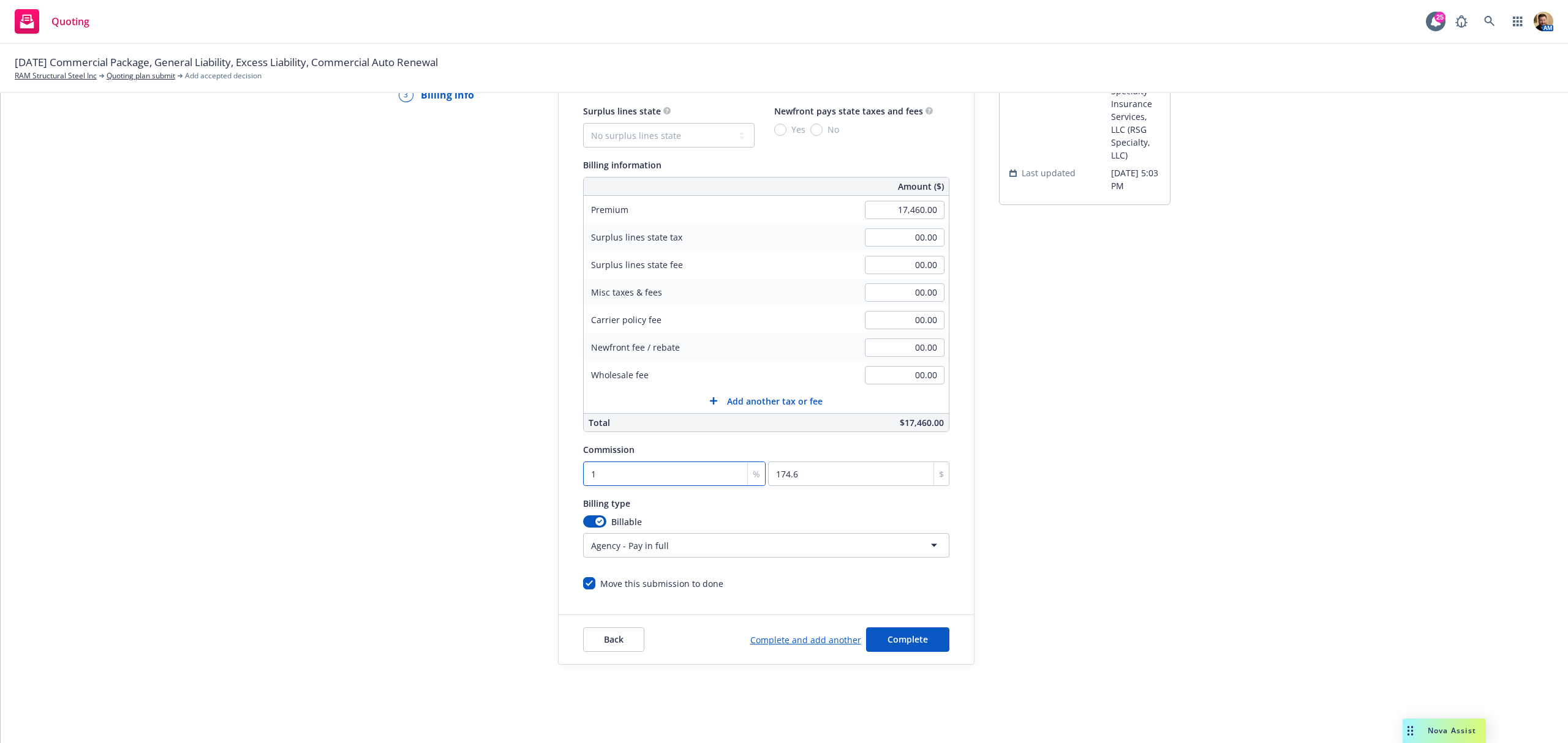
type input "2095.2"
type input "12"
click at [893, 627] on div "Back Complete and add another Complete" at bounding box center [766, 640] width 415 height 49
click at [897, 635] on span "Complete" at bounding box center [907, 639] width 40 height 12
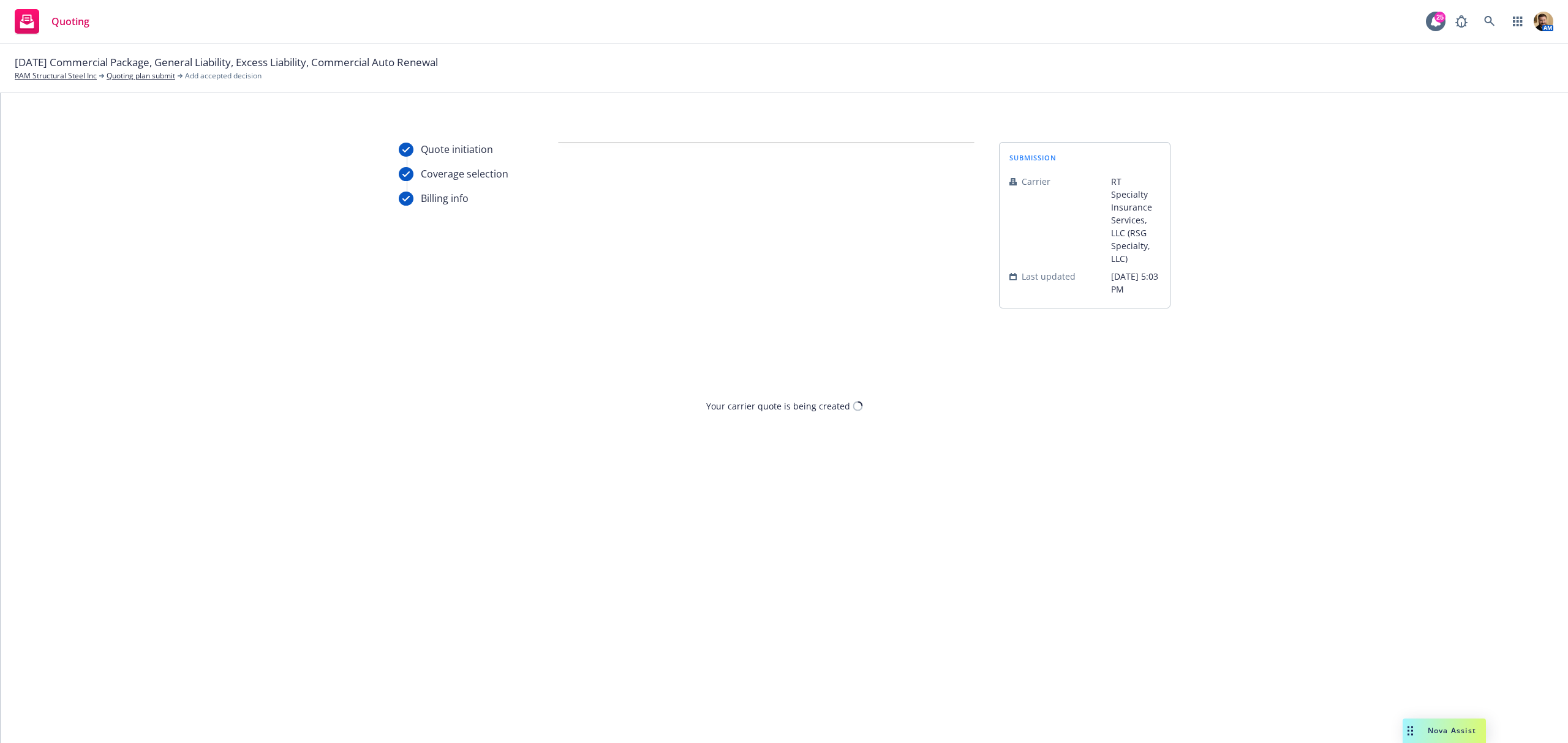
scroll to position [0, 0]
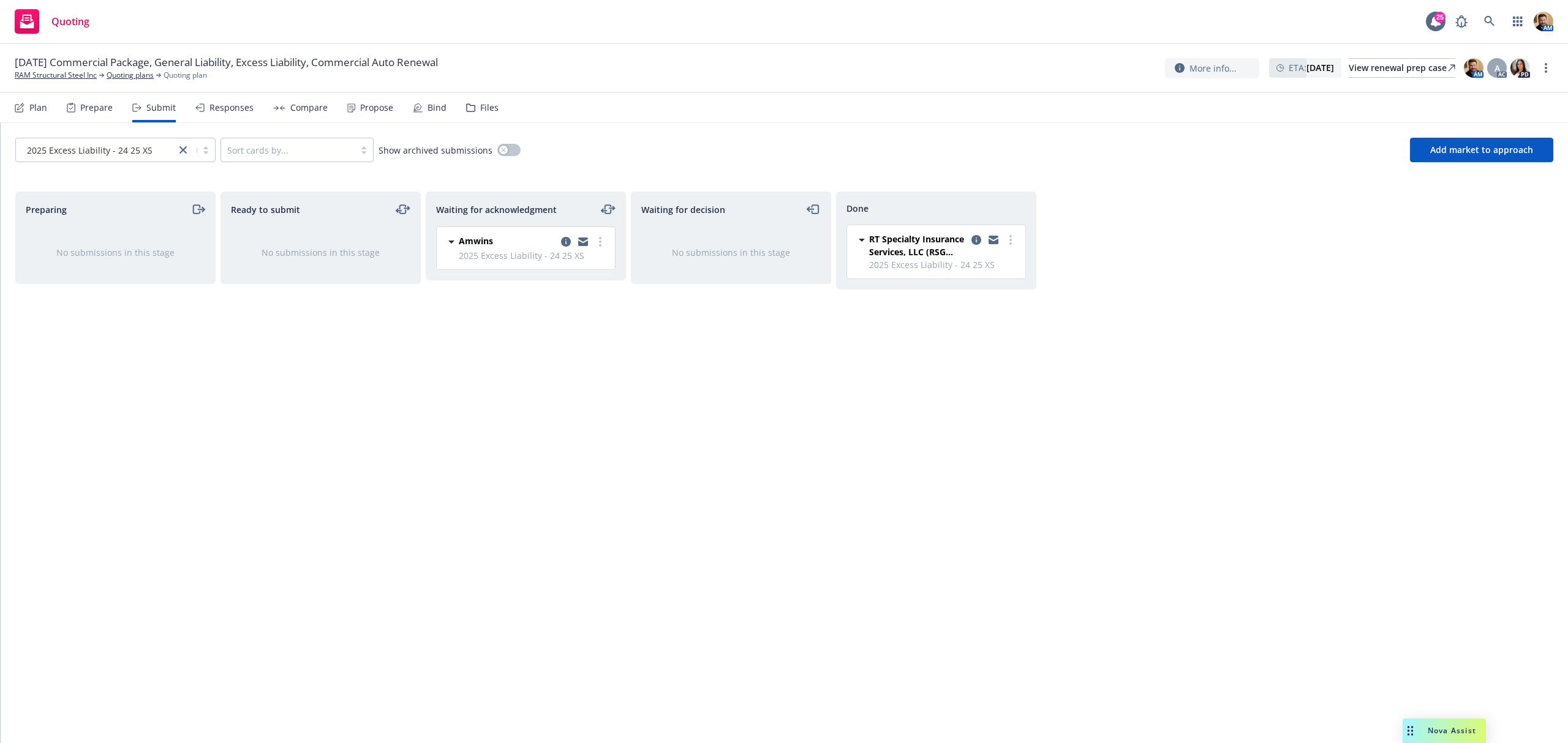
click at [704, 420] on div "Waiting for decision No submissions in this stage" at bounding box center [731, 454] width 200 height 526
click at [562, 241] on icon "copy logging email" at bounding box center [566, 242] width 10 height 10
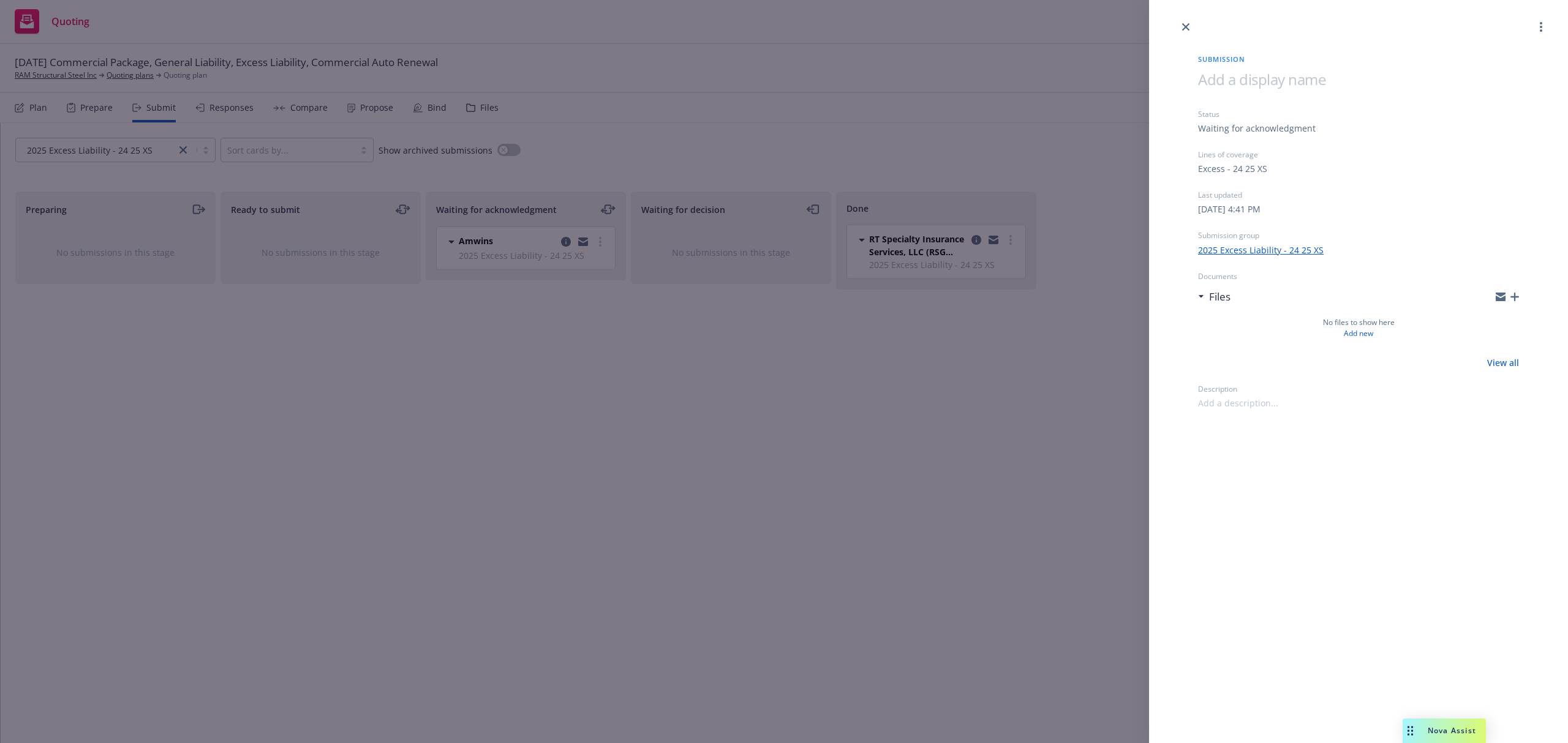
click at [546, 337] on div "Submission Status Waiting for acknowledgment Lines of coverage Excess - 24 25 X…" at bounding box center [784, 371] width 1568 height 743
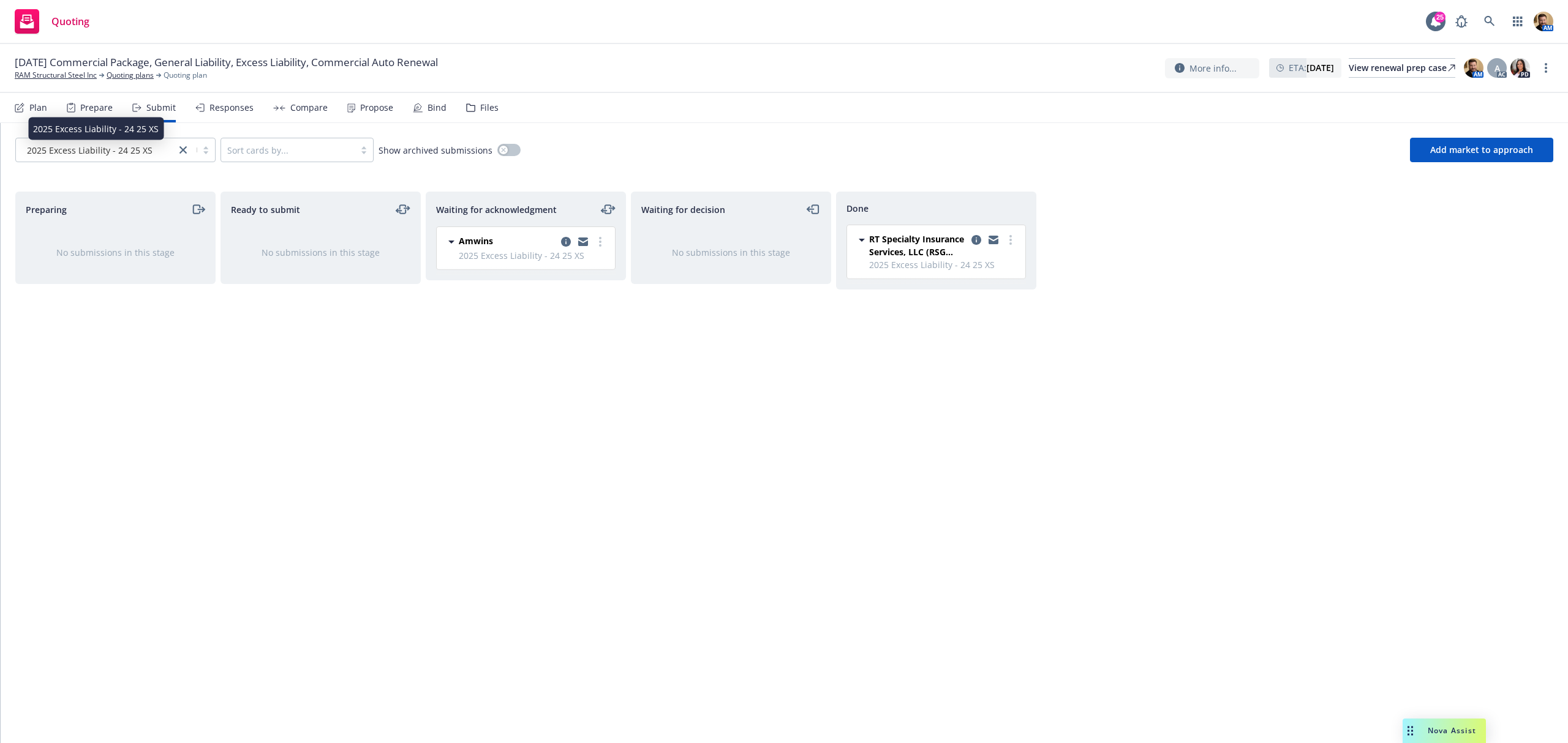
click at [121, 149] on span "2025 Excess Liability - 24 25 XS" at bounding box center [90, 150] width 126 height 13
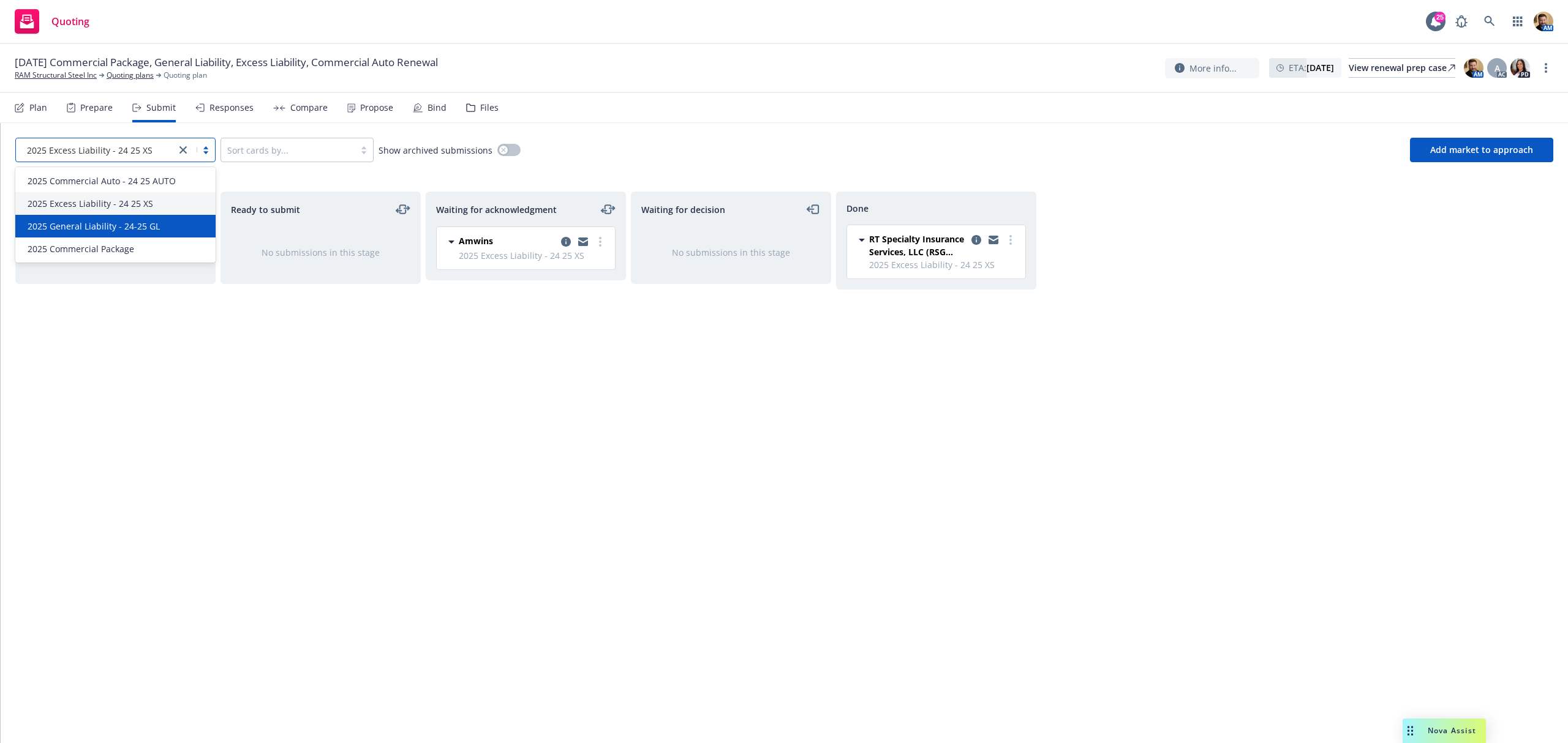
click at [109, 221] on span "2025 General Liability - 24-25 GL" at bounding box center [94, 226] width 133 height 13
click at [562, 246] on icon "copy logging email" at bounding box center [566, 242] width 10 height 10
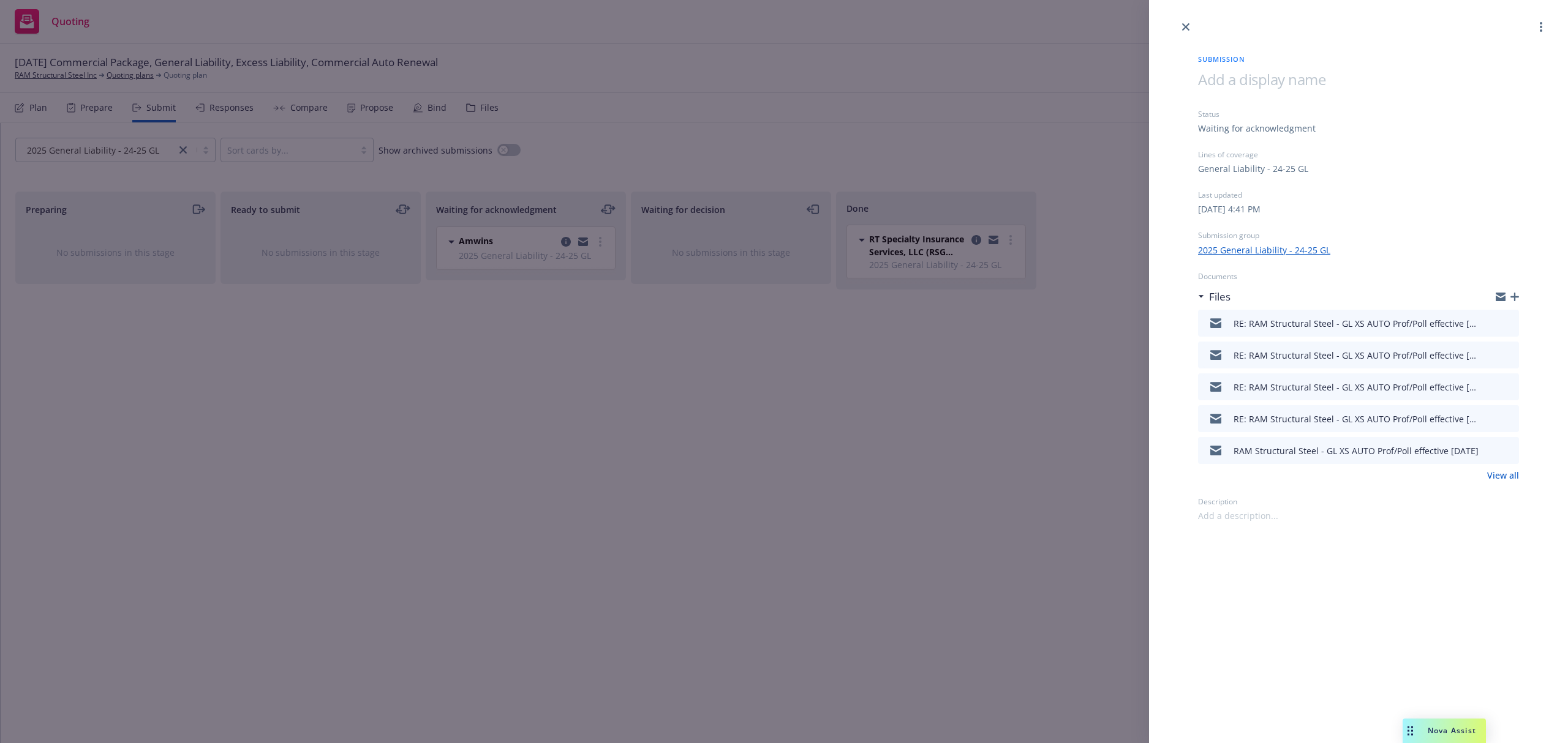
click at [1513, 325] on icon "preview file" at bounding box center [1508, 323] width 11 height 9
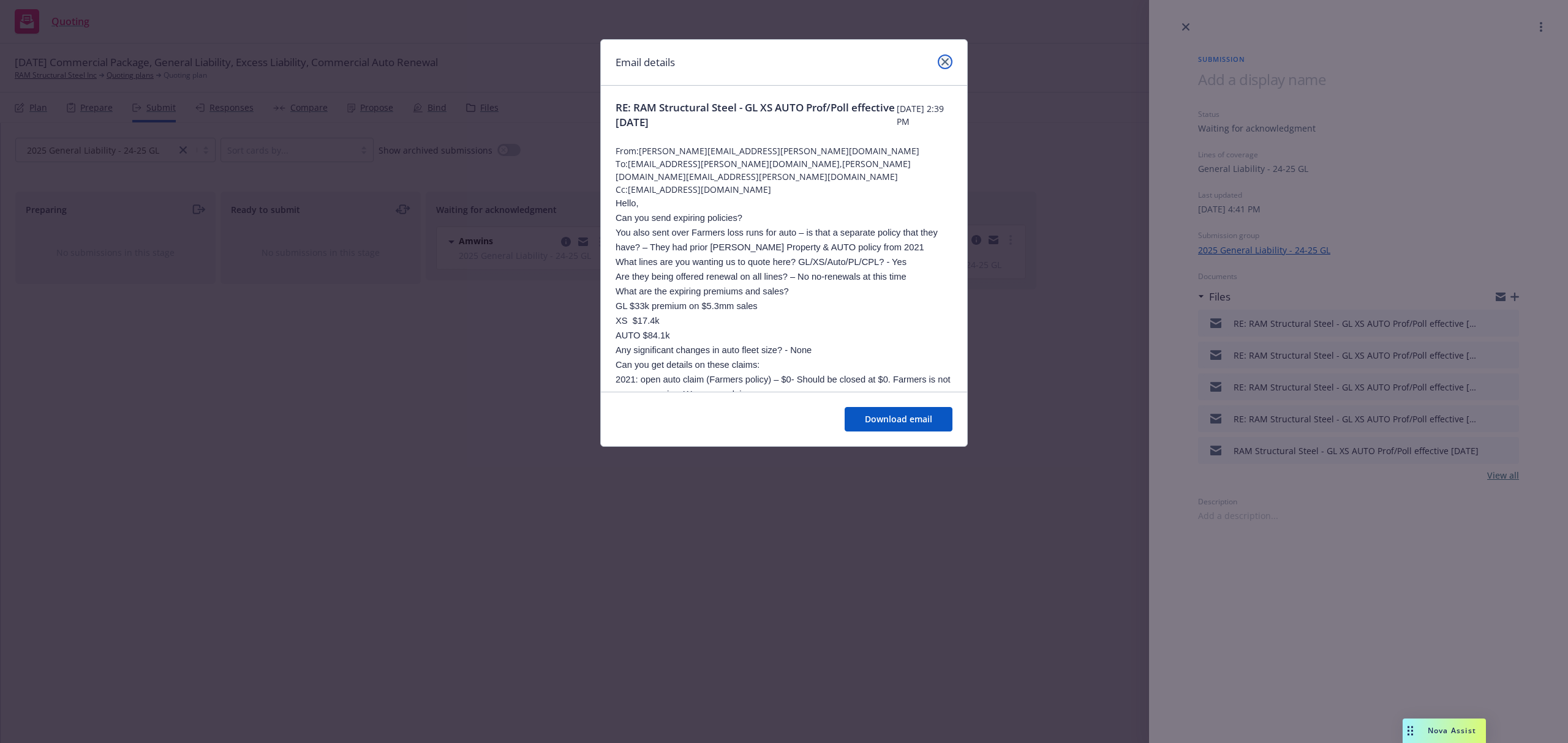
click at [948, 64] on icon "close" at bounding box center [945, 62] width 8 height 8
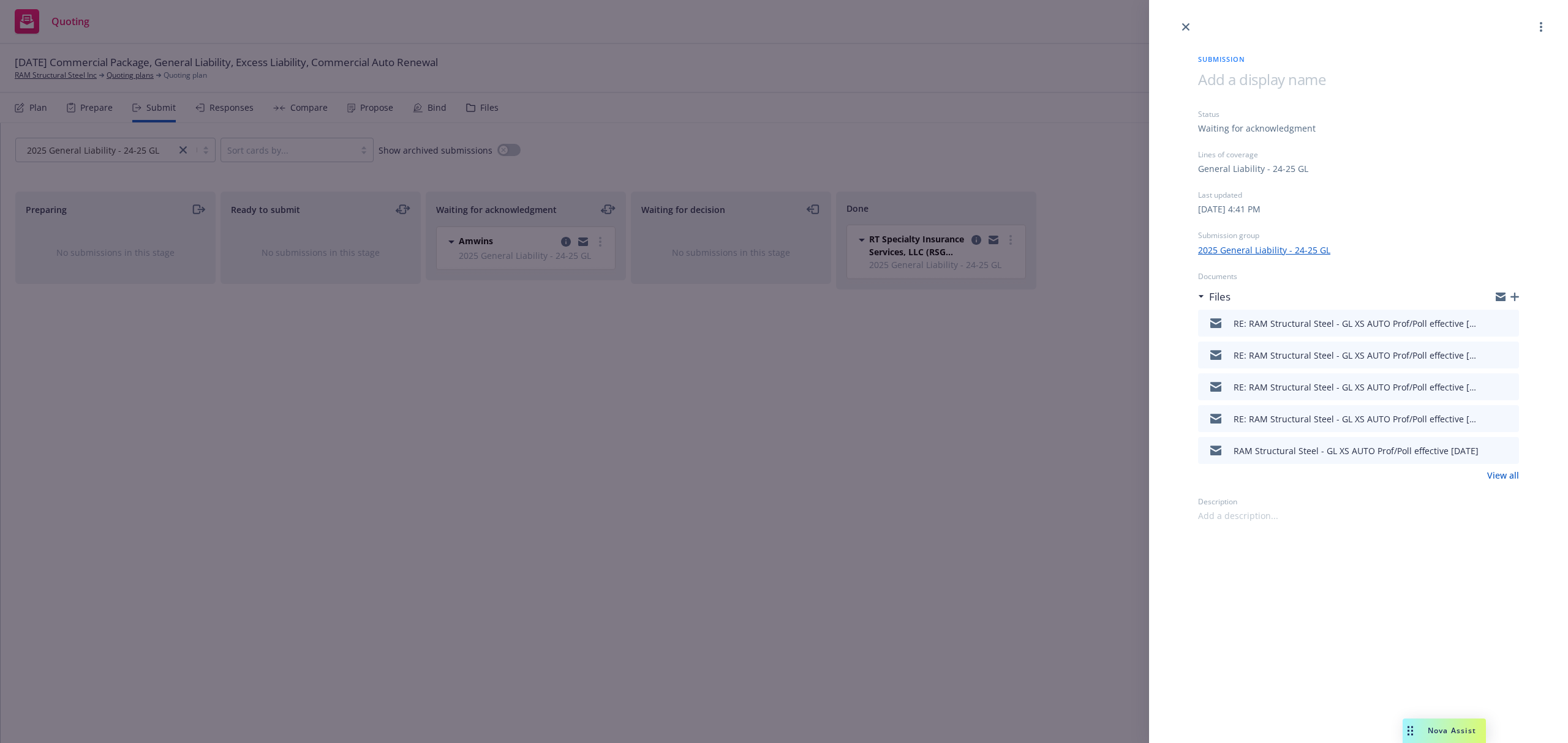
drag, startPoint x: 809, startPoint y: 438, endPoint x: 813, endPoint y: 429, distance: 9.8
click at [813, 433] on div "Submission Status Waiting for acknowledgment Lines of coverage General Liabilit…" at bounding box center [784, 371] width 1568 height 743
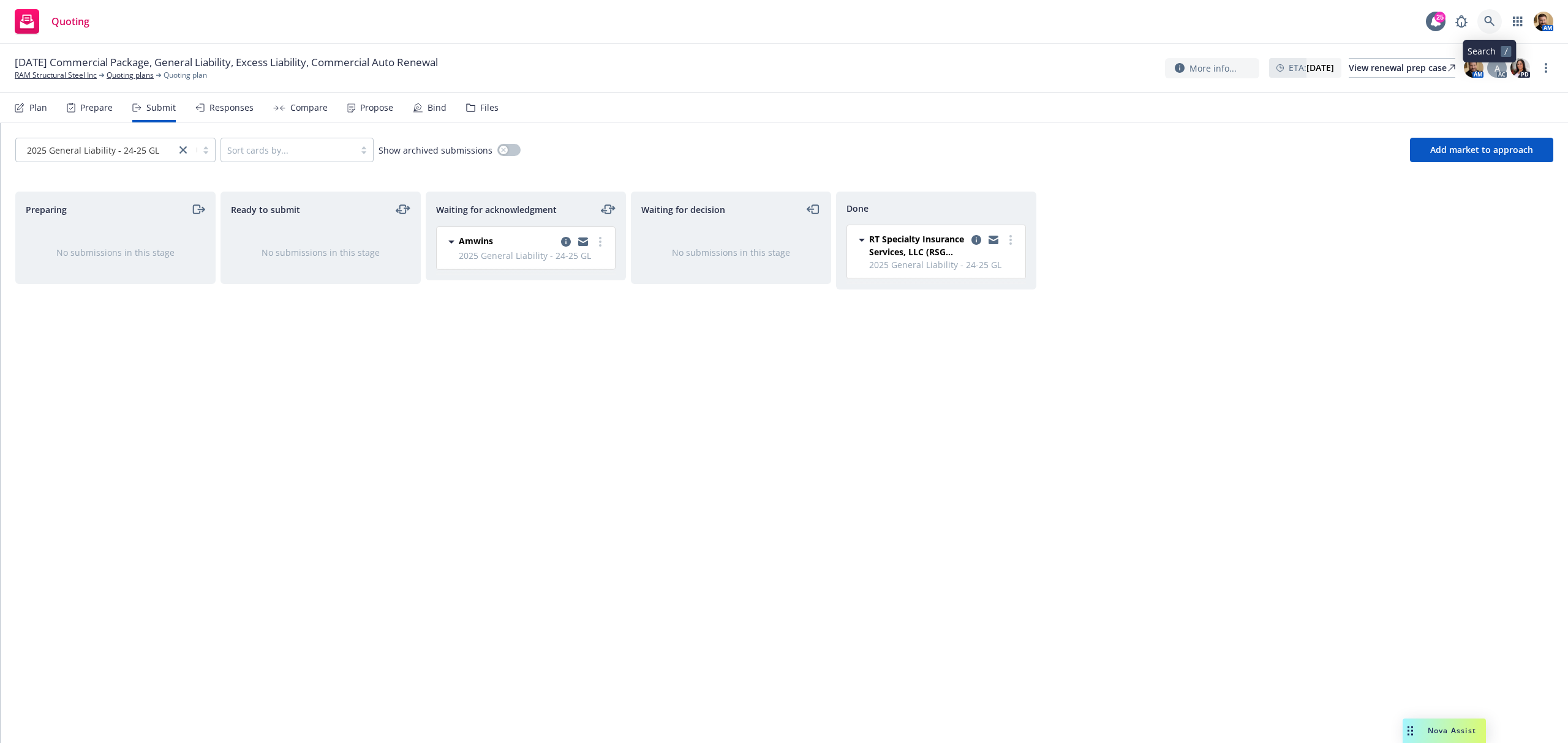
click at [1494, 20] on icon at bounding box center [1490, 21] width 11 height 11
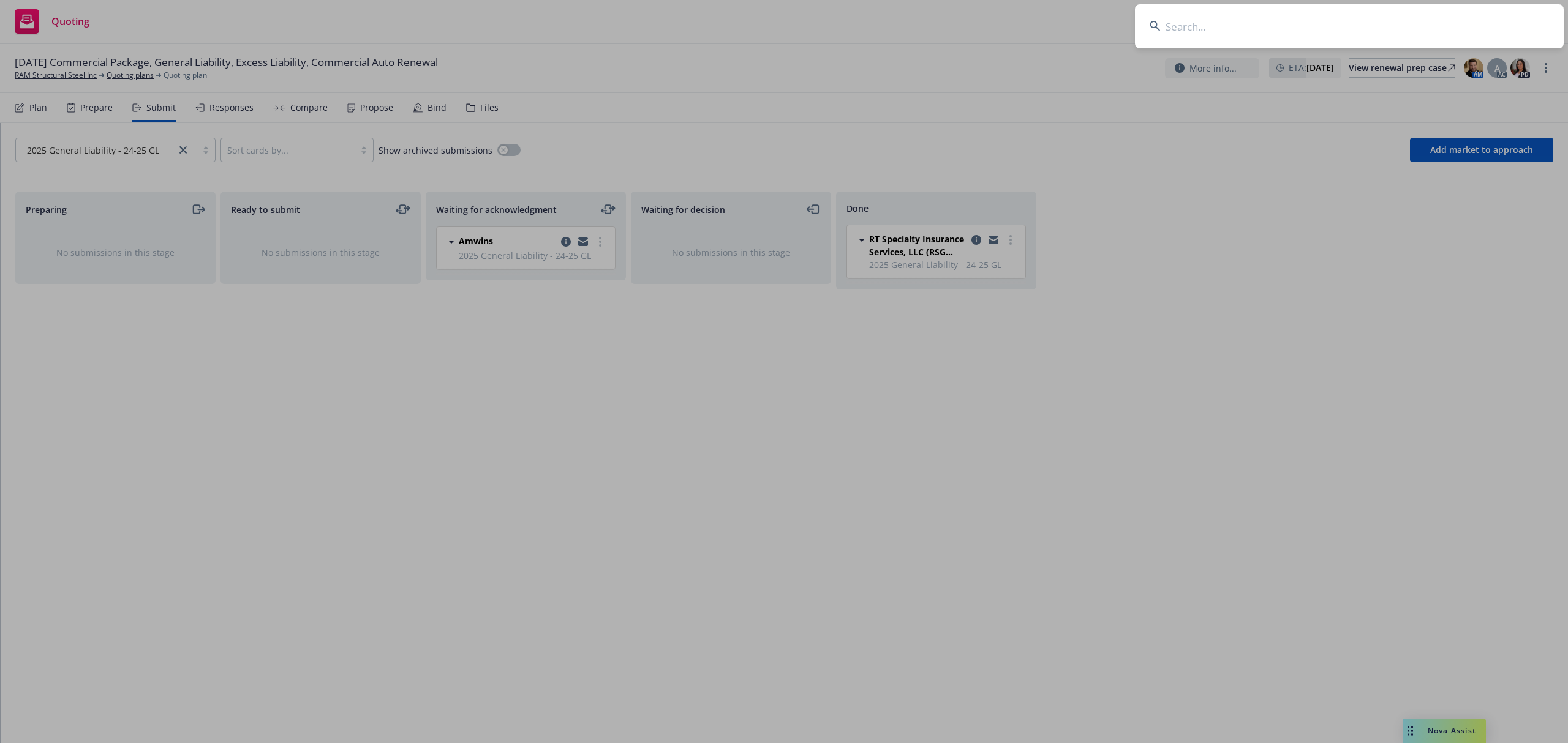
click at [1207, 28] on input at bounding box center [1349, 26] width 429 height 44
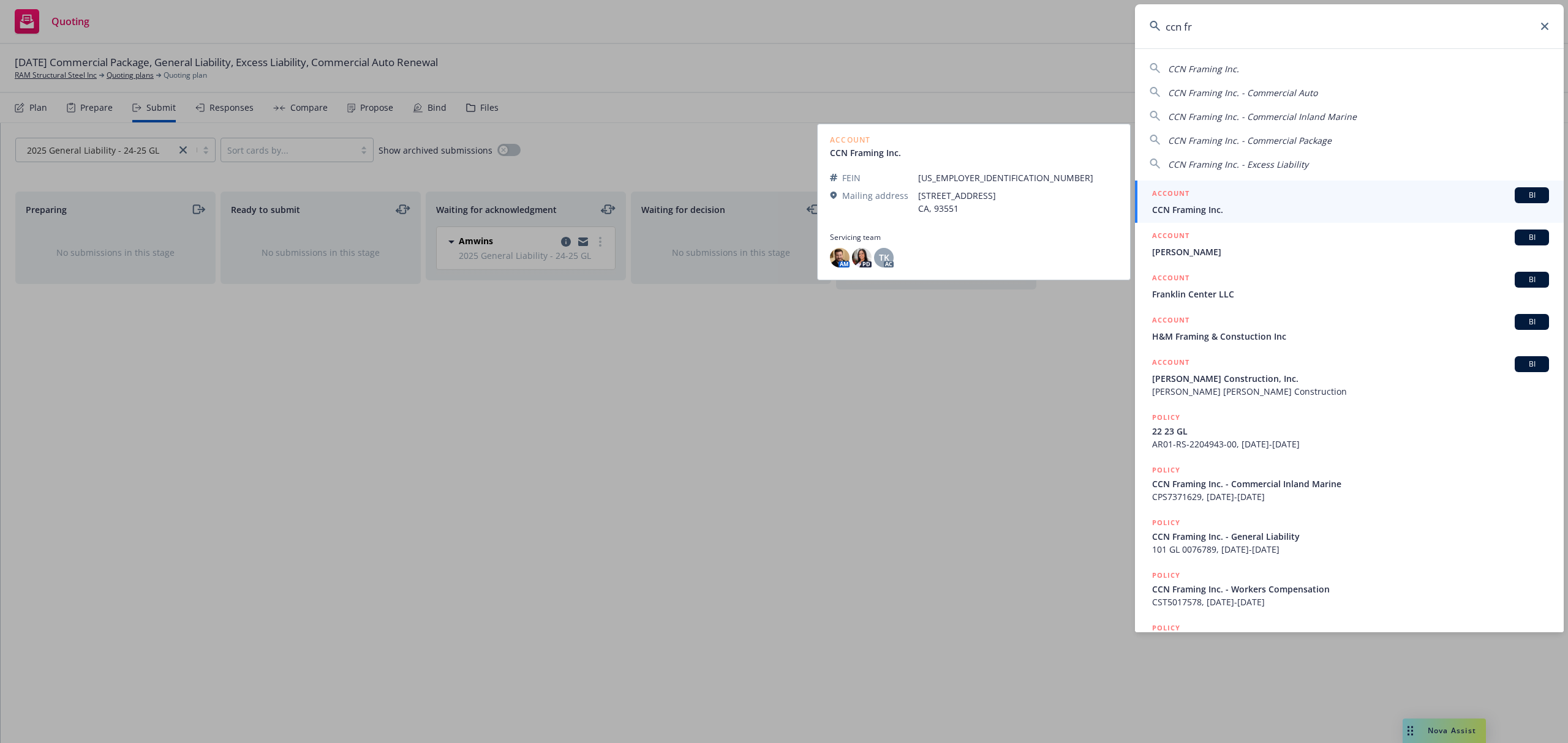
type input "ccn fr"
click at [1187, 212] on span "CCN Framing Inc." at bounding box center [1351, 210] width 397 height 13
